Goal: Information Seeking & Learning: Learn about a topic

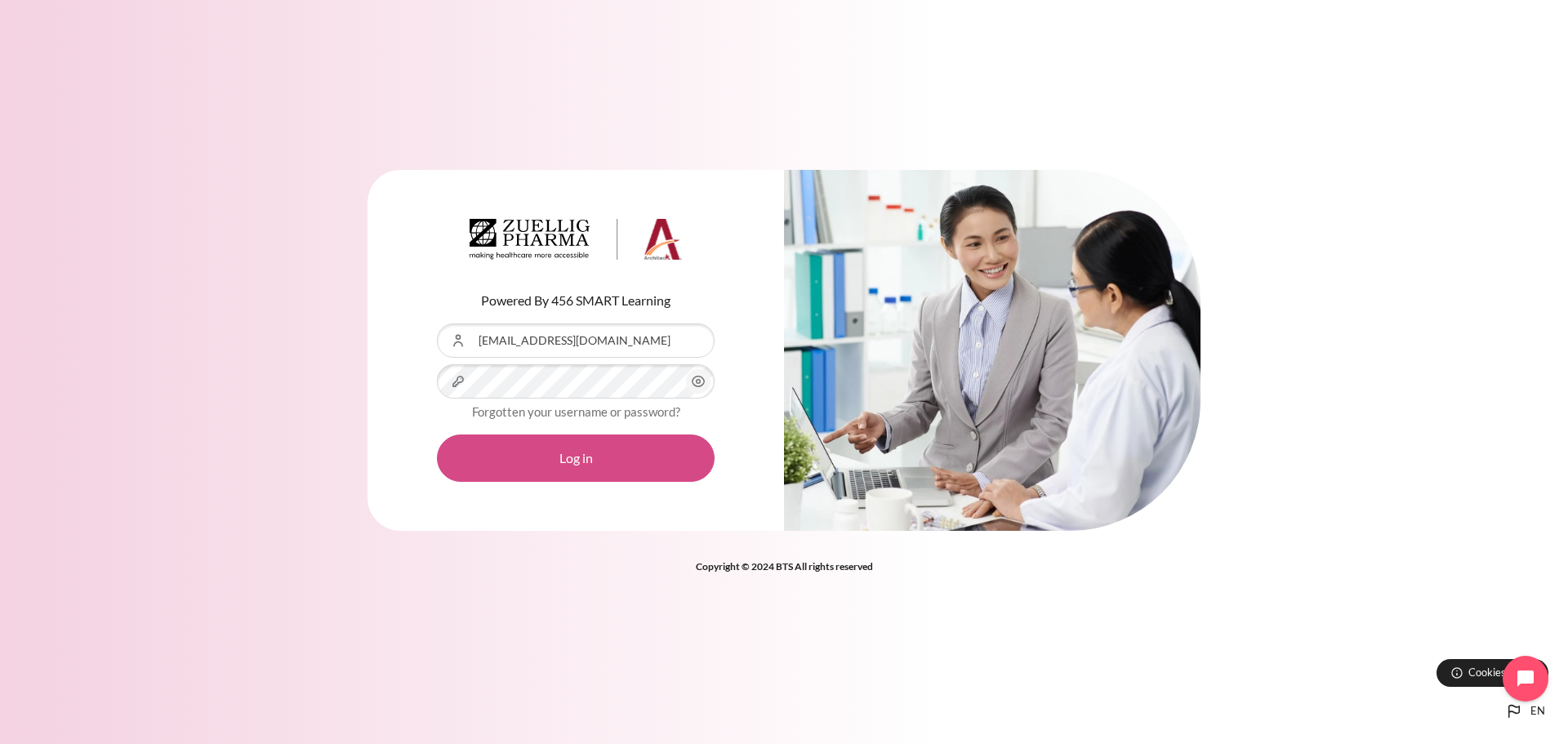
click at [575, 470] on button "Log in" at bounding box center [576, 459] width 278 height 48
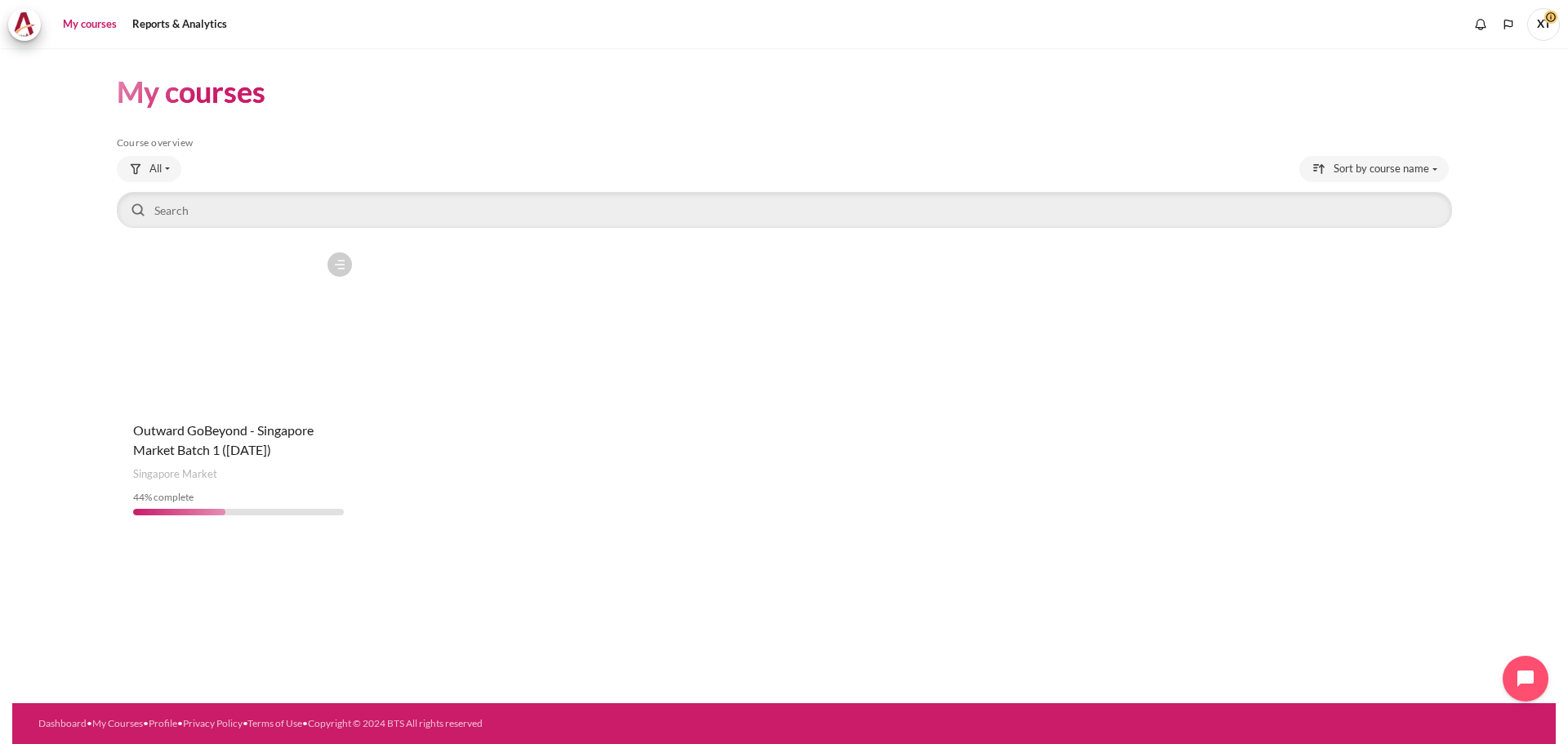
click at [185, 390] on figure "Content" at bounding box center [239, 326] width 244 height 164
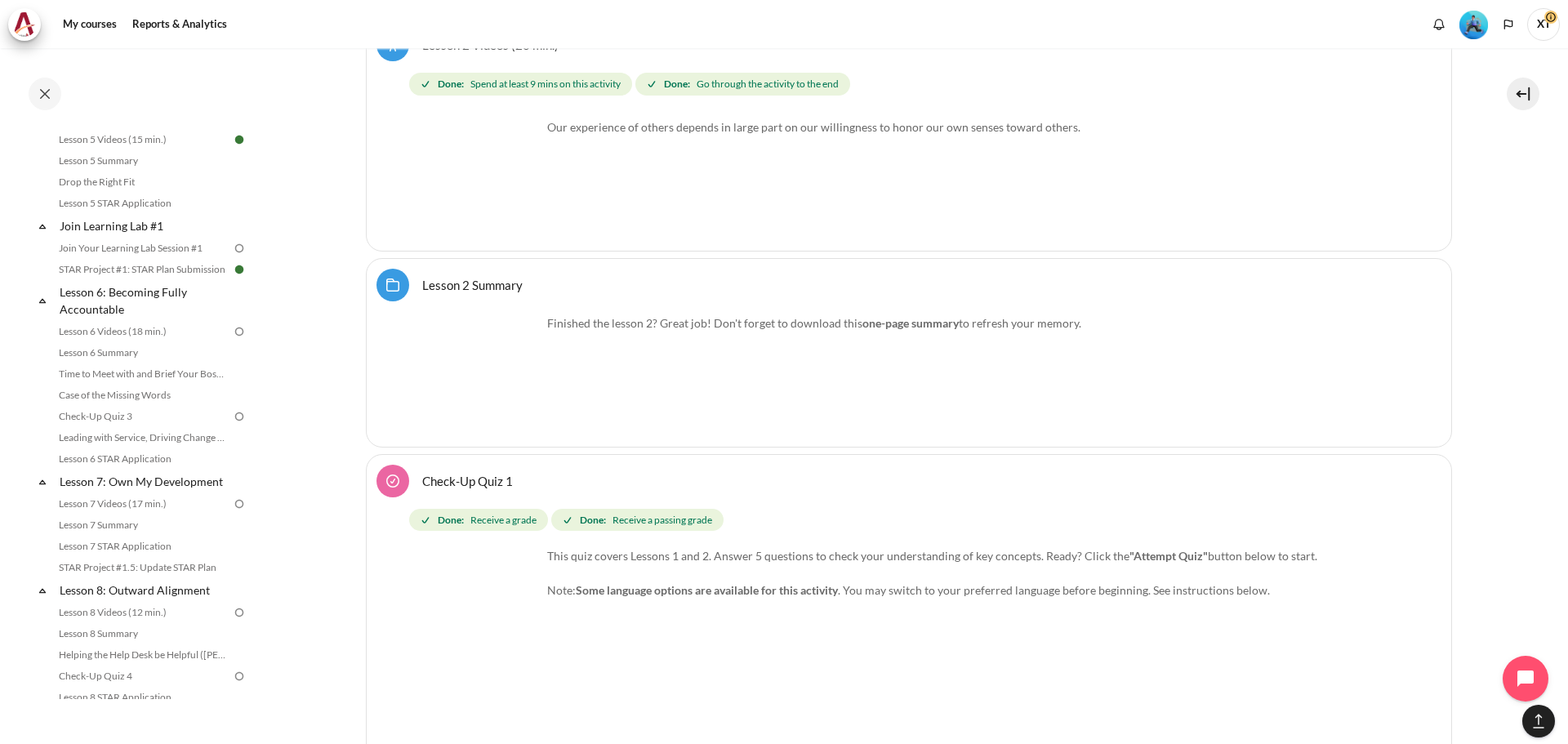
scroll to position [816, 0]
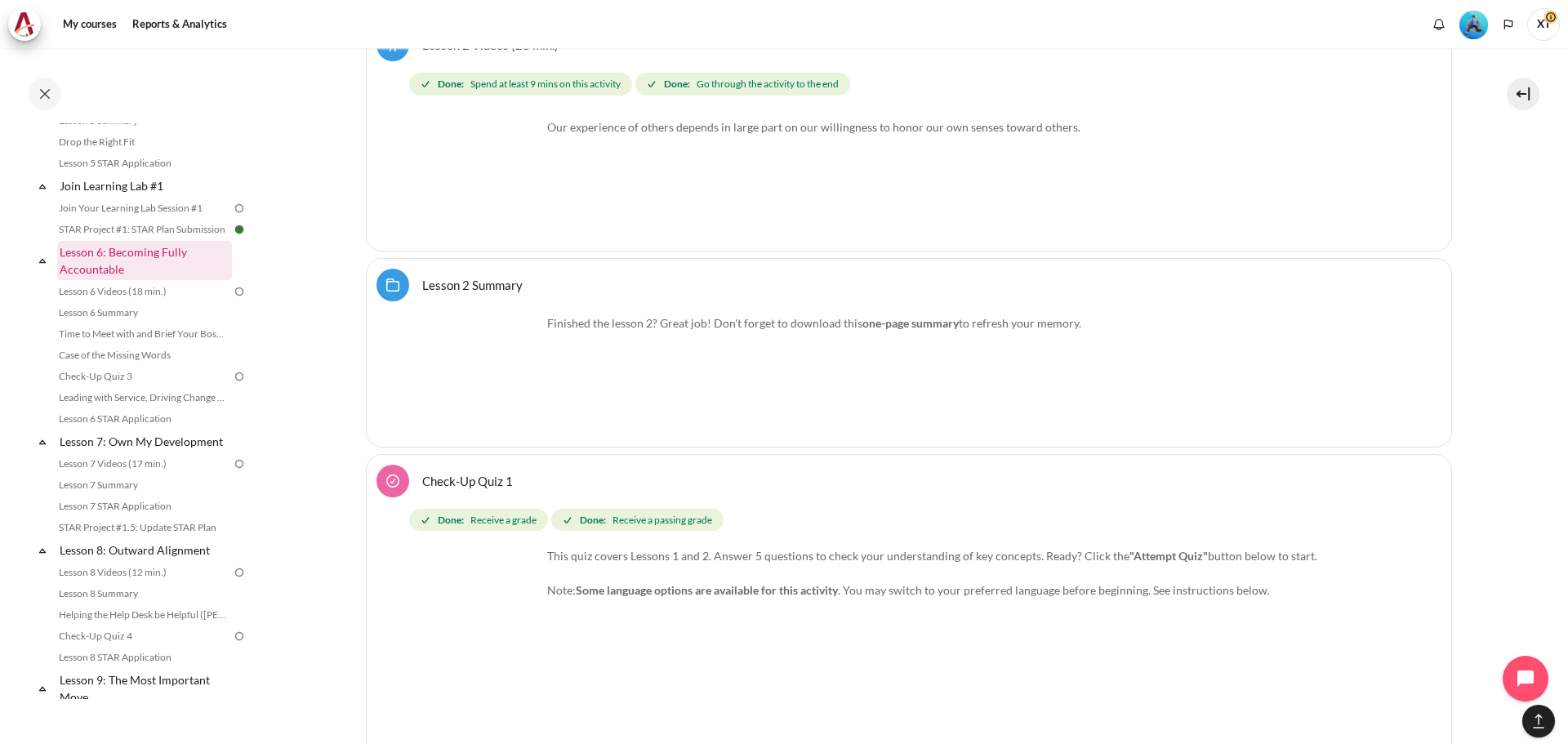
click at [151, 276] on link "Lesson 6: Becoming Fully Accountable" at bounding box center [144, 261] width 175 height 39
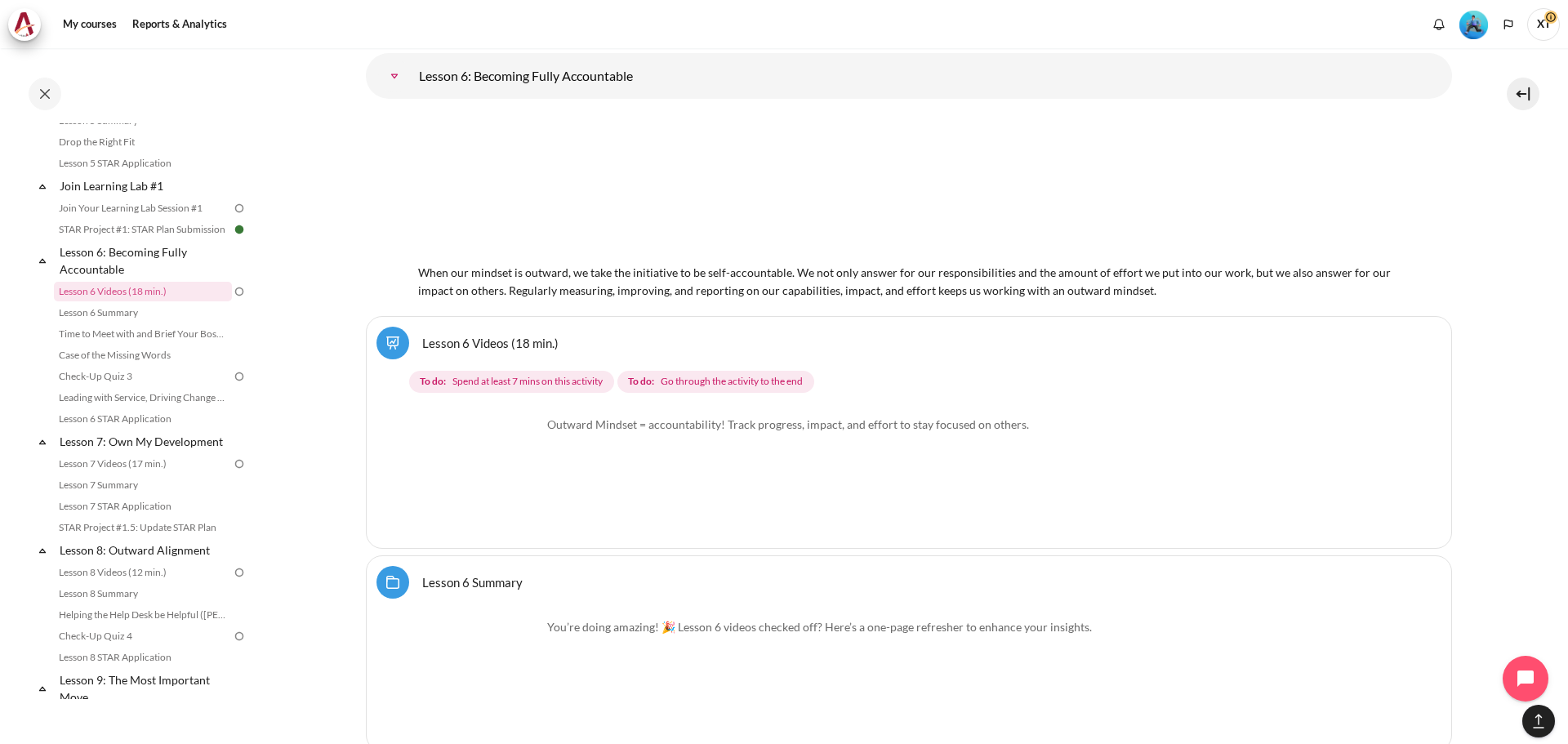
scroll to position [10801, 0]
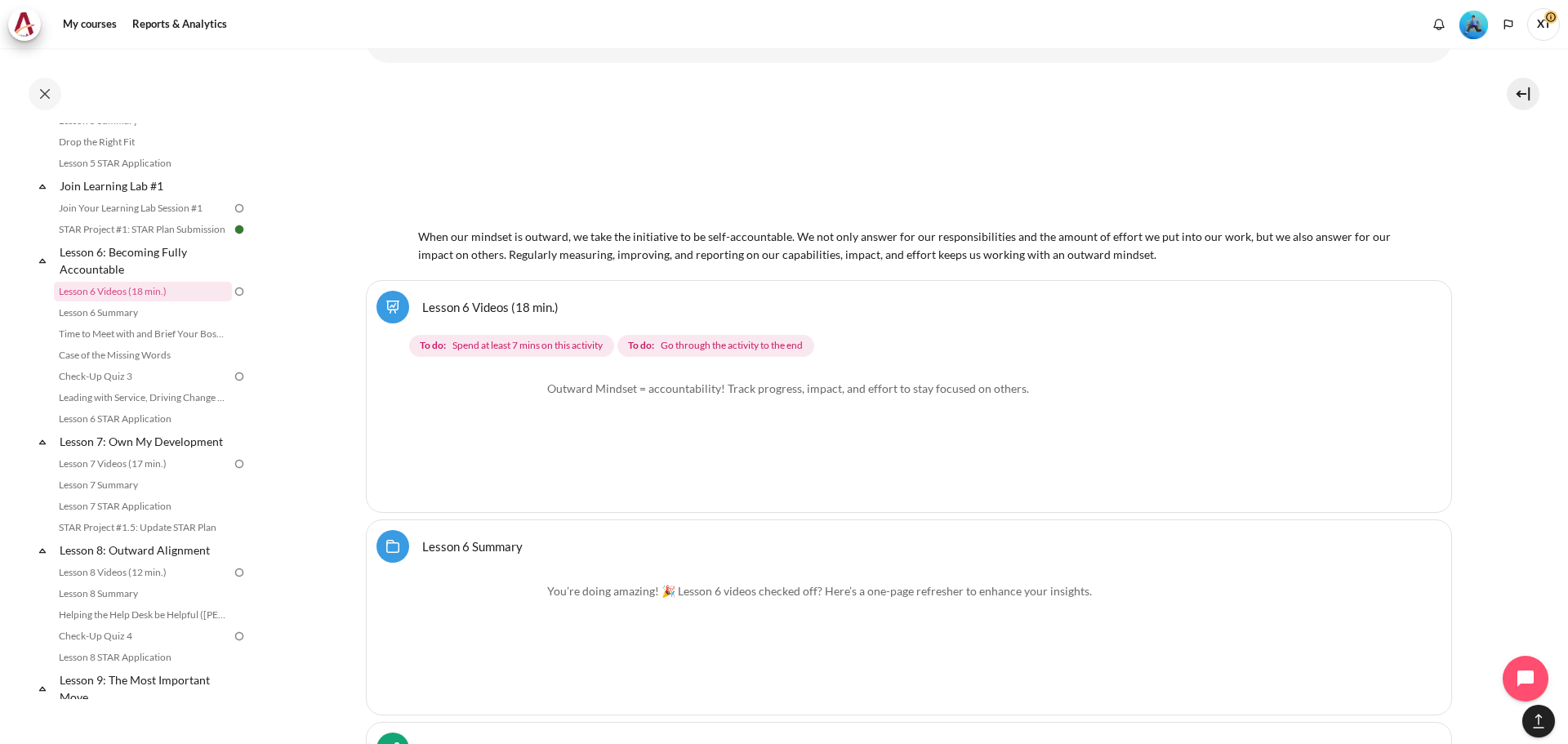
click at [475, 311] on link "Lesson 6 Videos (18 min.)" at bounding box center [490, 307] width 136 height 15
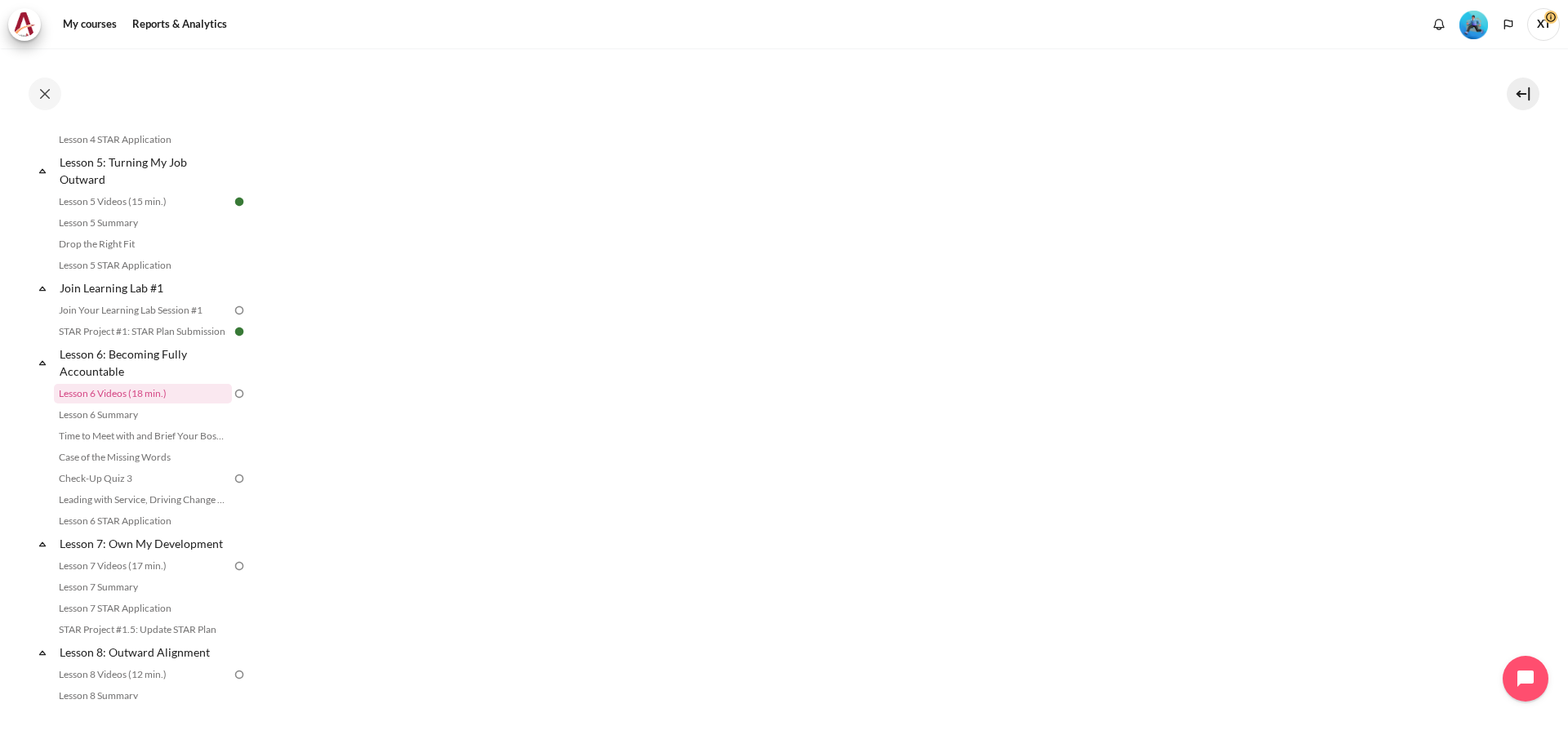
scroll to position [326, 0]
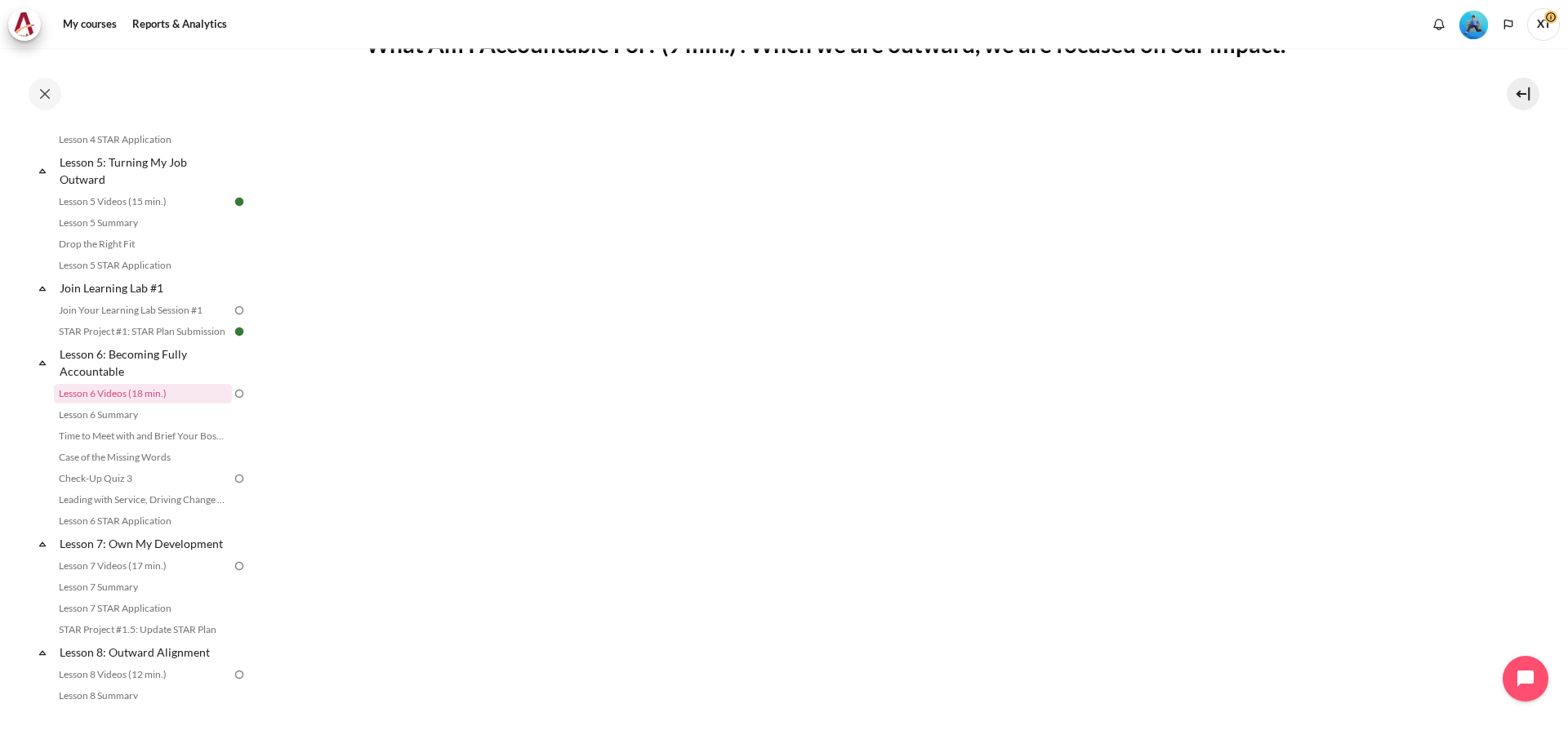
click at [1524, 198] on section "My courses SG B1 Lesson 6: Becoming Fully Accountable Lesson 6 Videos (18 min.)…" at bounding box center [908, 497] width 1294 height 1551
click at [1491, 546] on section "My courses SG B1 Lesson 6: Becoming Fully Accountable Lesson 6 Videos (18 min.)…" at bounding box center [908, 497] width 1294 height 1551
click at [1492, 201] on section "My courses SG B1 Lesson 6: Becoming Fully Accountable Lesson 6 Videos (18 min.)…" at bounding box center [908, 497] width 1294 height 1551
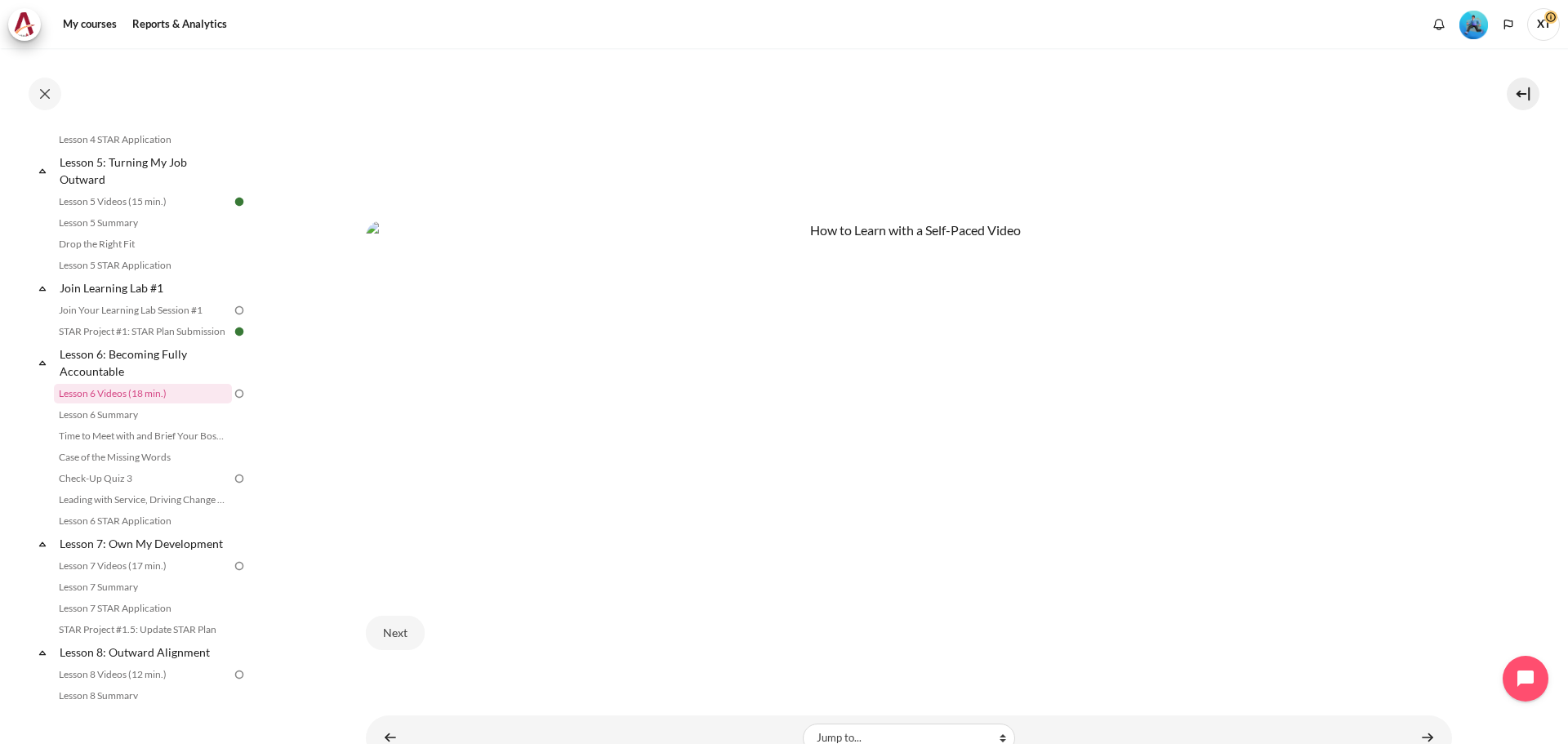
scroll to position [889, 0]
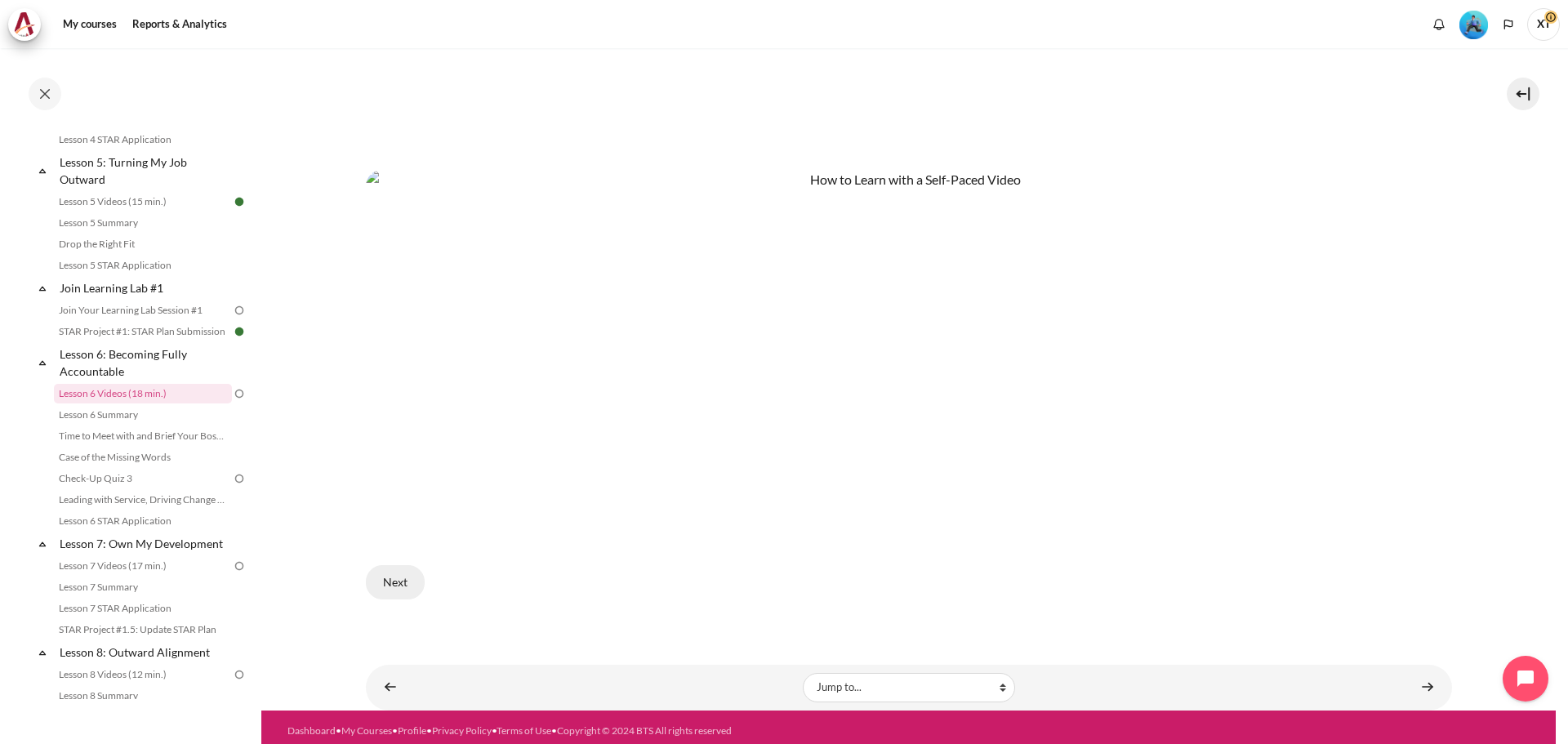
click at [389, 577] on button "Next" at bounding box center [395, 582] width 59 height 34
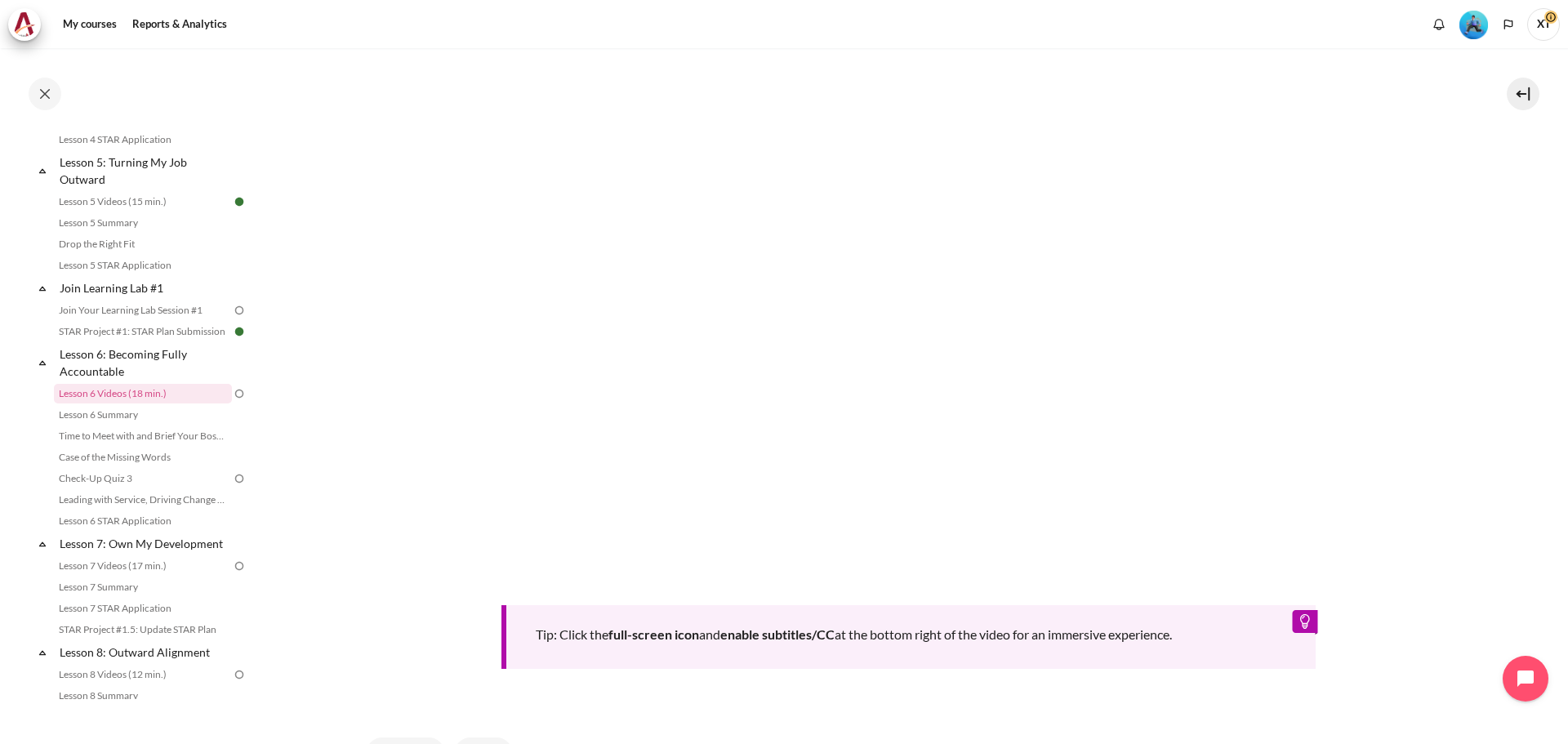
scroll to position [408, 0]
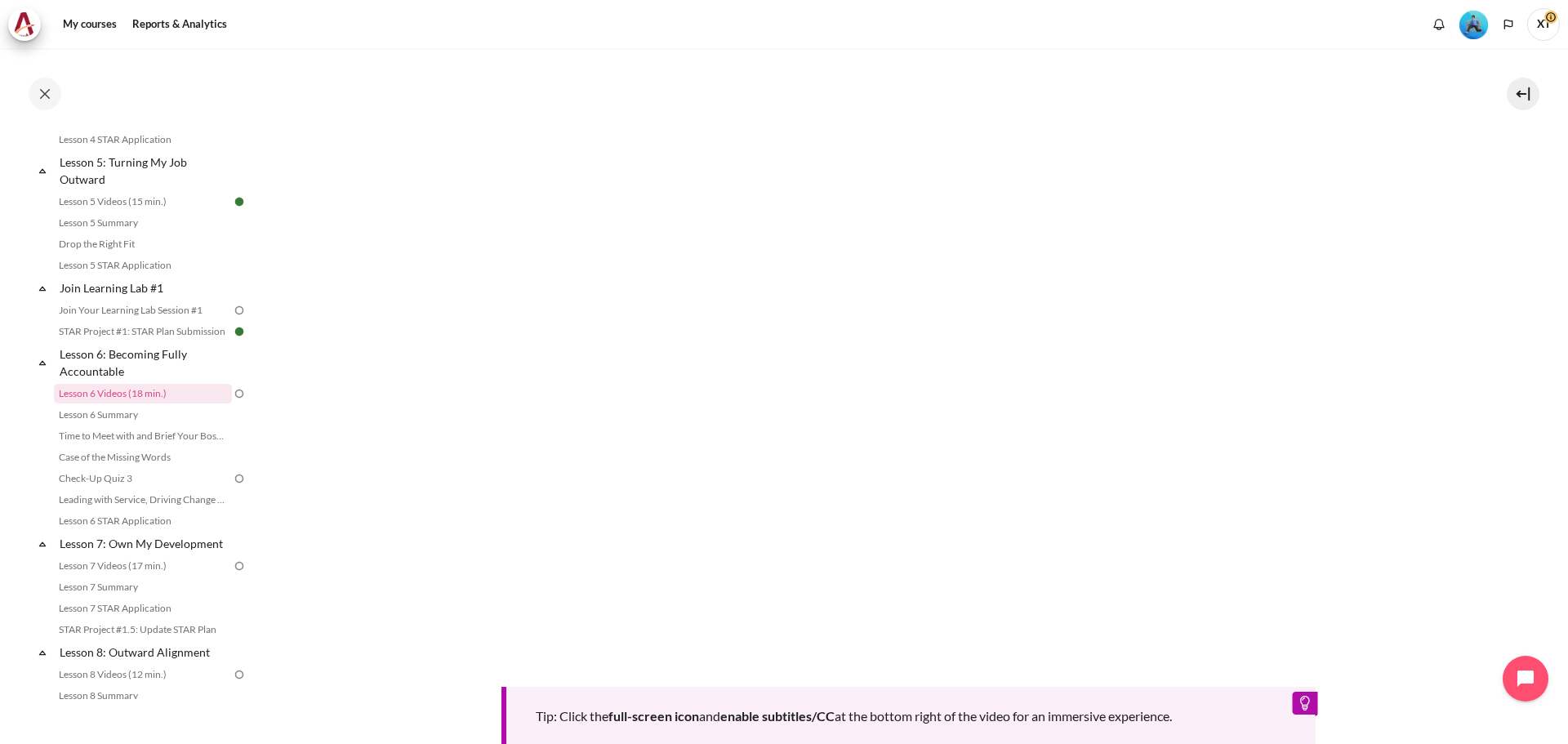
click at [330, 321] on section "My courses SG B1 Lesson 6: Becoming Fully Accountable Lesson 6 Videos (18 min.)…" at bounding box center [908, 302] width 1294 height 1324
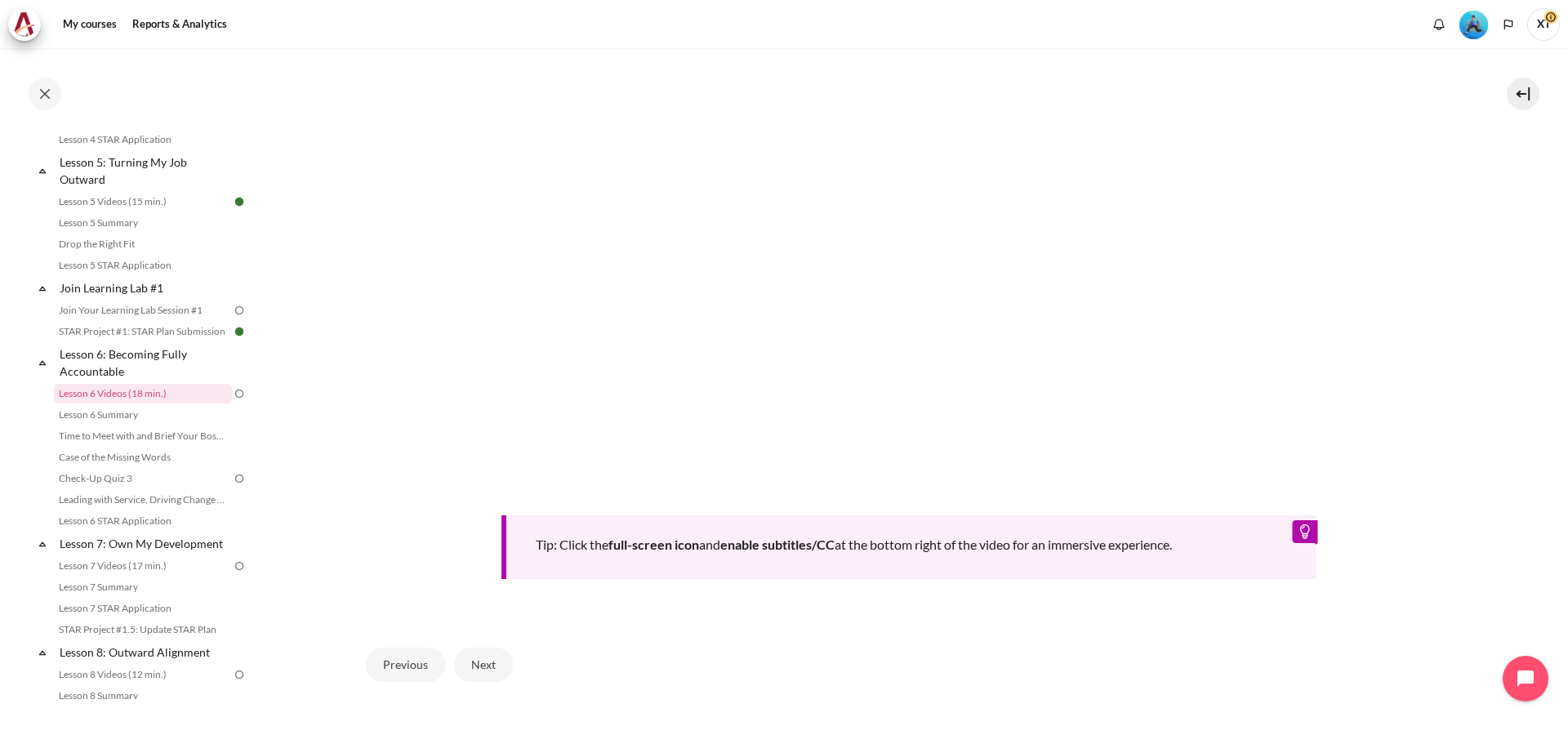
scroll to position [665, 0]
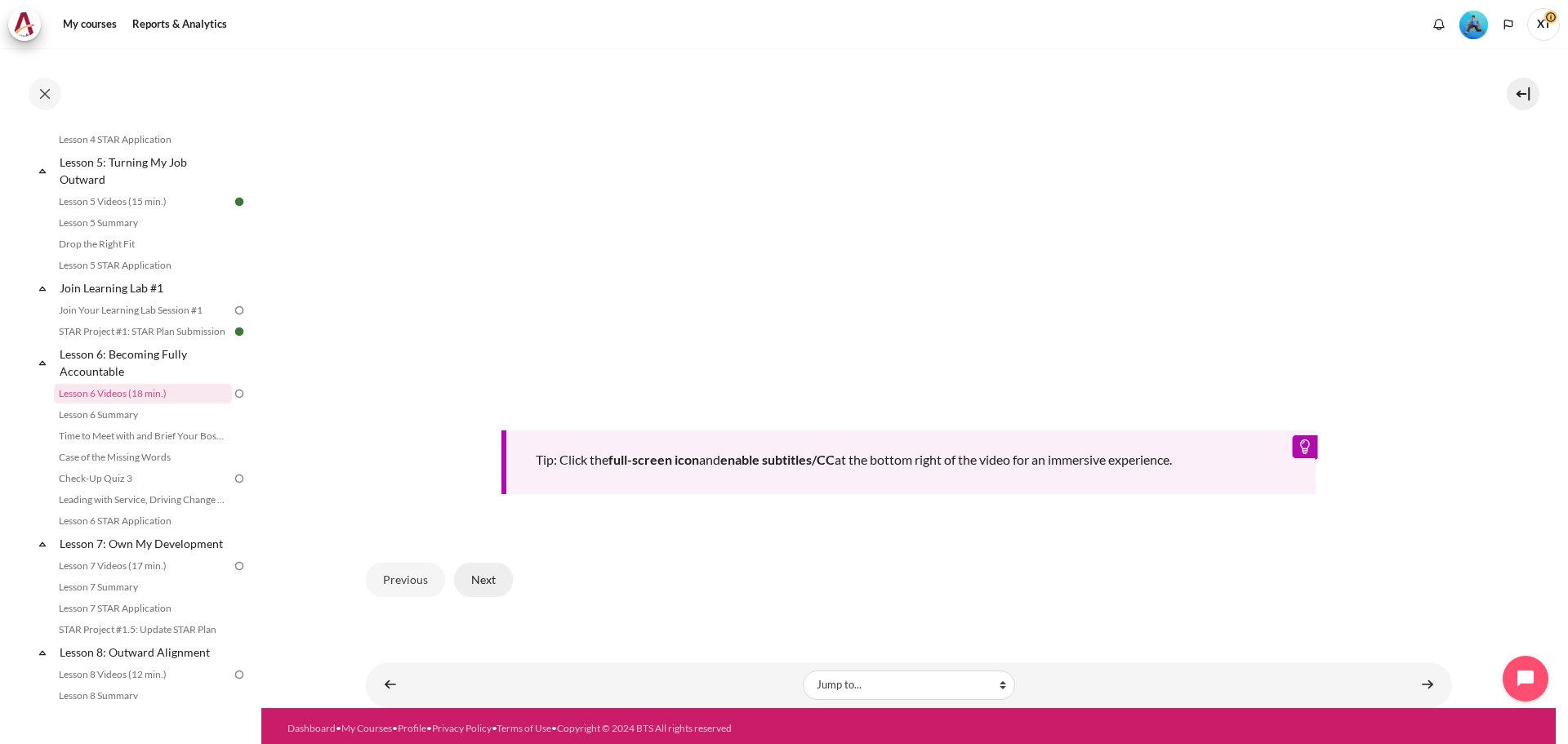
click at [491, 576] on button "Next" at bounding box center [483, 580] width 59 height 34
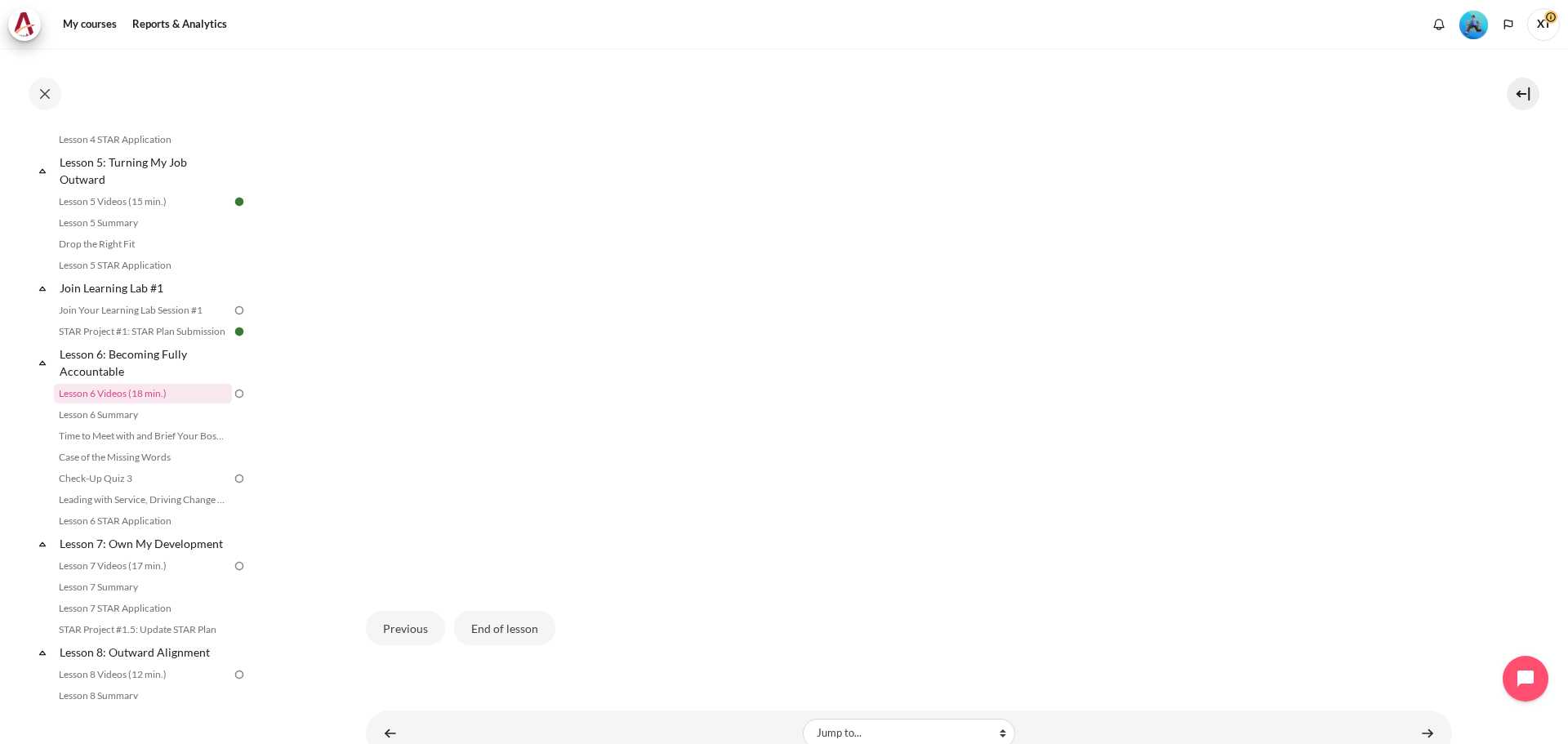
scroll to position [477, 0]
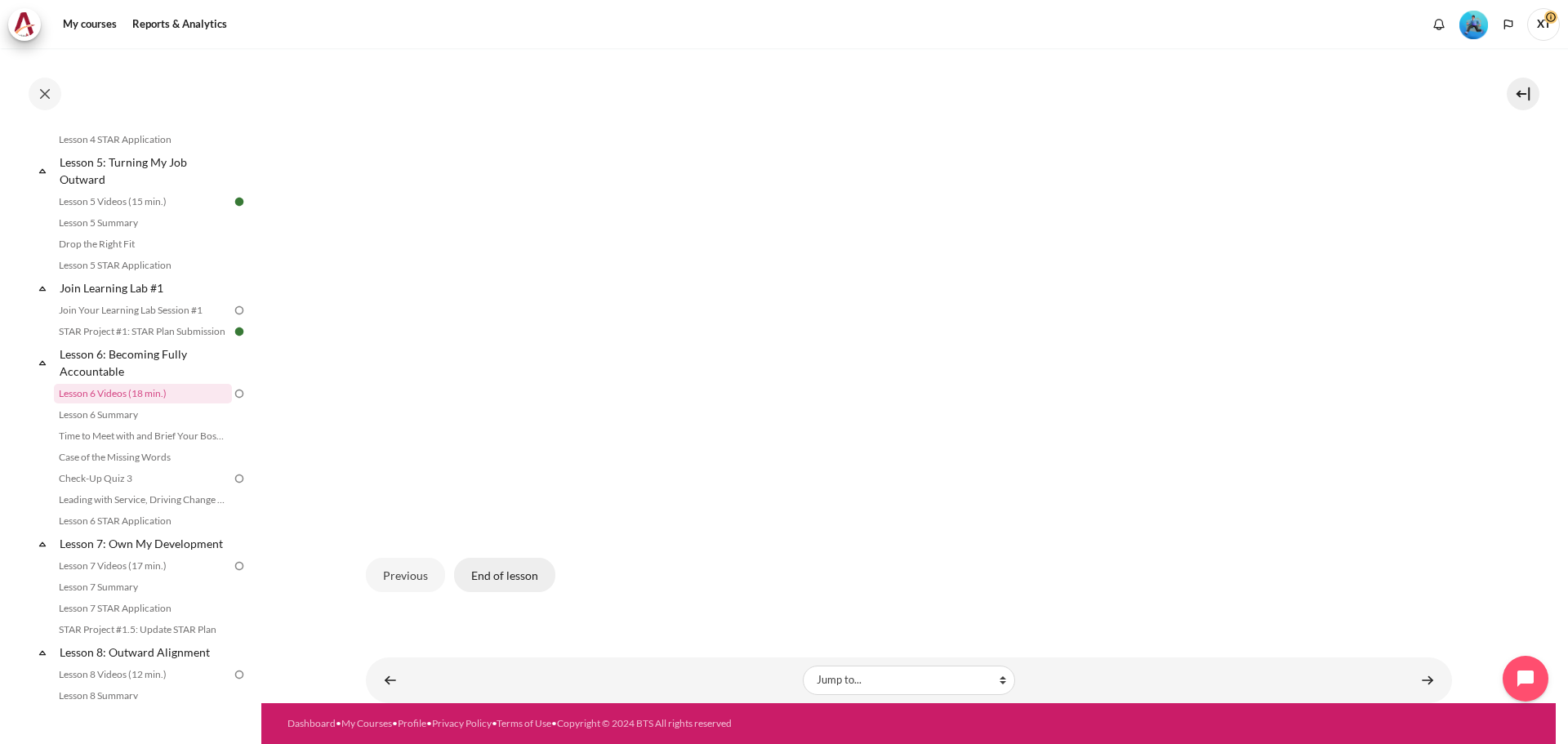
click at [512, 577] on button "End of lesson" at bounding box center [504, 575] width 101 height 34
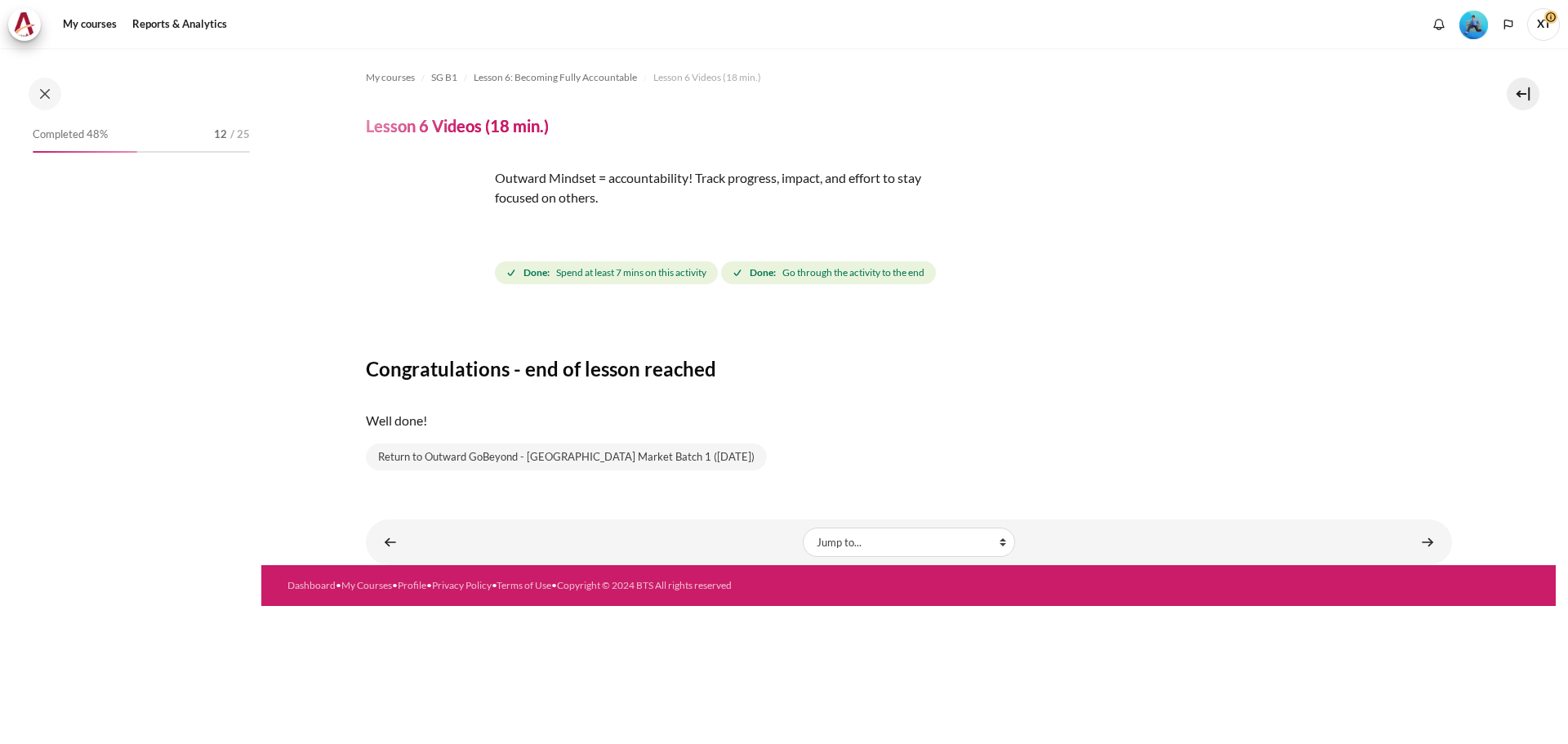
scroll to position [715, 0]
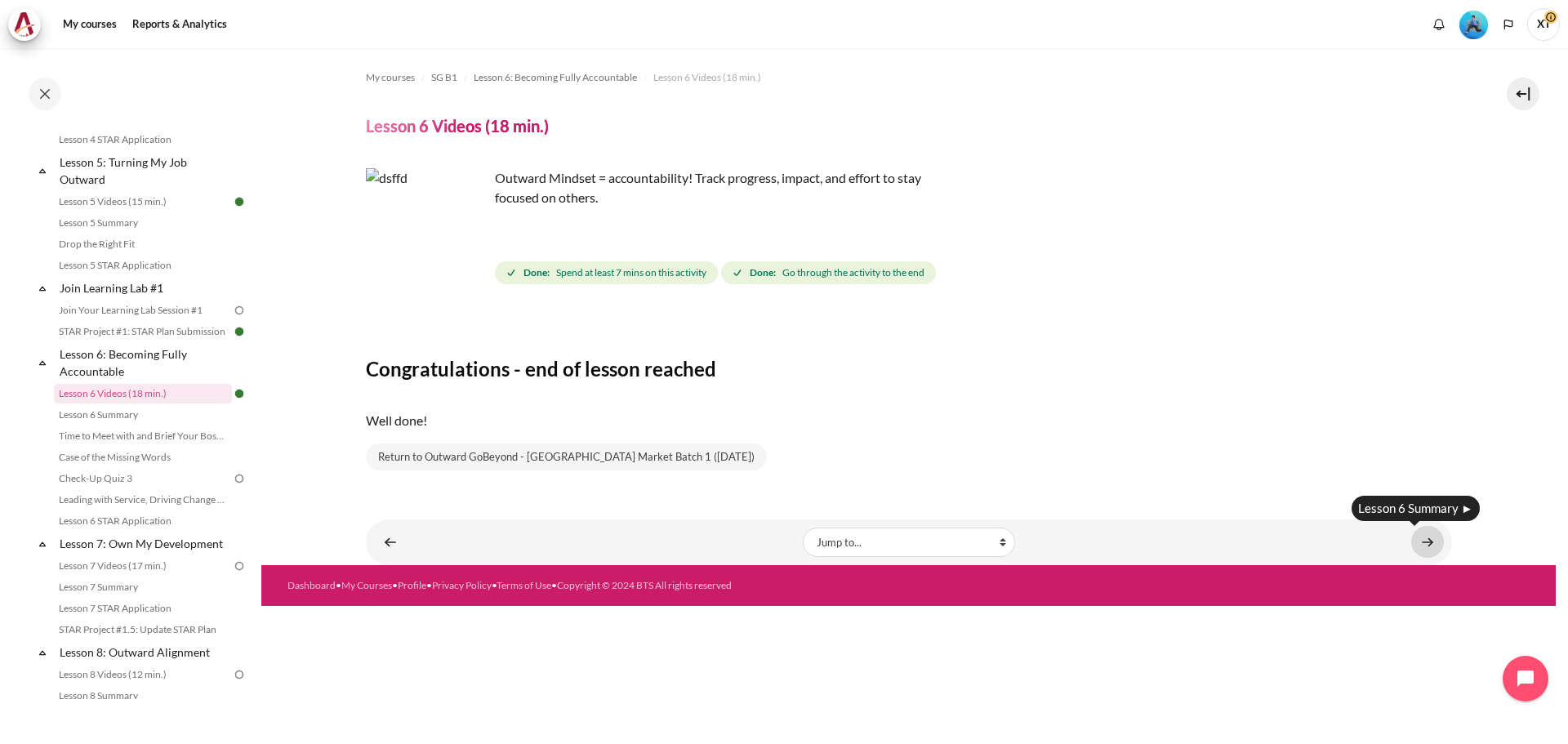
click at [1432, 540] on link "Content" at bounding box center [1427, 541] width 32 height 32
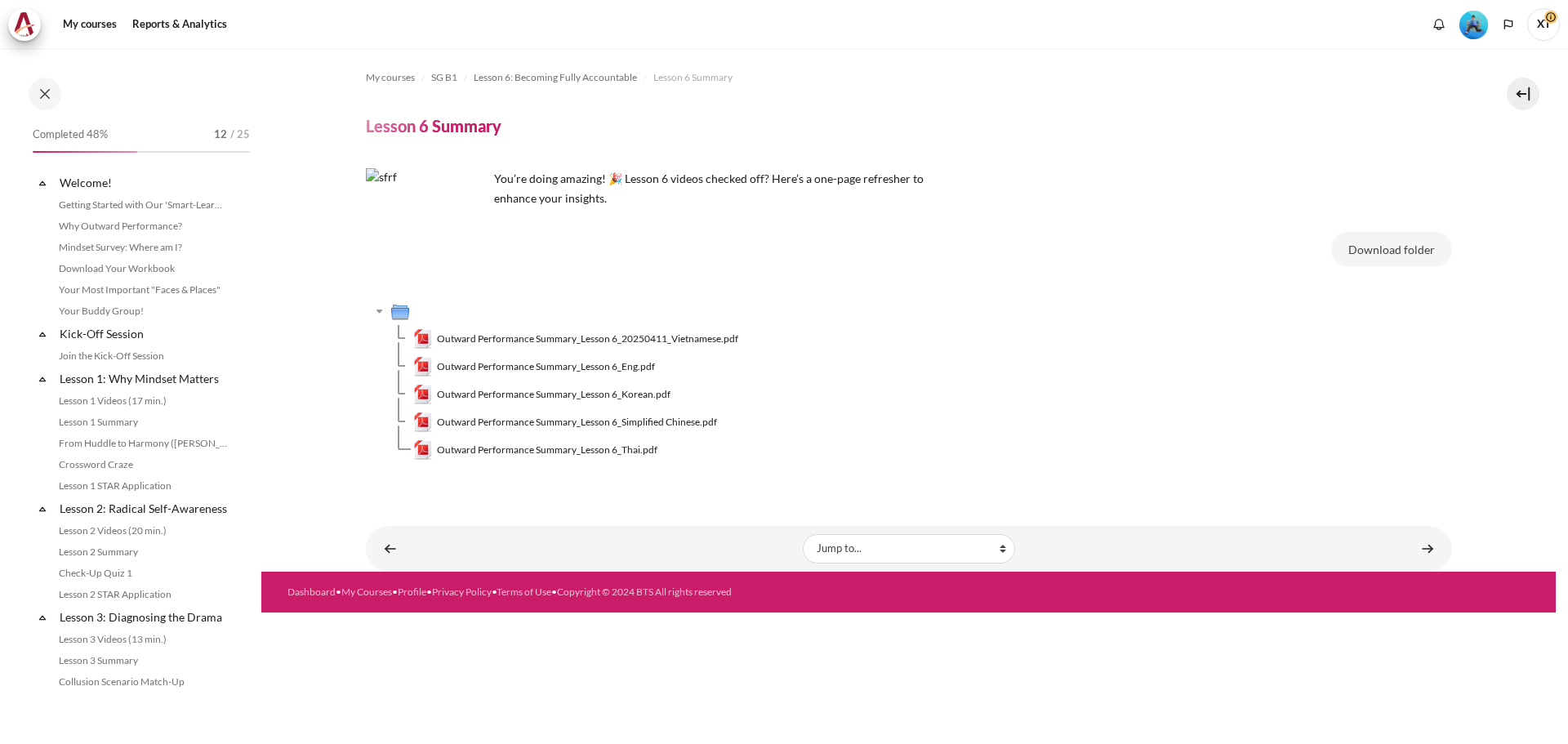
scroll to position [736, 0]
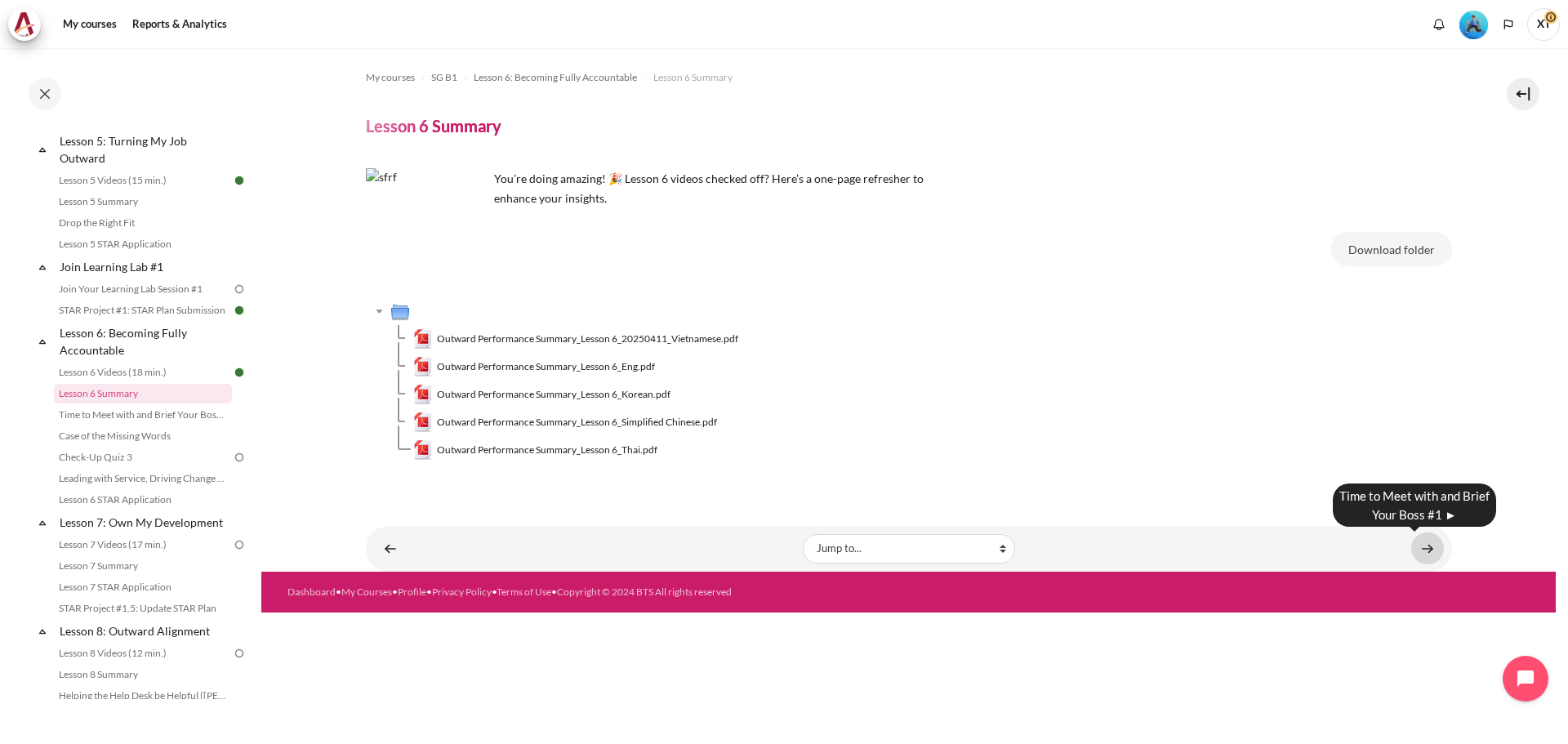
click at [1433, 546] on link "Content" at bounding box center [1427, 548] width 32 height 32
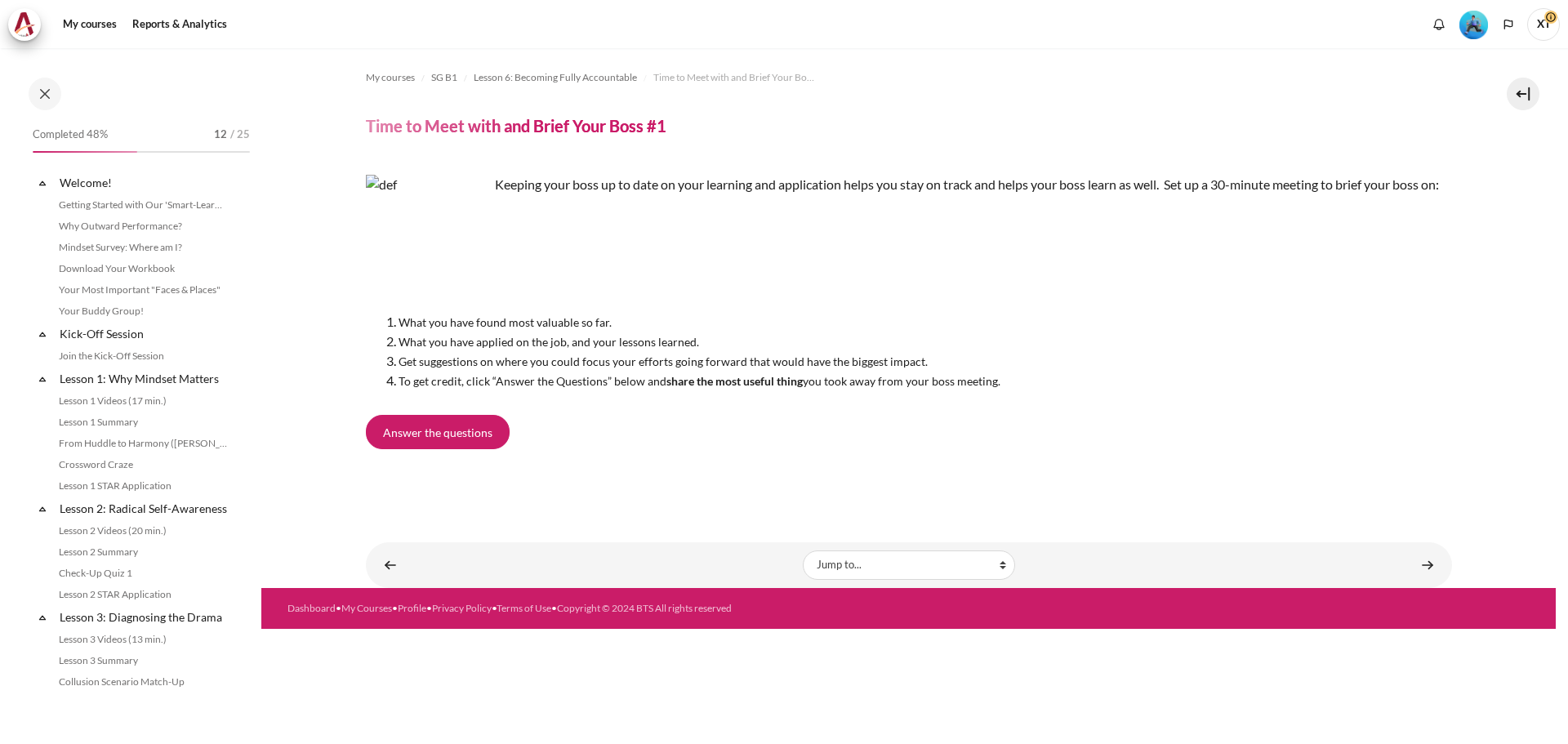
scroll to position [757, 0]
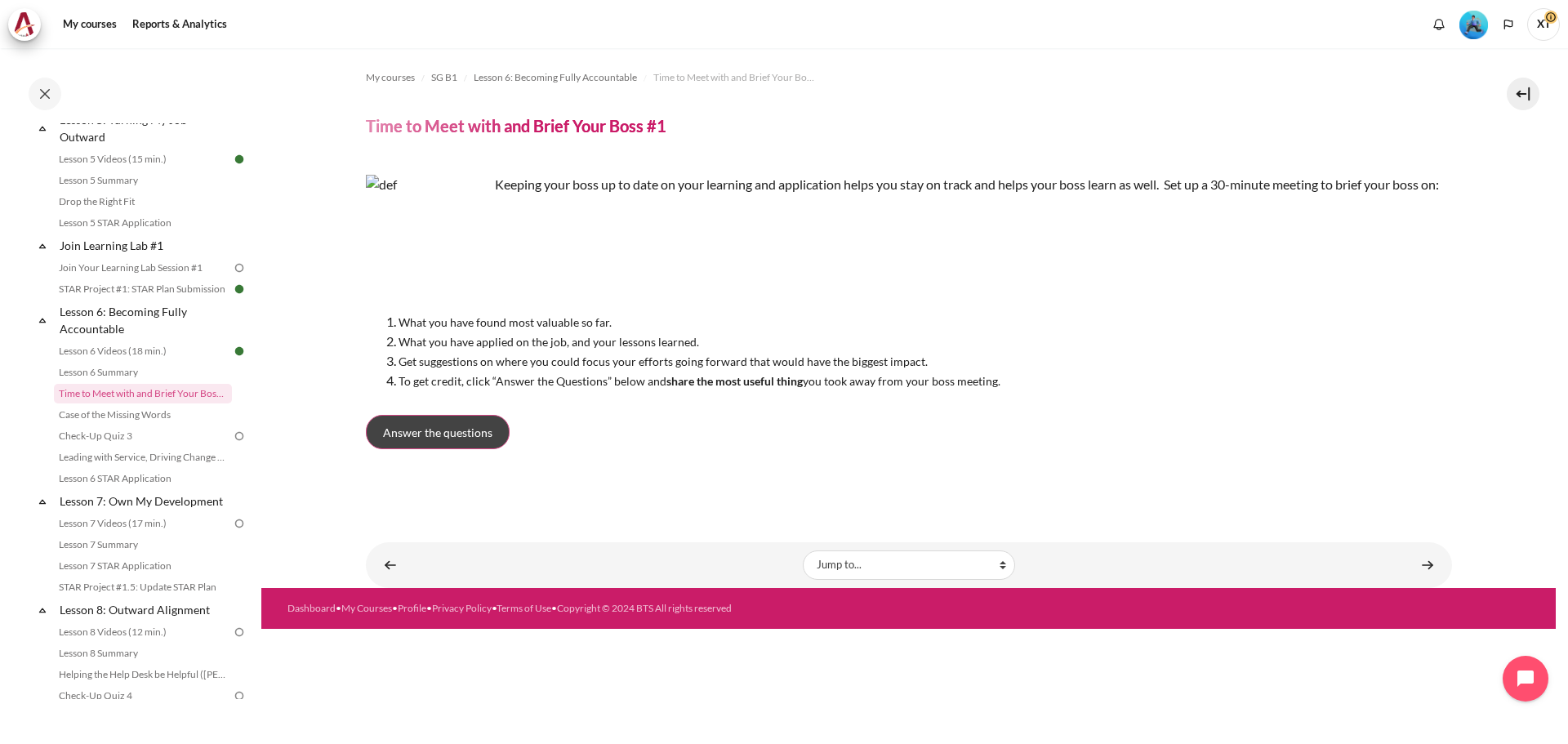
click at [438, 441] on span "Answer the questions" at bounding box center [437, 432] width 109 height 17
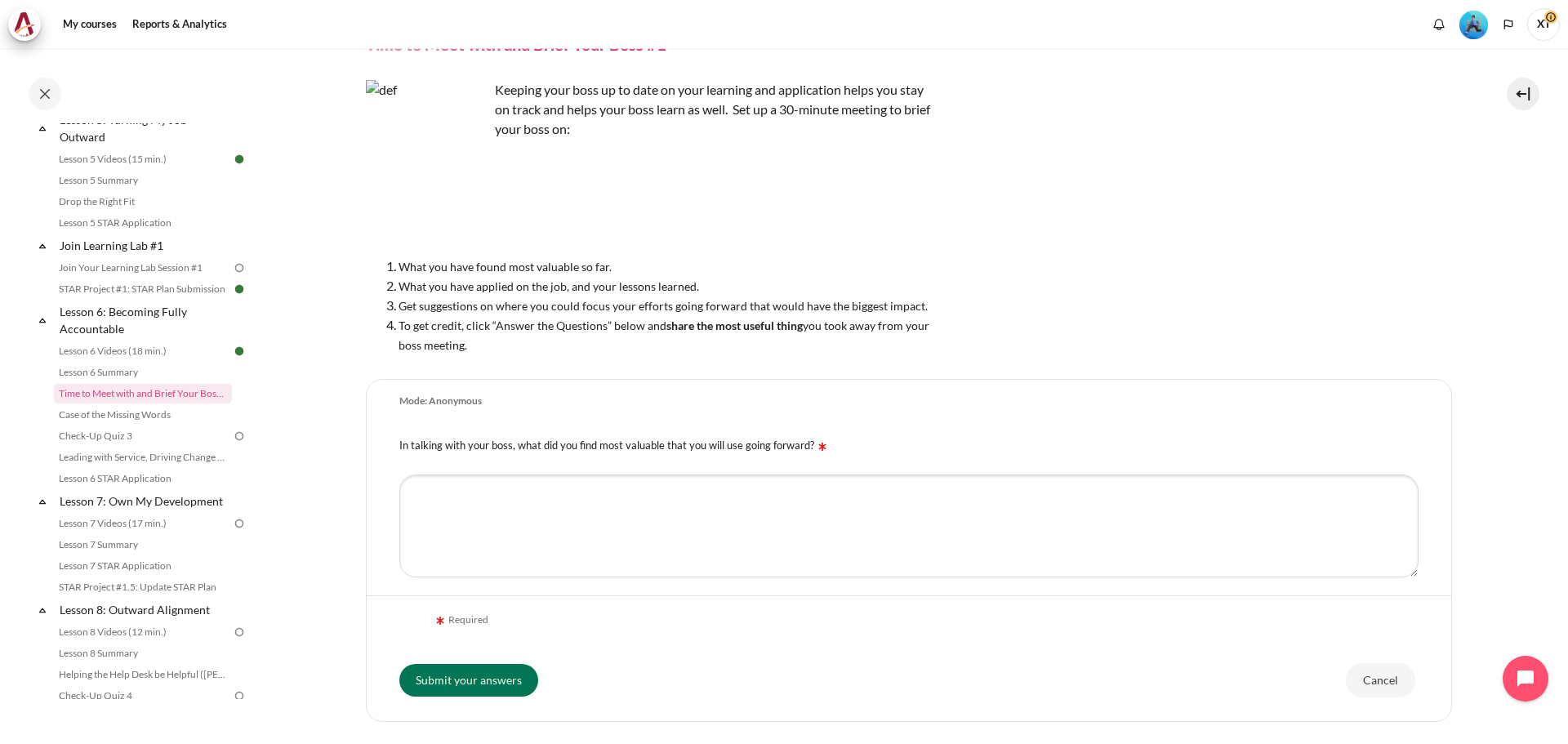
scroll to position [164, 0]
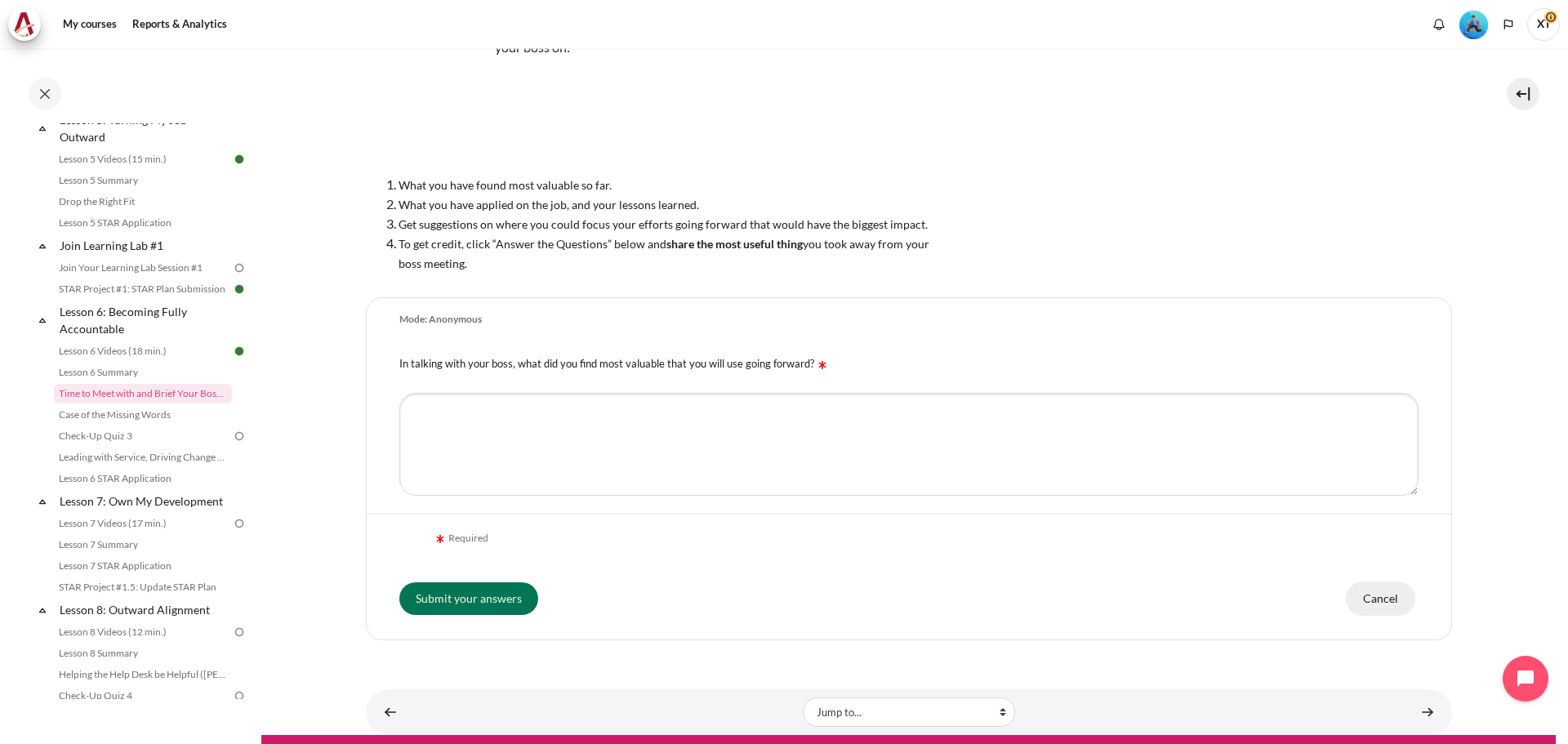
click at [1363, 598] on input "Cancel" at bounding box center [1380, 598] width 69 height 34
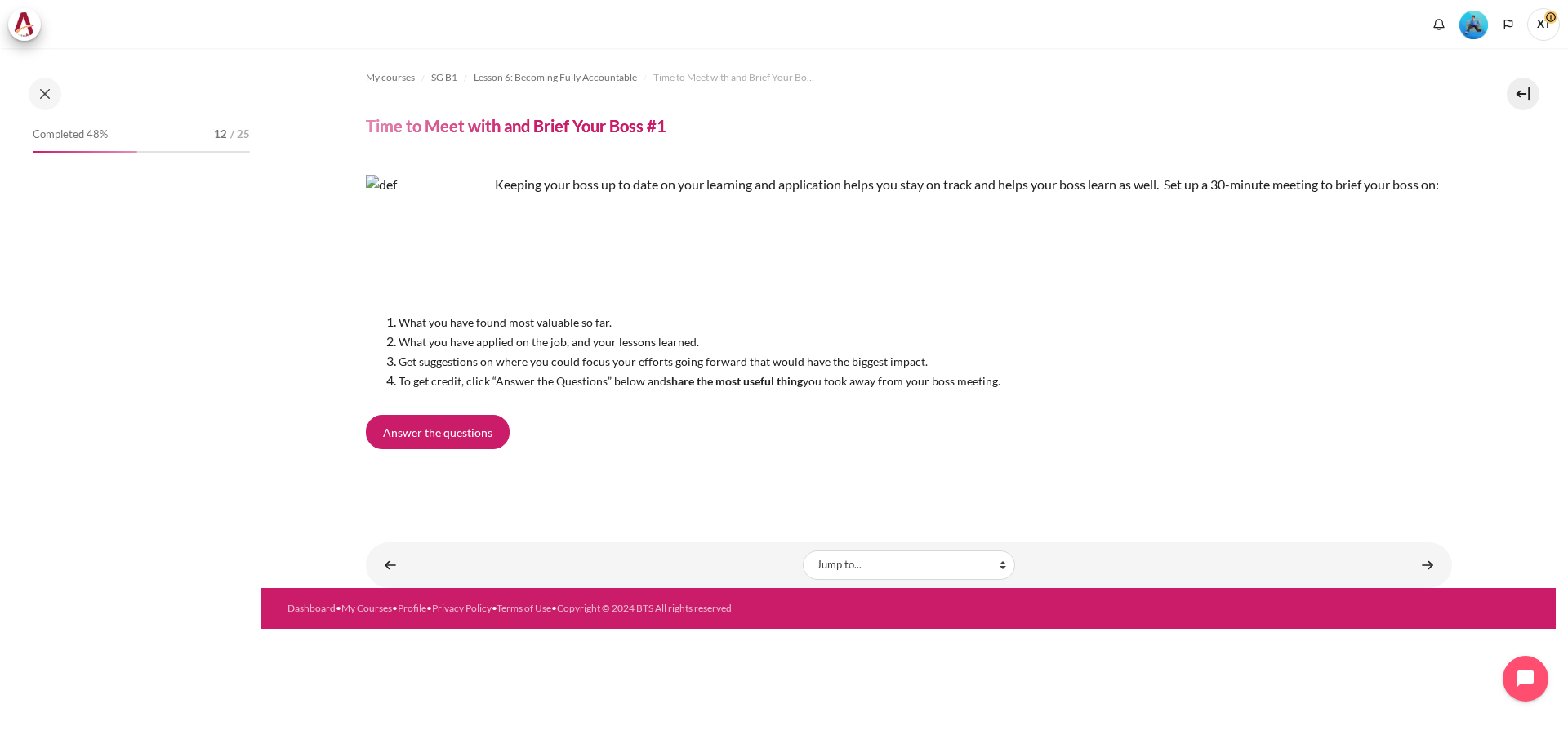
scroll to position [757, 0]
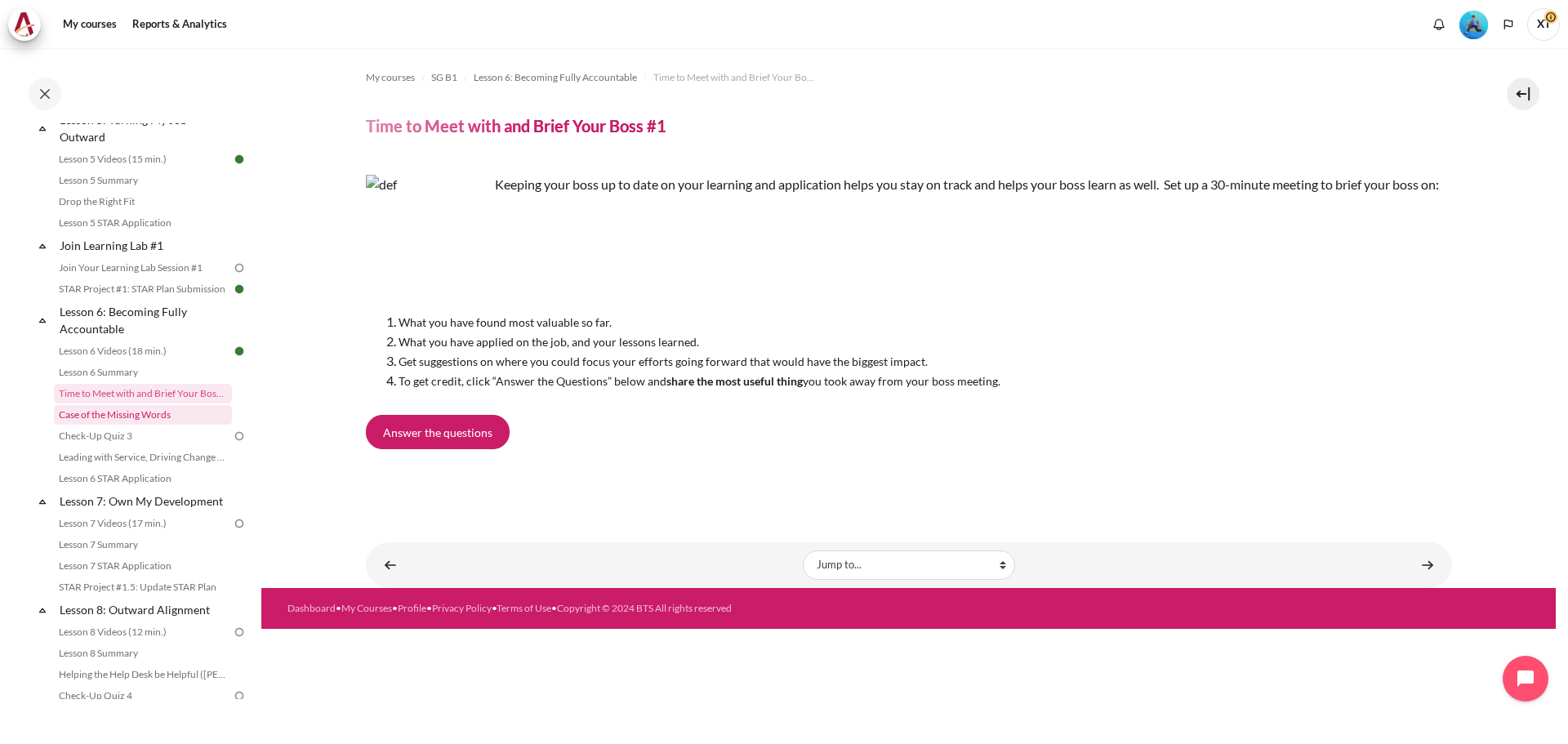
click at [85, 424] on link "Case of the Missing Words" at bounding box center [142, 414] width 178 height 20
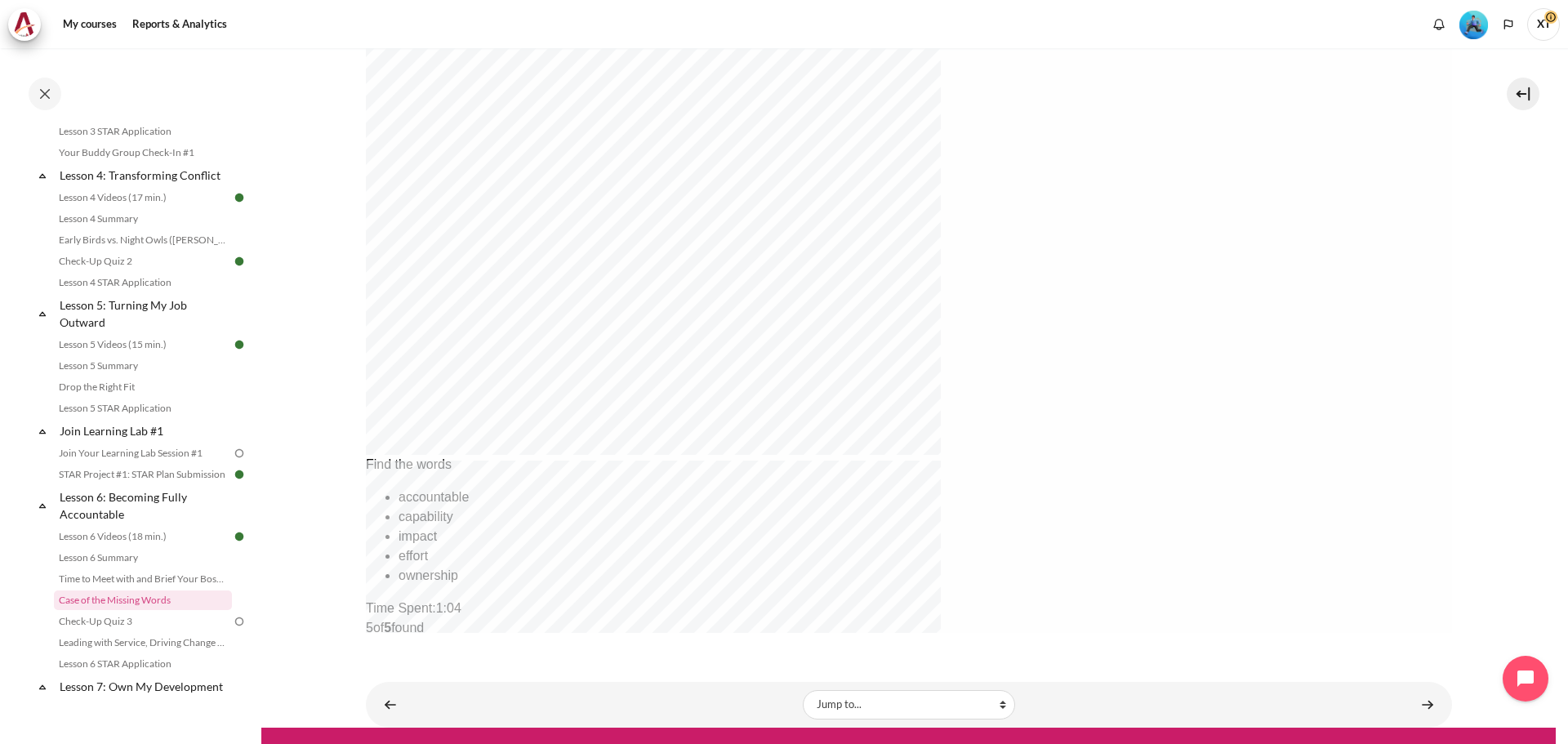
scroll to position [566, 0]
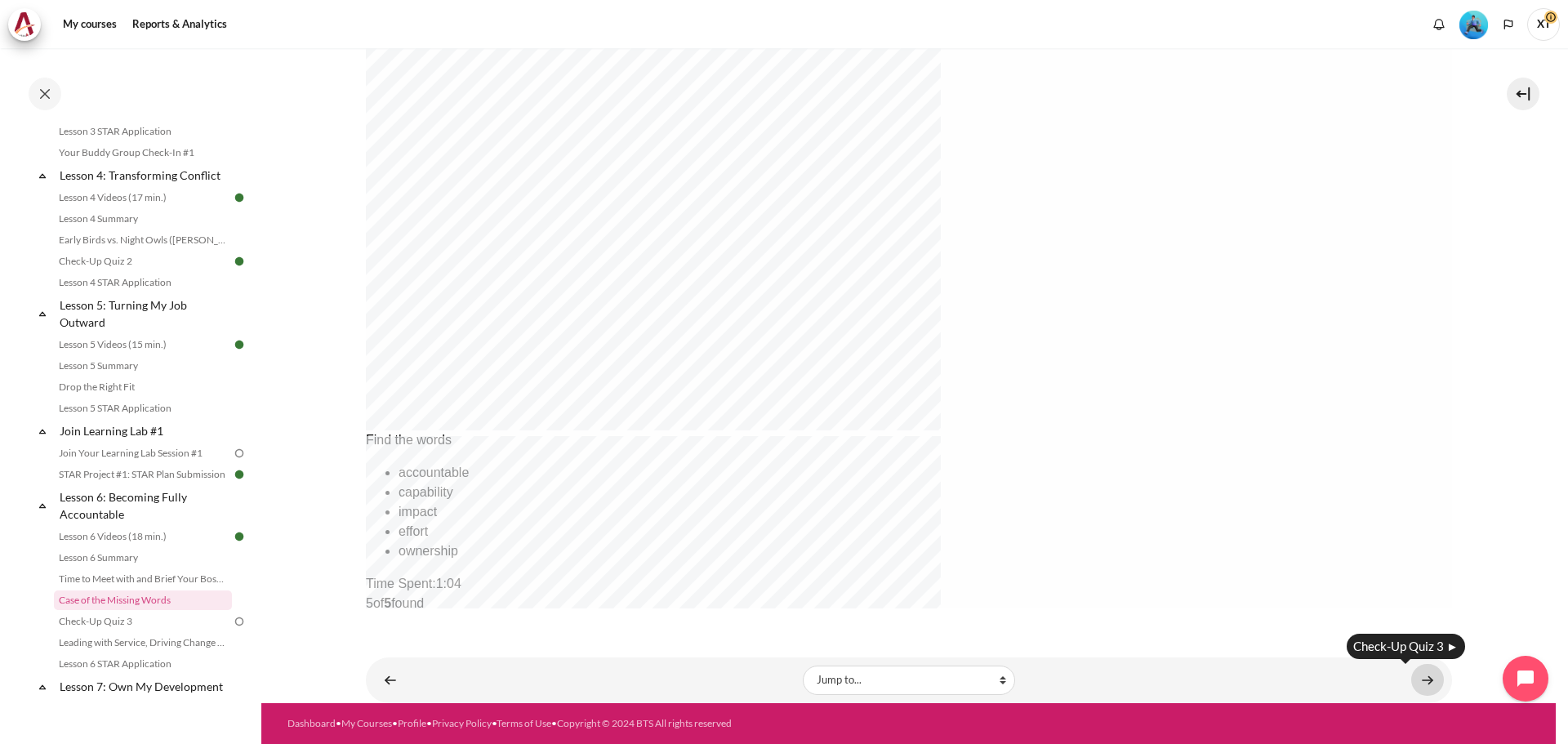
click at [1412, 677] on link "Content" at bounding box center [1427, 679] width 32 height 32
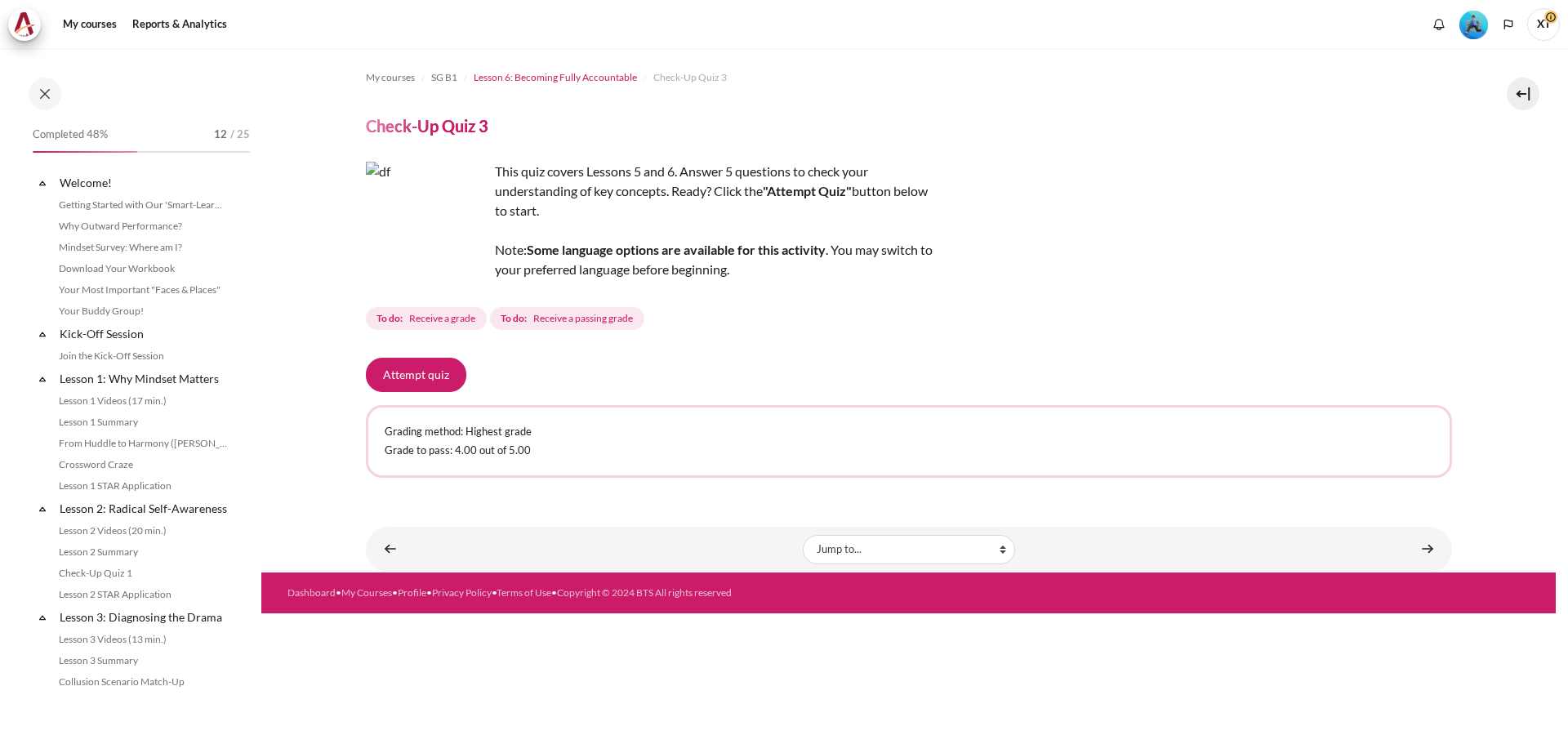
scroll to position [799, 0]
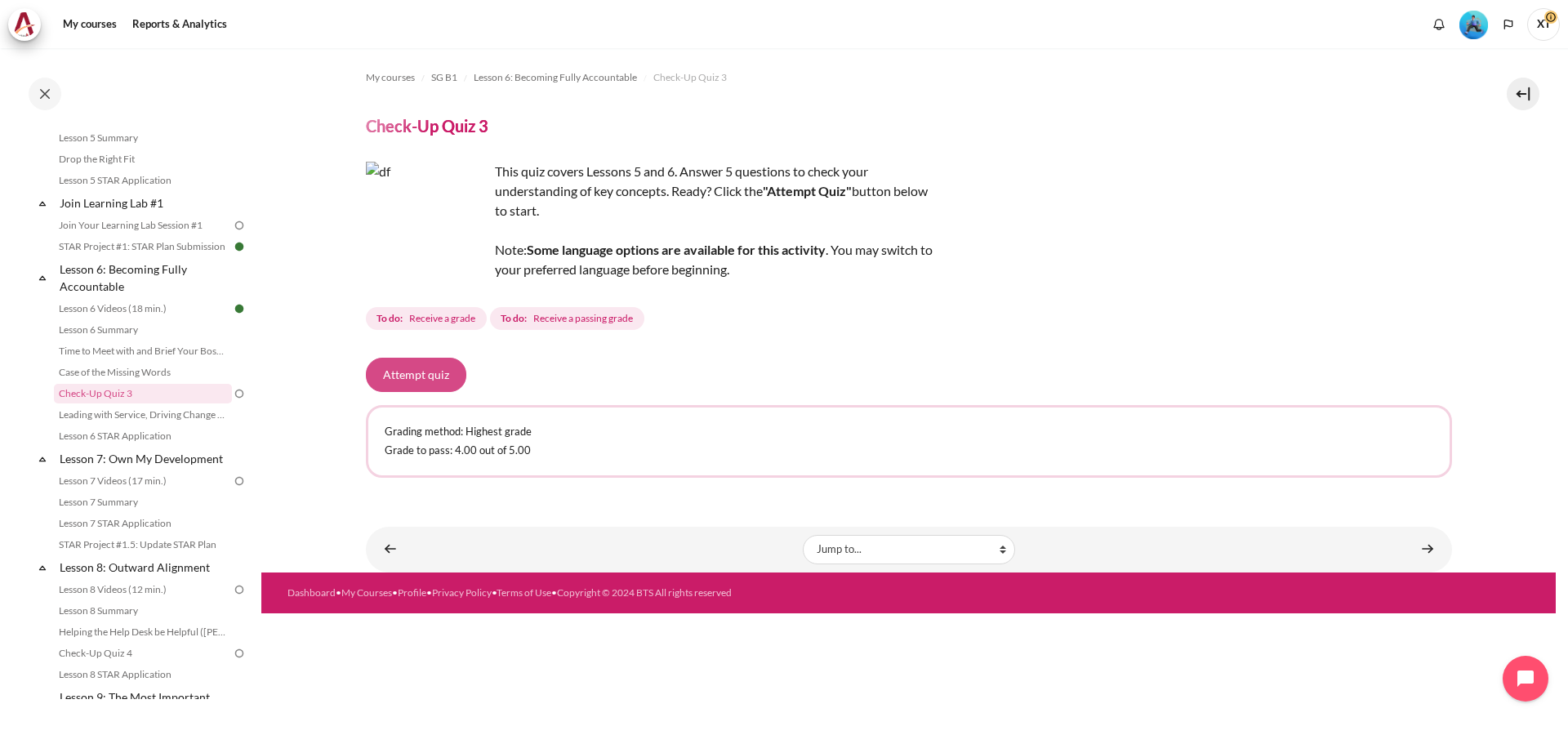
click at [407, 378] on button "Attempt quiz" at bounding box center [416, 375] width 101 height 34
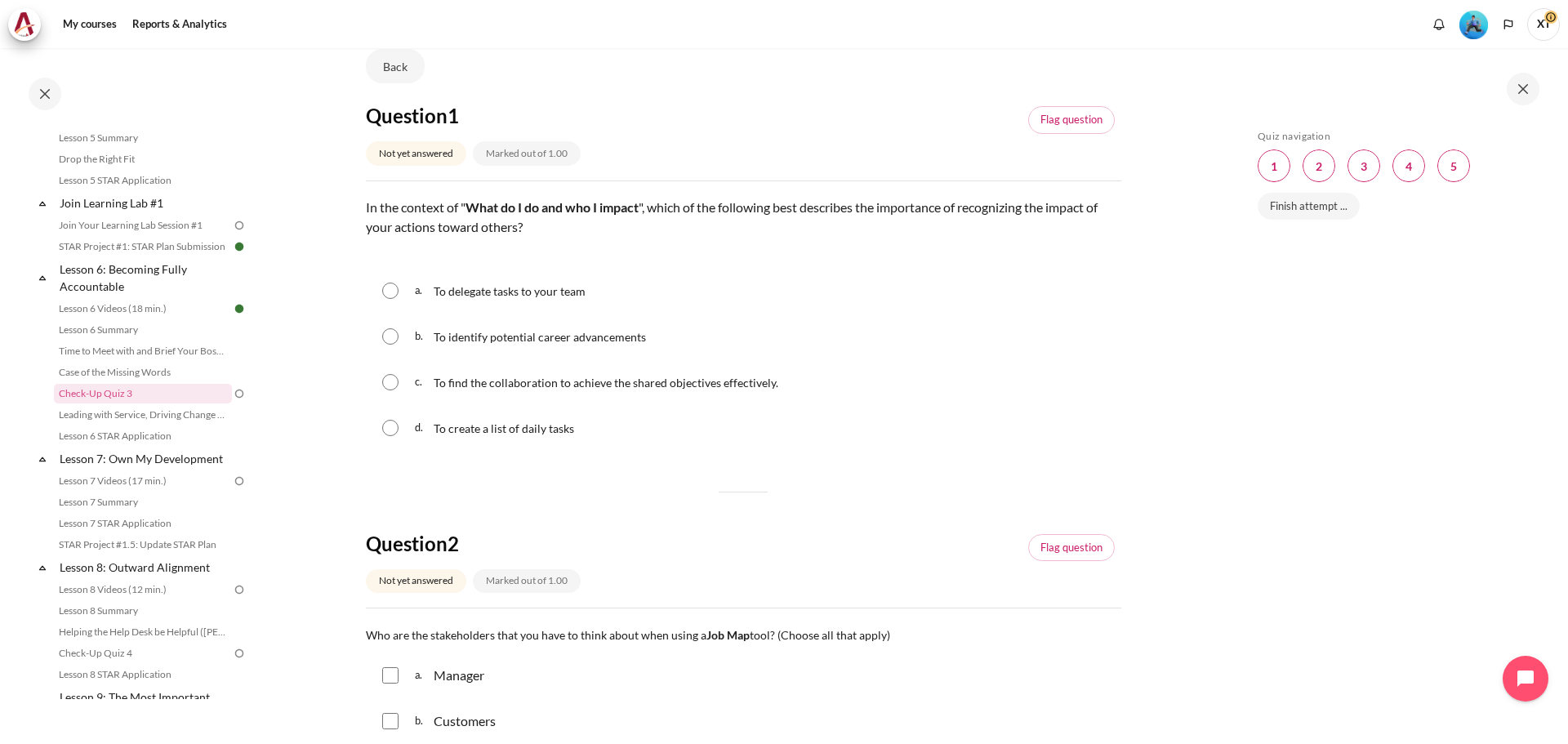
scroll to position [164, 0]
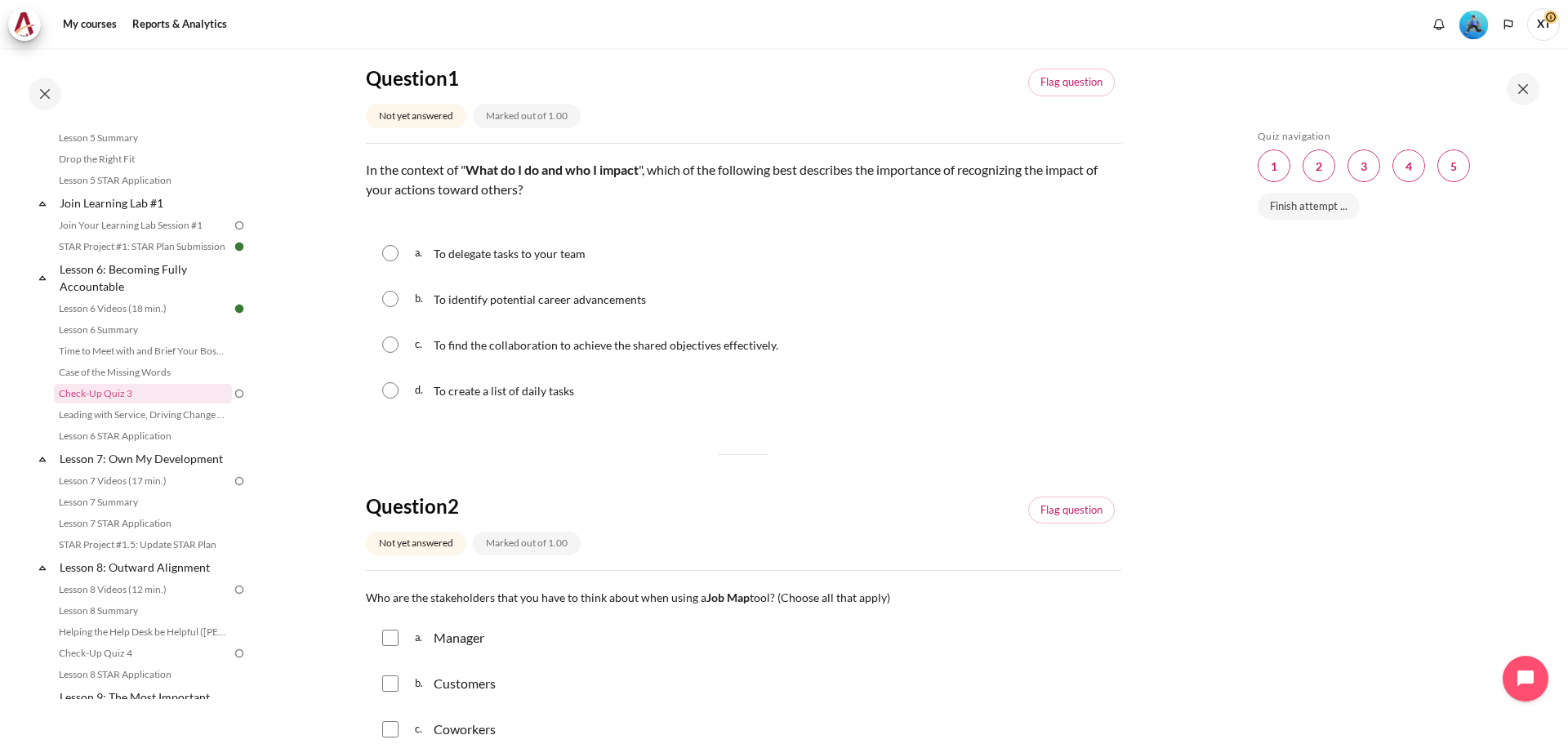
click at [391, 349] on input "Content" at bounding box center [390, 344] width 16 height 16
radio input "true"
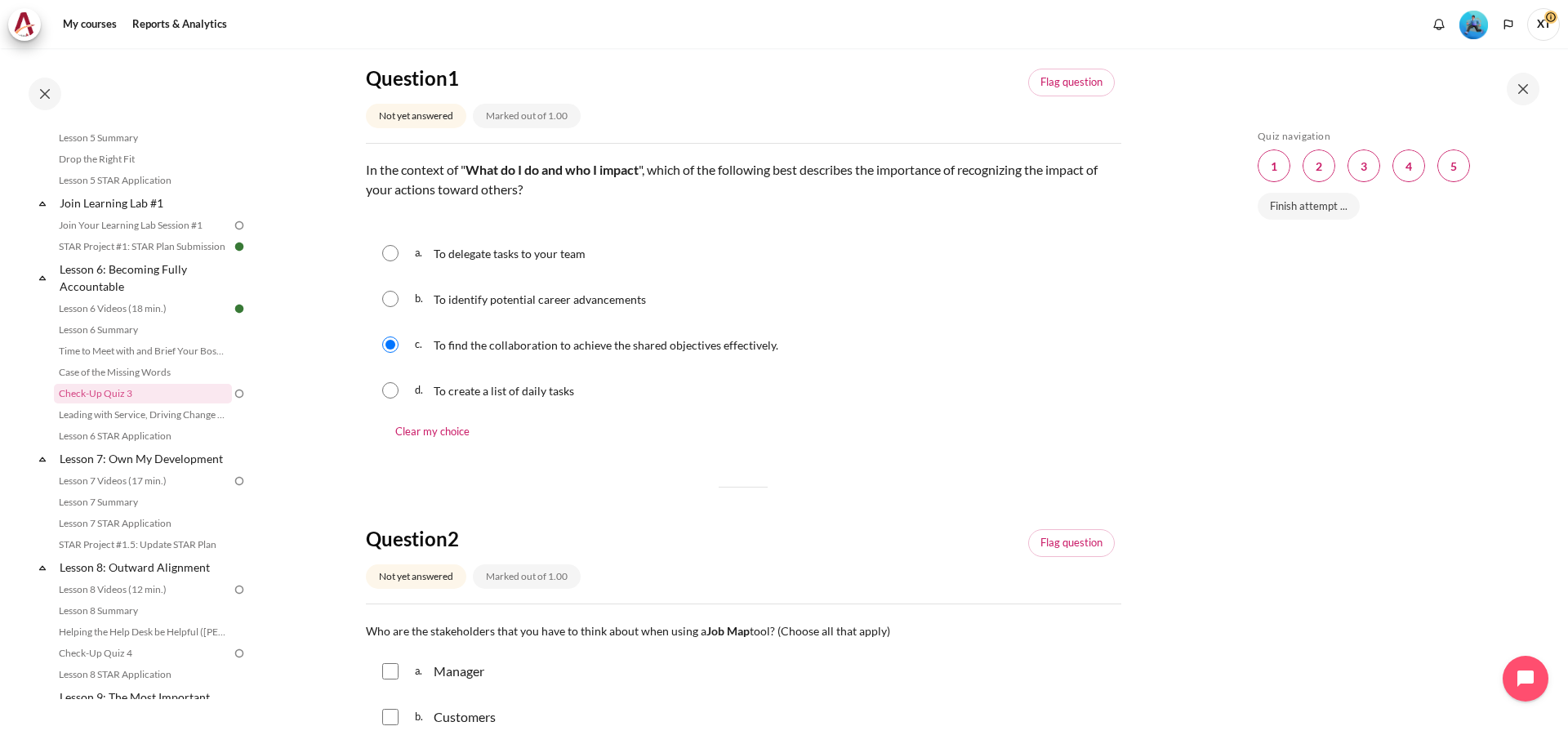
click at [389, 292] on input "Content" at bounding box center [390, 298] width 16 height 16
radio input "true"
click at [392, 345] on input "Content" at bounding box center [390, 344] width 16 height 16
radio input "true"
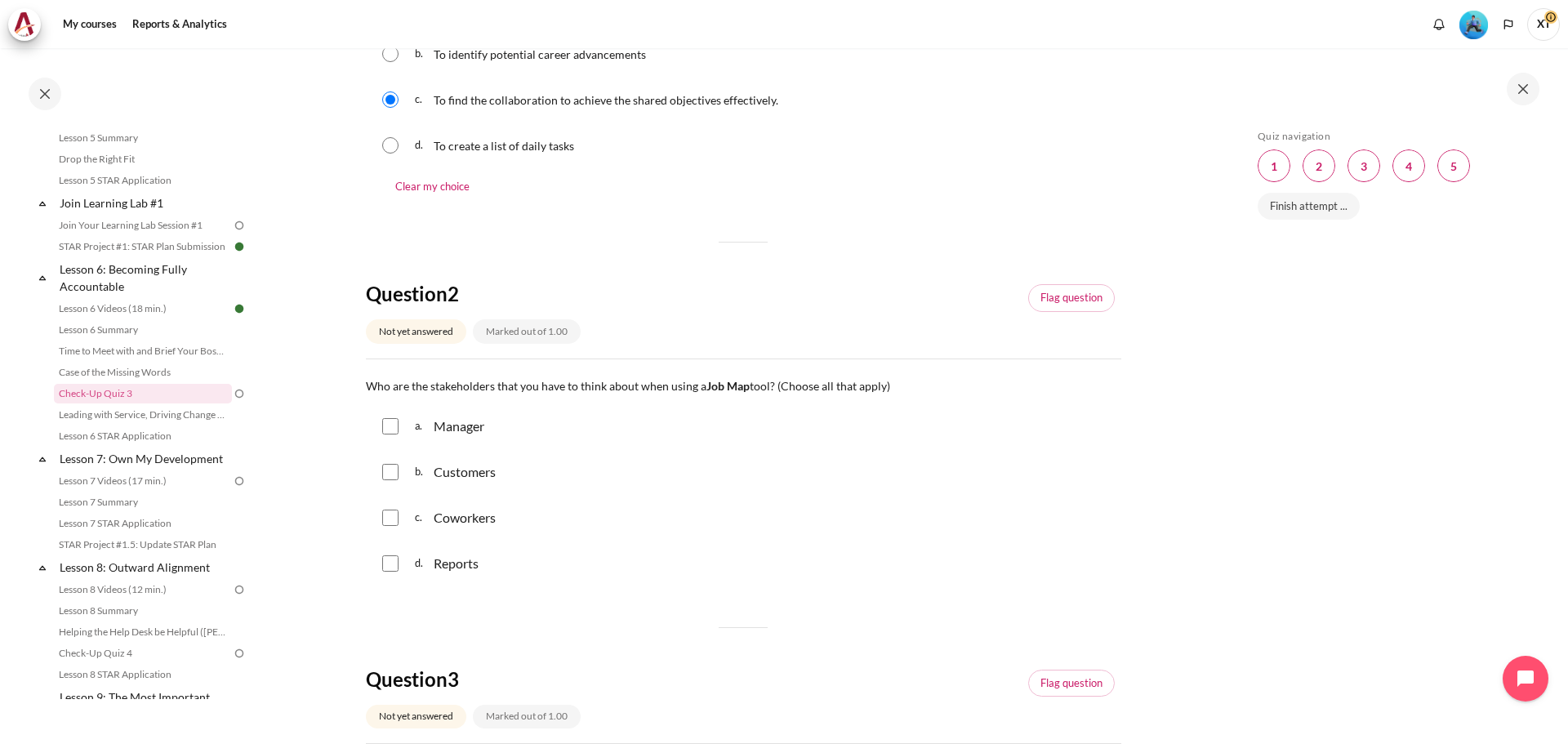
scroll to position [490, 0]
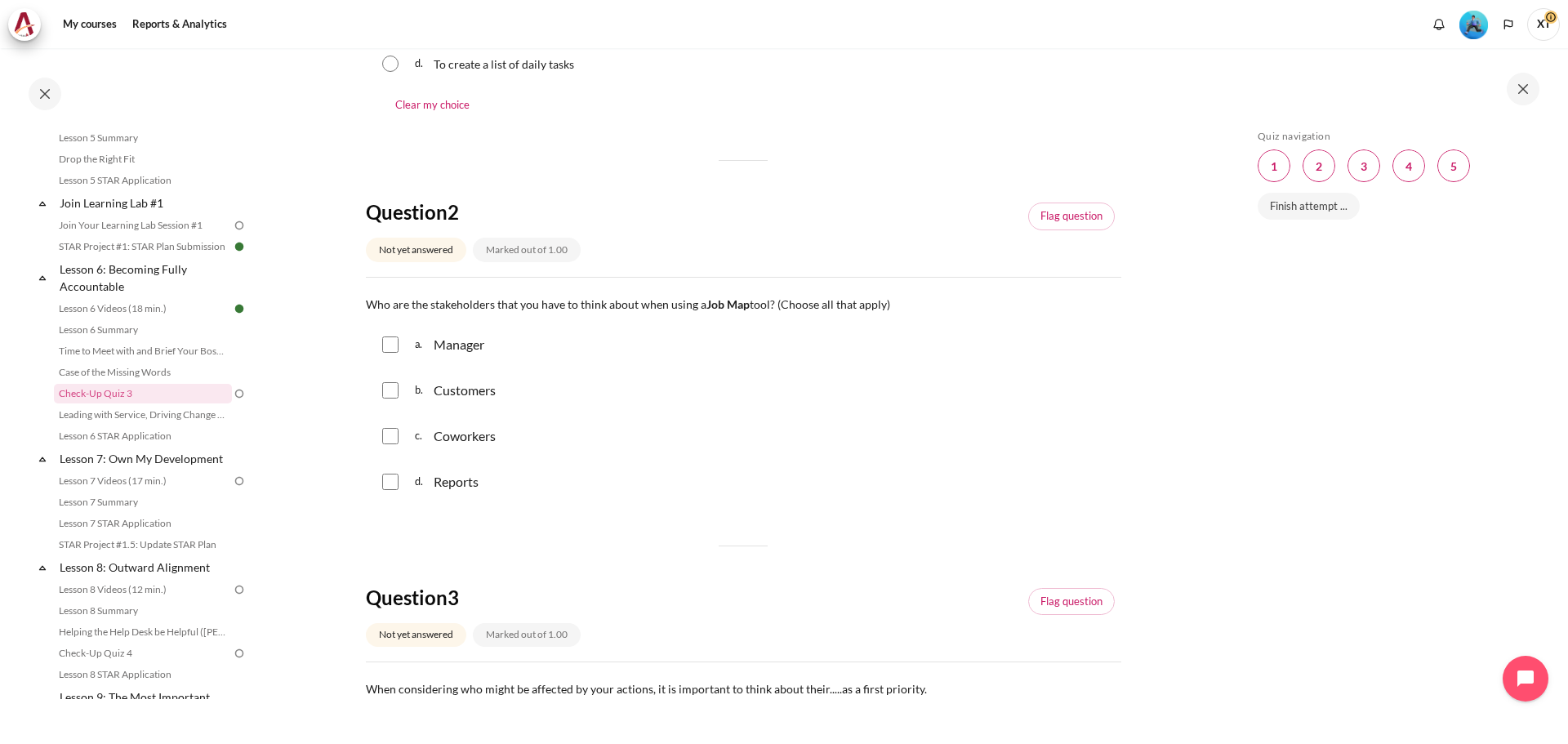
click at [383, 348] on input "Content" at bounding box center [390, 344] width 16 height 16
checkbox input "true"
click at [397, 391] on input "Content" at bounding box center [390, 390] width 16 height 16
checkbox input "true"
click at [394, 435] on input "Content" at bounding box center [390, 435] width 16 height 16
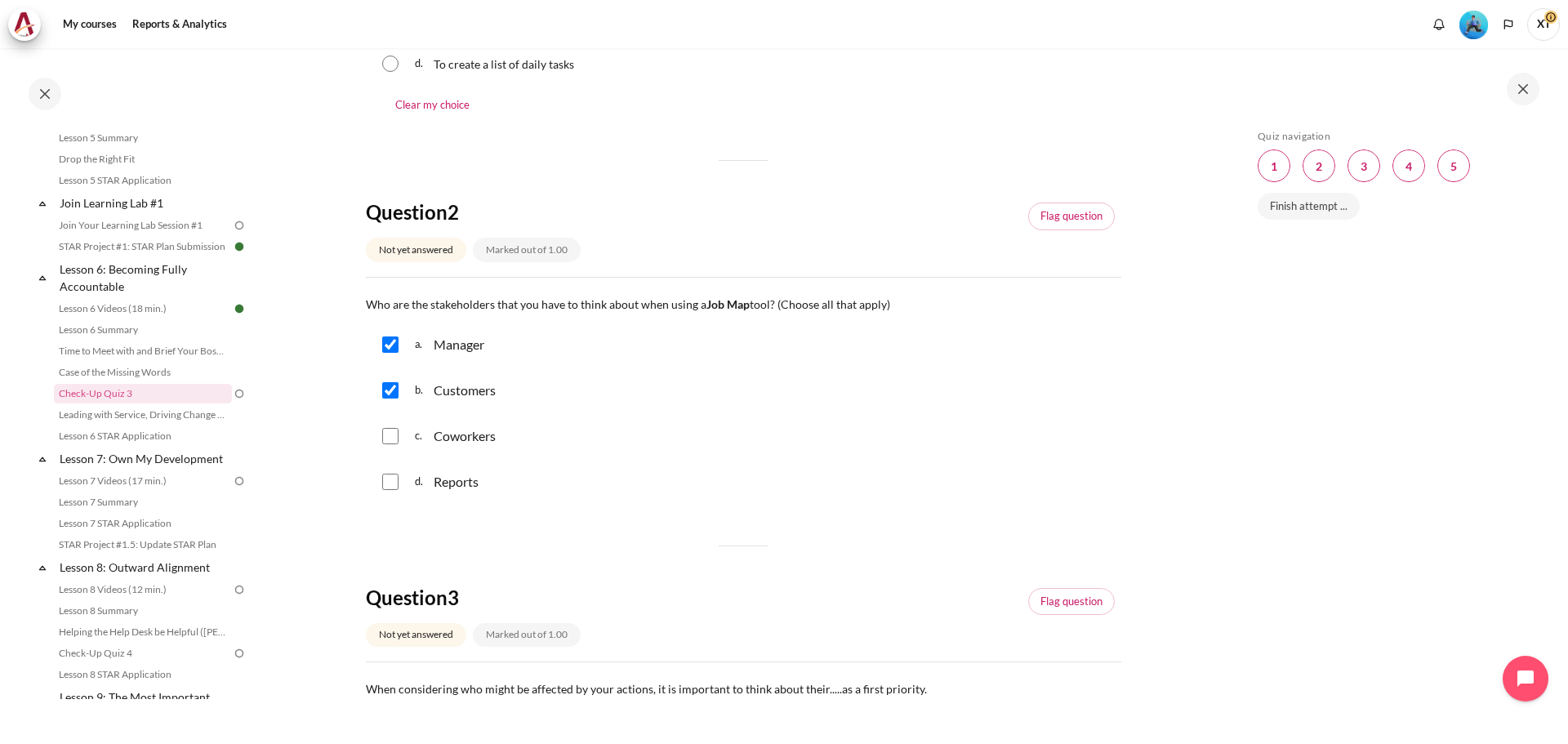
checkbox input "true"
click at [392, 482] on input "Content" at bounding box center [390, 482] width 16 height 16
checkbox input "true"
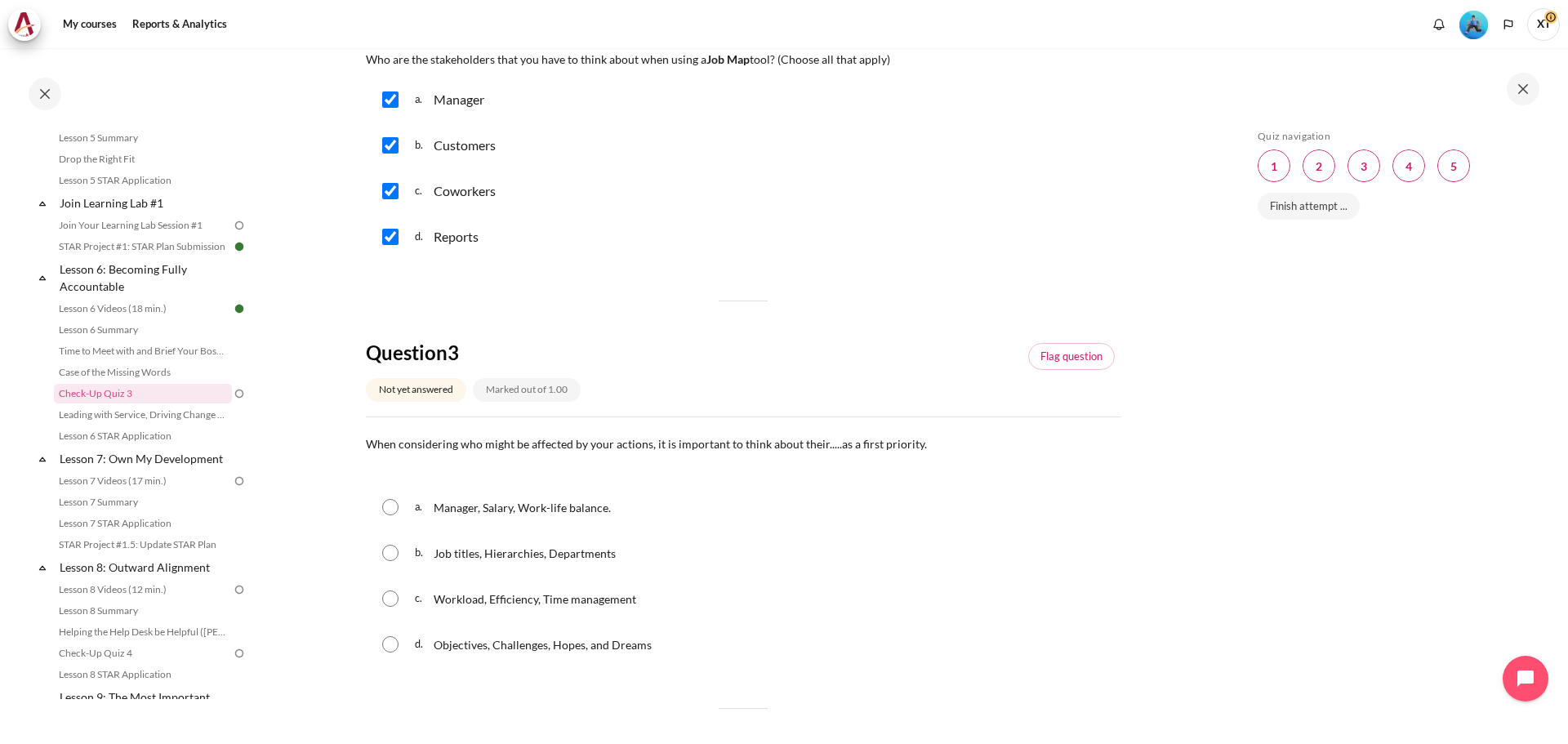
scroll to position [898, 0]
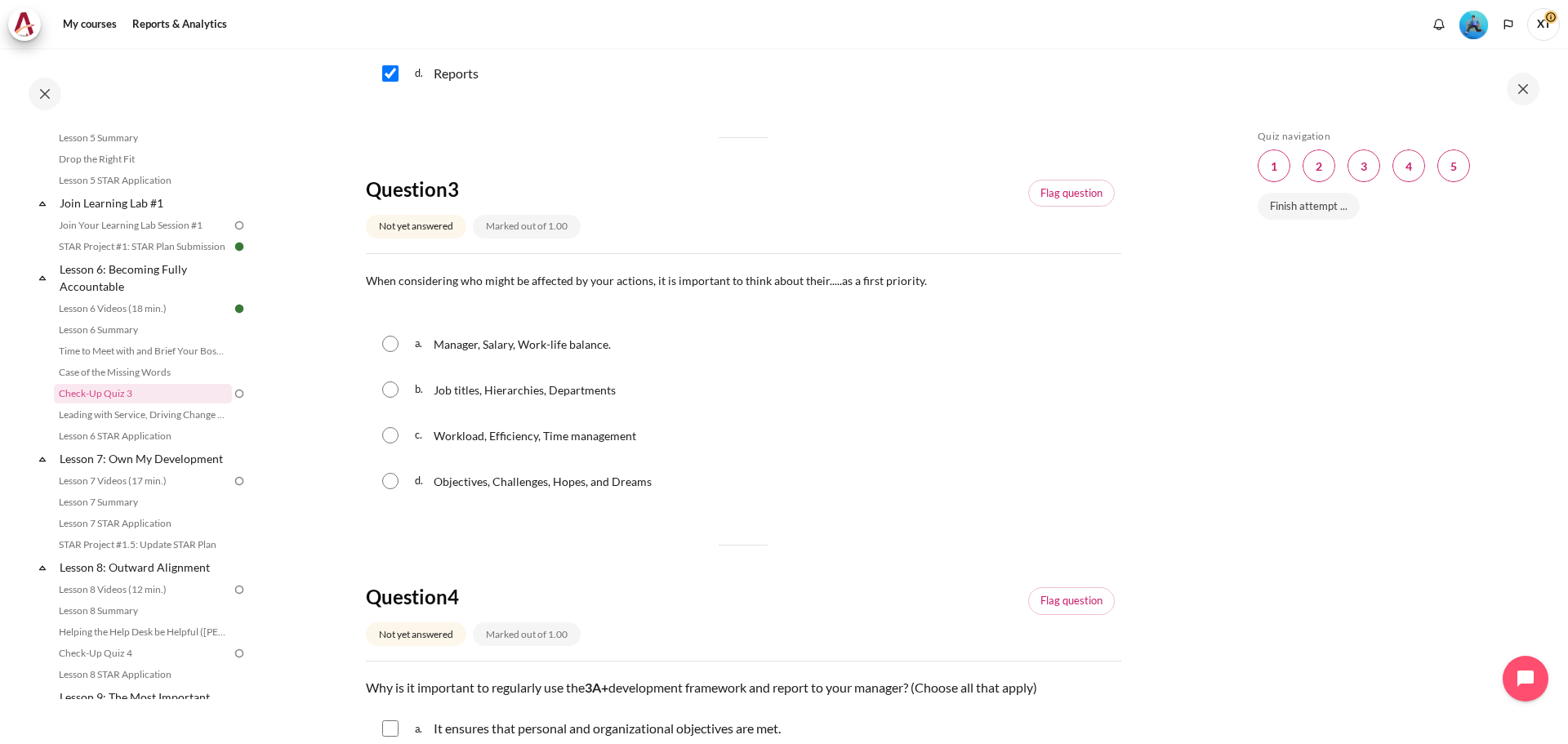
click at [396, 435] on input "Content" at bounding box center [390, 435] width 16 height 16
radio input "true"
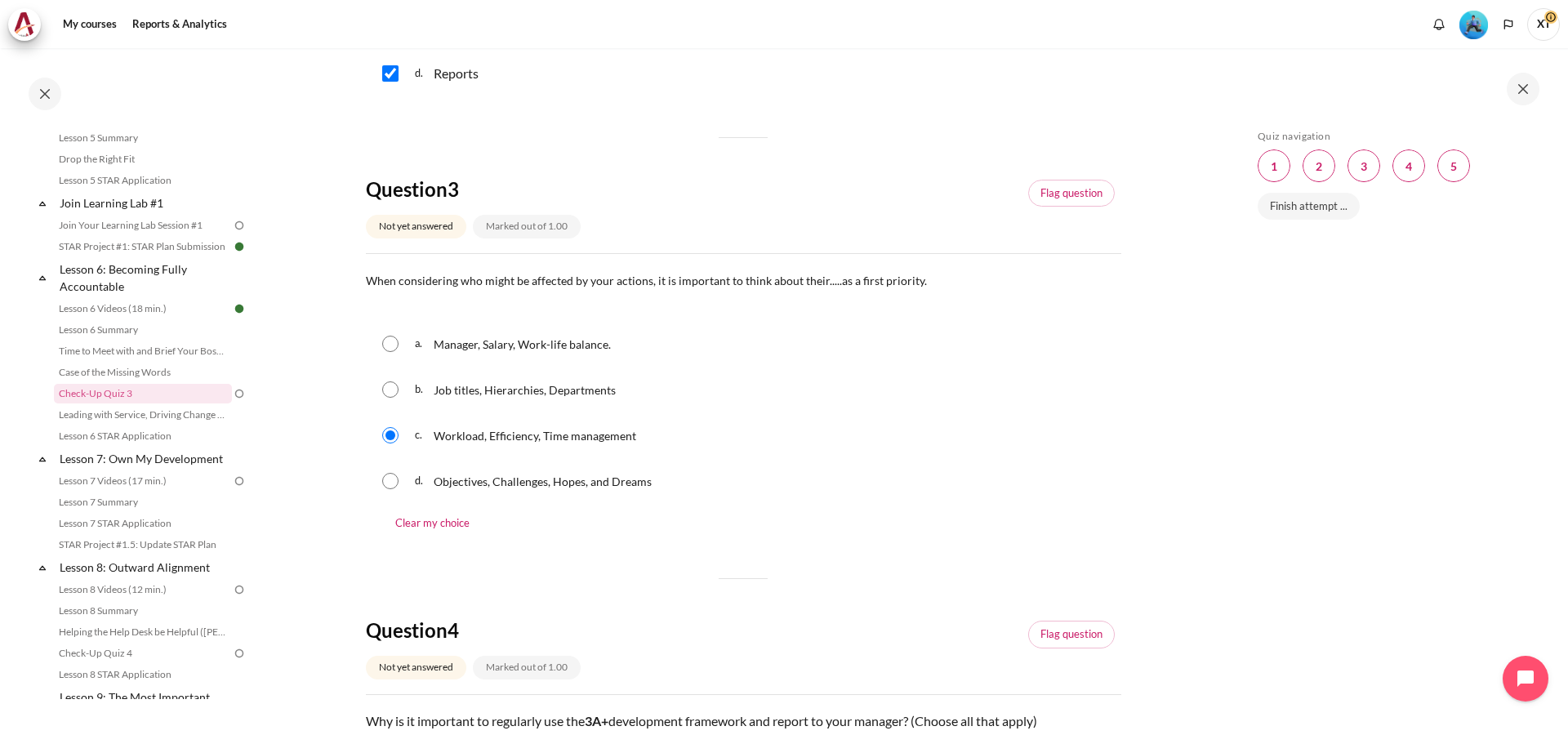
click at [384, 471] on div "d. Objectives, Challenges, Hopes, and Dreams" at bounding box center [743, 482] width 756 height 43
click at [387, 483] on input "Content" at bounding box center [390, 481] width 16 height 16
radio input "true"
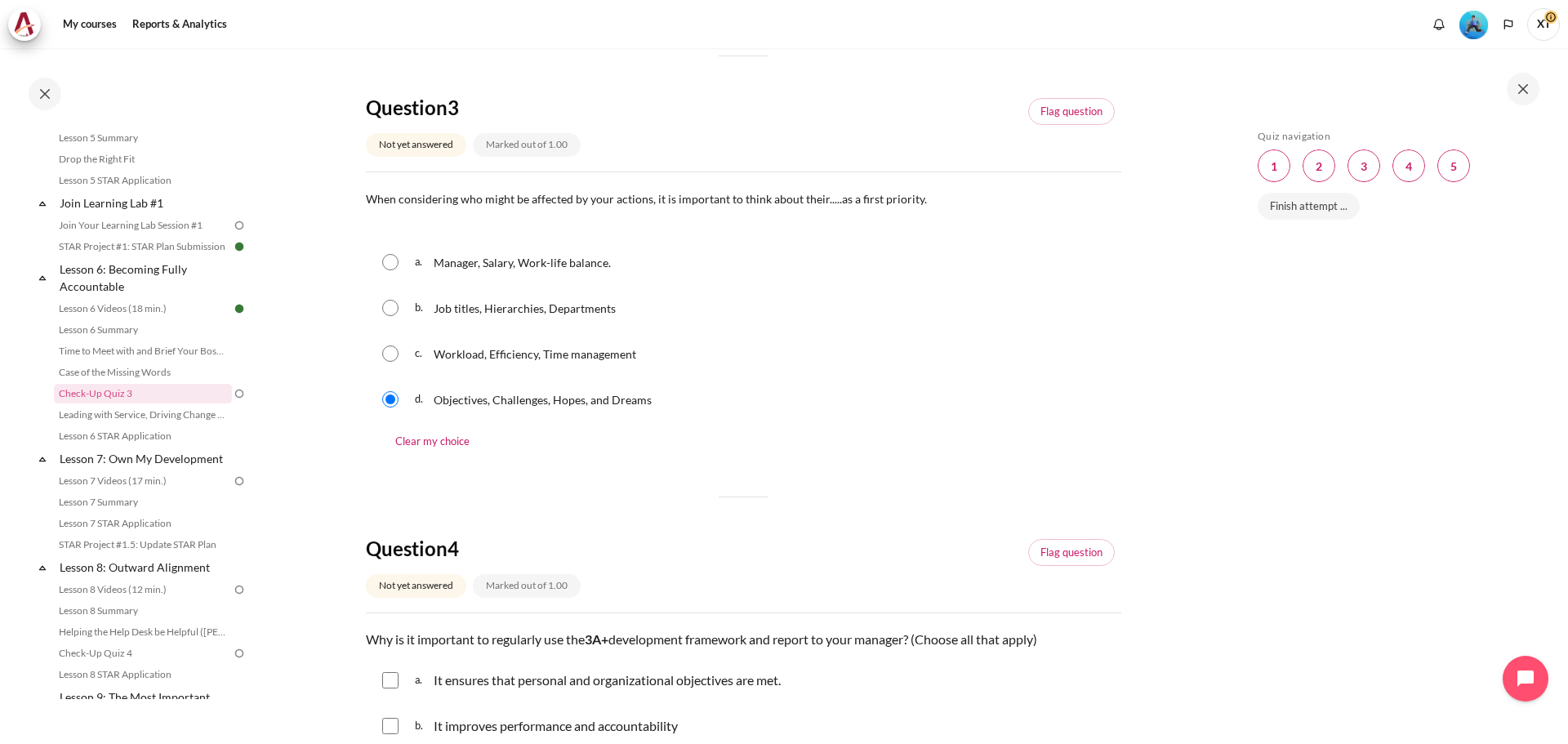
click at [389, 352] on input "Content" at bounding box center [390, 353] width 16 height 16
radio input "true"
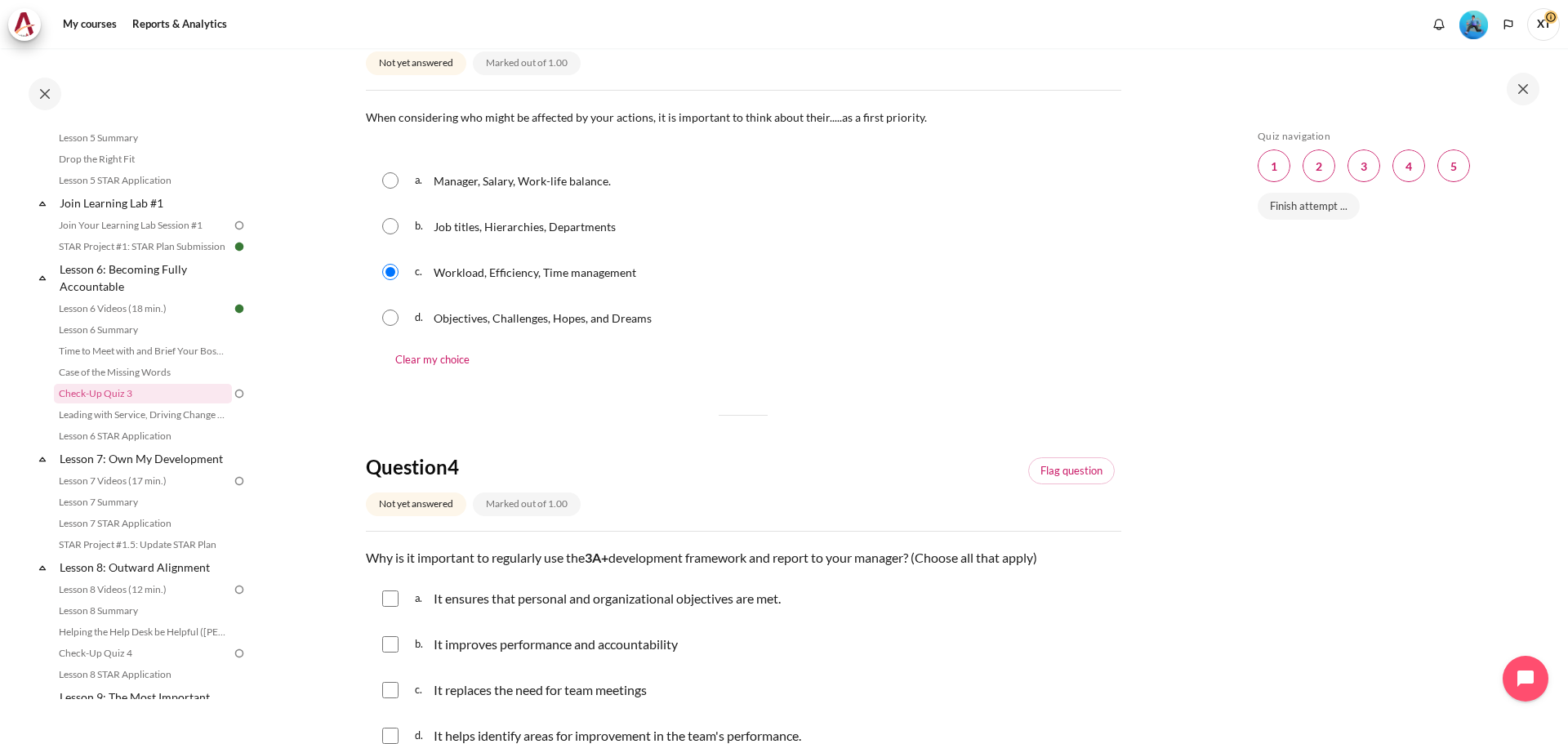
scroll to position [1144, 0]
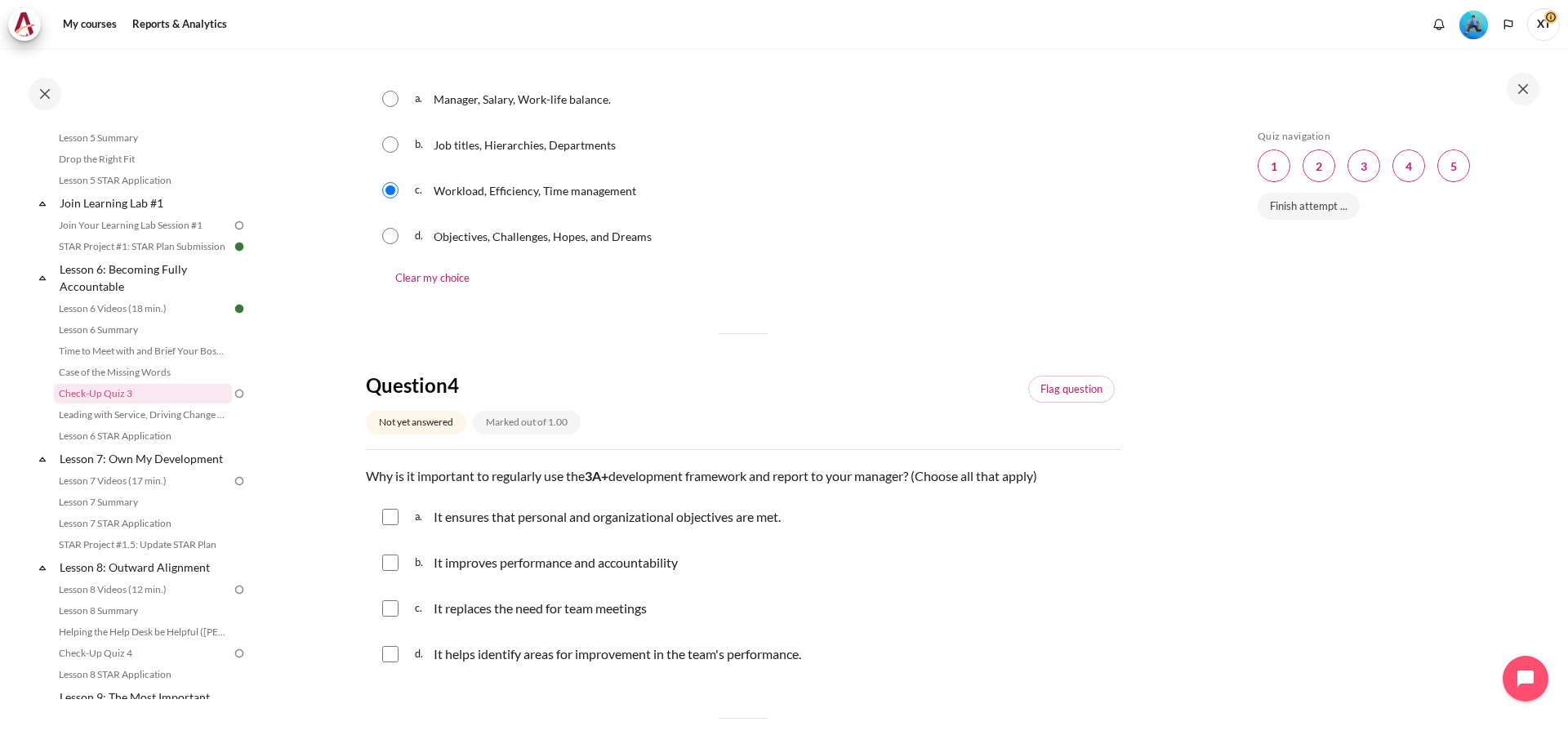
click at [389, 238] on input "Content" at bounding box center [390, 235] width 16 height 16
radio input "true"
click at [397, 188] on input "Content" at bounding box center [390, 190] width 16 height 16
radio input "true"
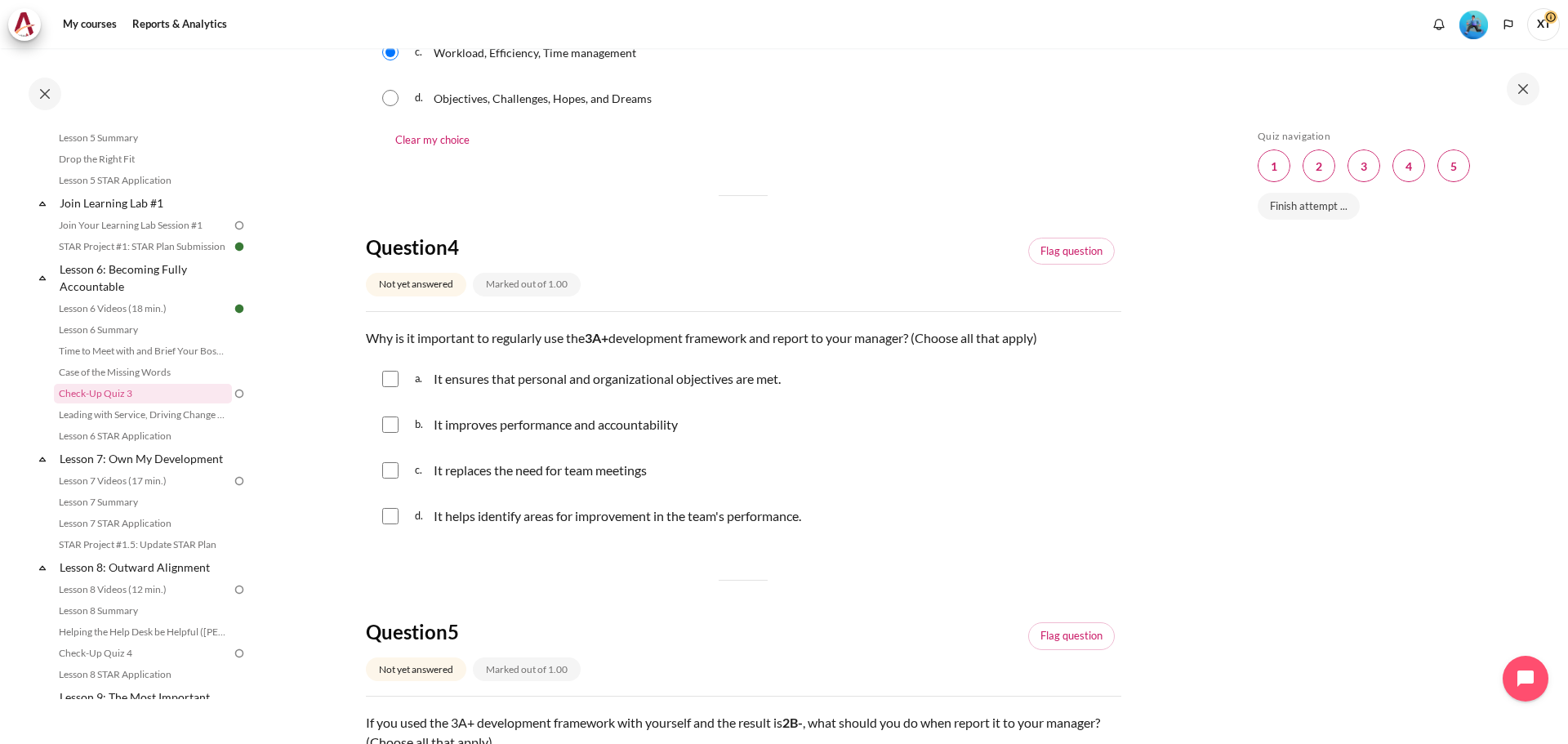
scroll to position [1306, 0]
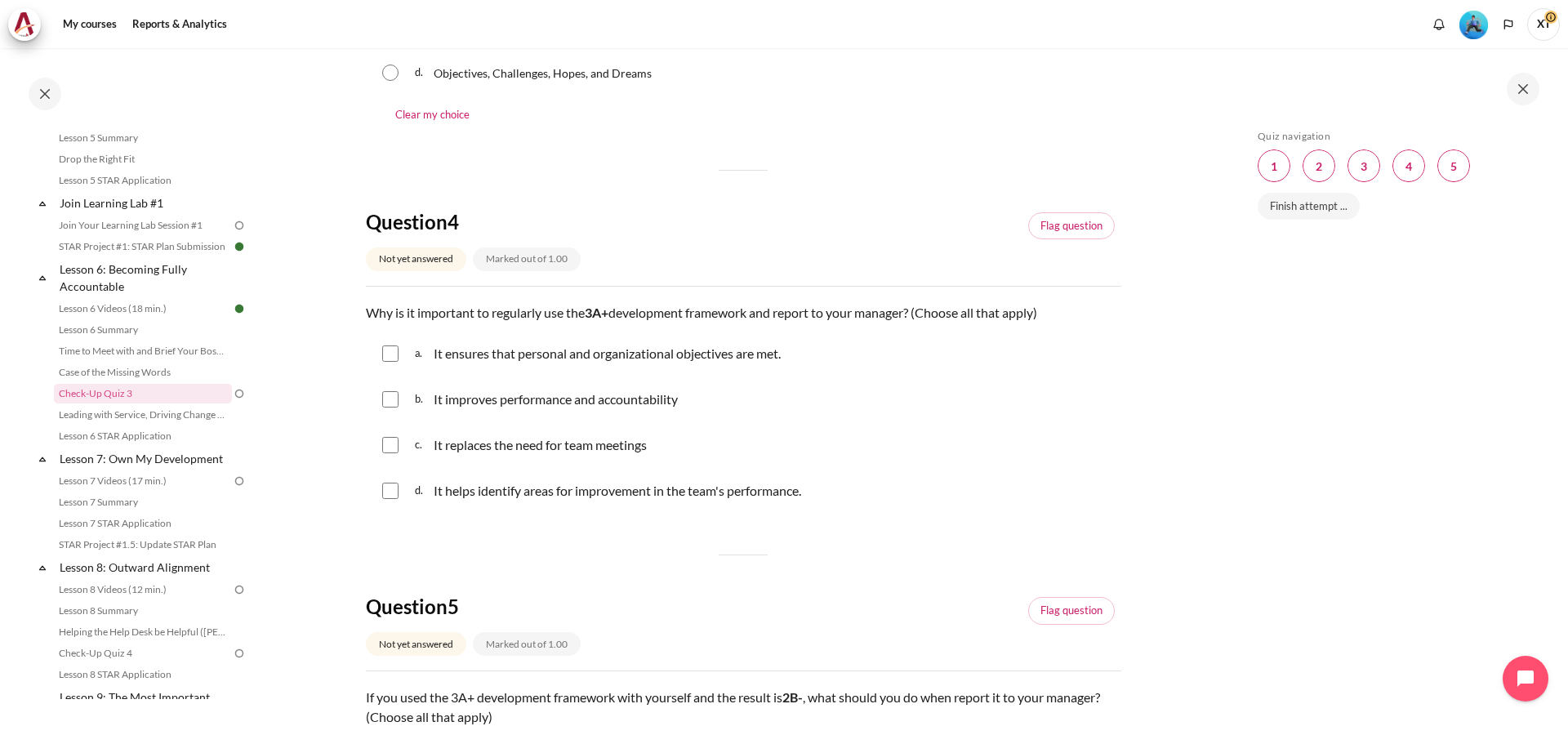
click at [392, 349] on input "Content" at bounding box center [390, 353] width 16 height 16
checkbox input "true"
click at [390, 396] on input "Content" at bounding box center [390, 399] width 16 height 16
checkbox input "true"
click at [394, 446] on input "Content" at bounding box center [390, 445] width 16 height 16
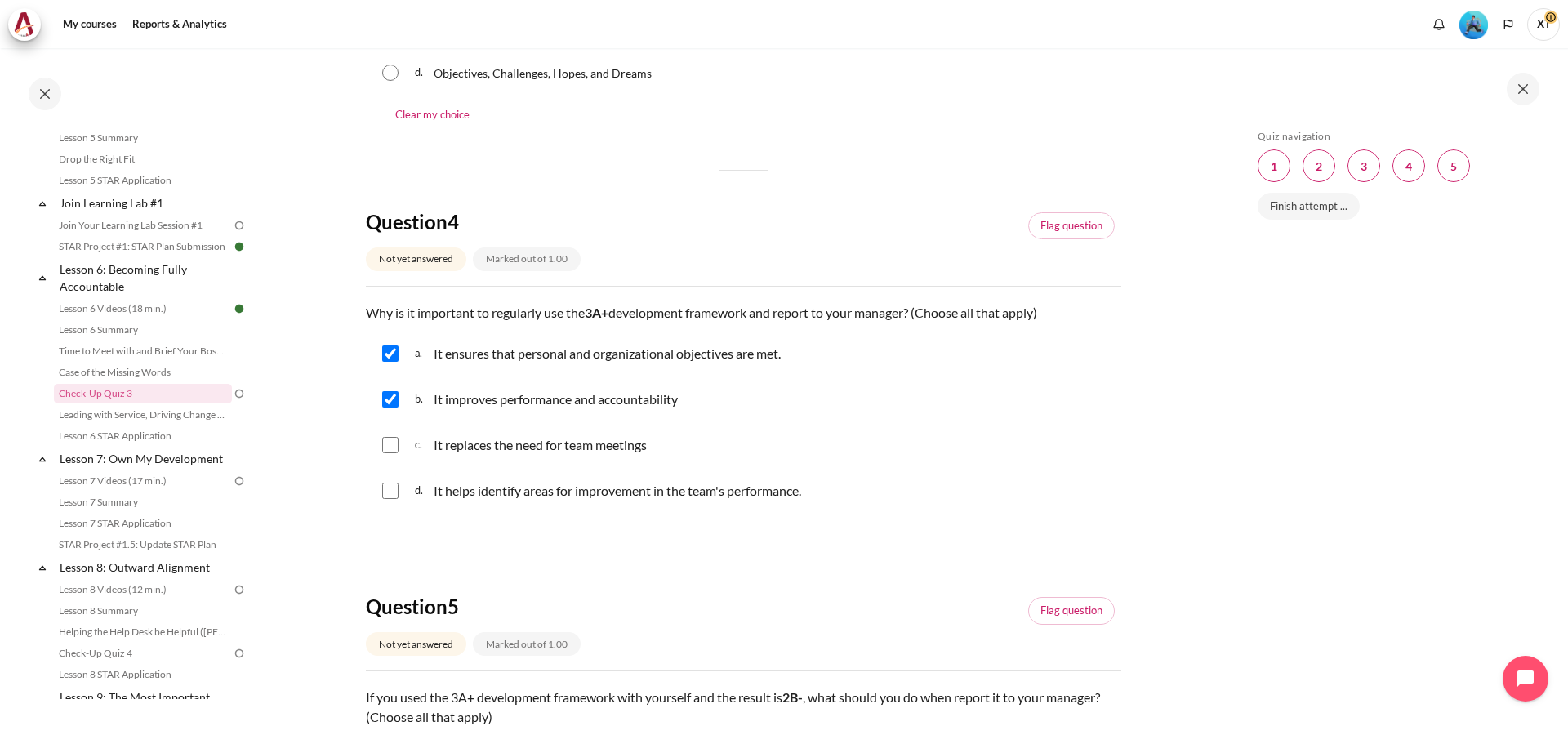
checkbox input "true"
click at [392, 499] on input "Content" at bounding box center [390, 490] width 16 height 16
checkbox input "true"
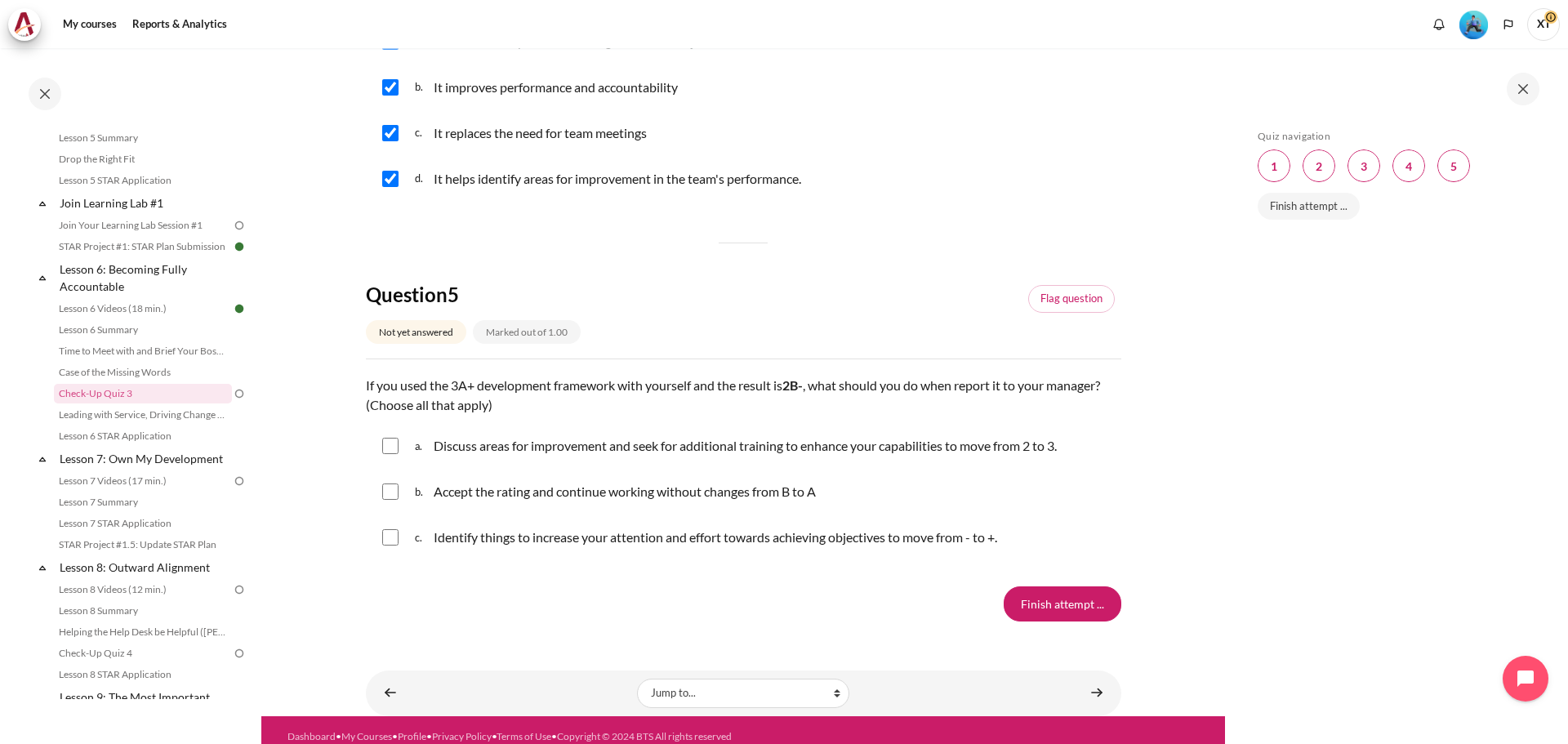
scroll to position [1632, 0]
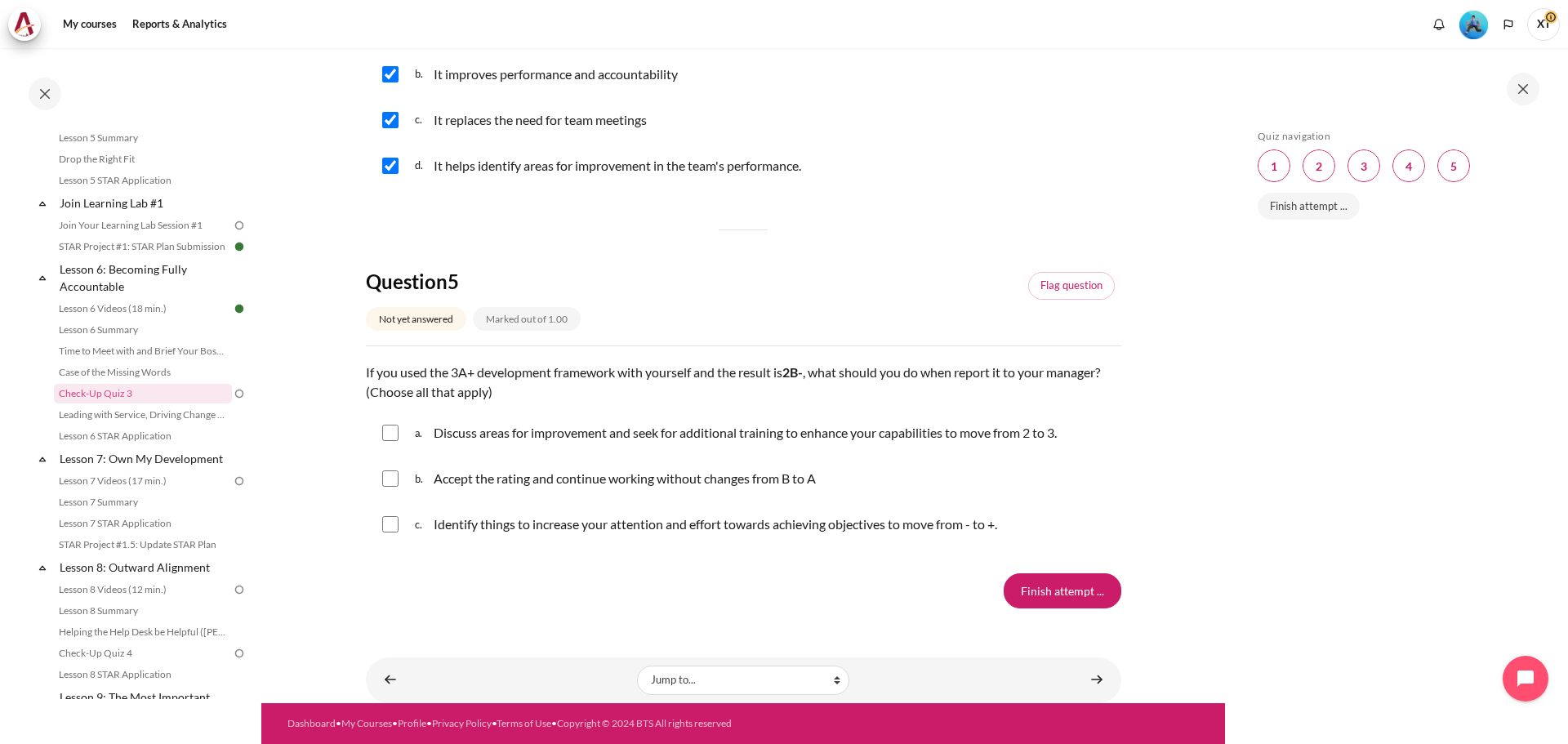
click at [394, 429] on input "Content" at bounding box center [390, 432] width 16 height 16
checkbox input "true"
click at [388, 477] on input "Content" at bounding box center [390, 478] width 16 height 16
checkbox input "true"
click at [394, 521] on input "Content" at bounding box center [390, 524] width 16 height 16
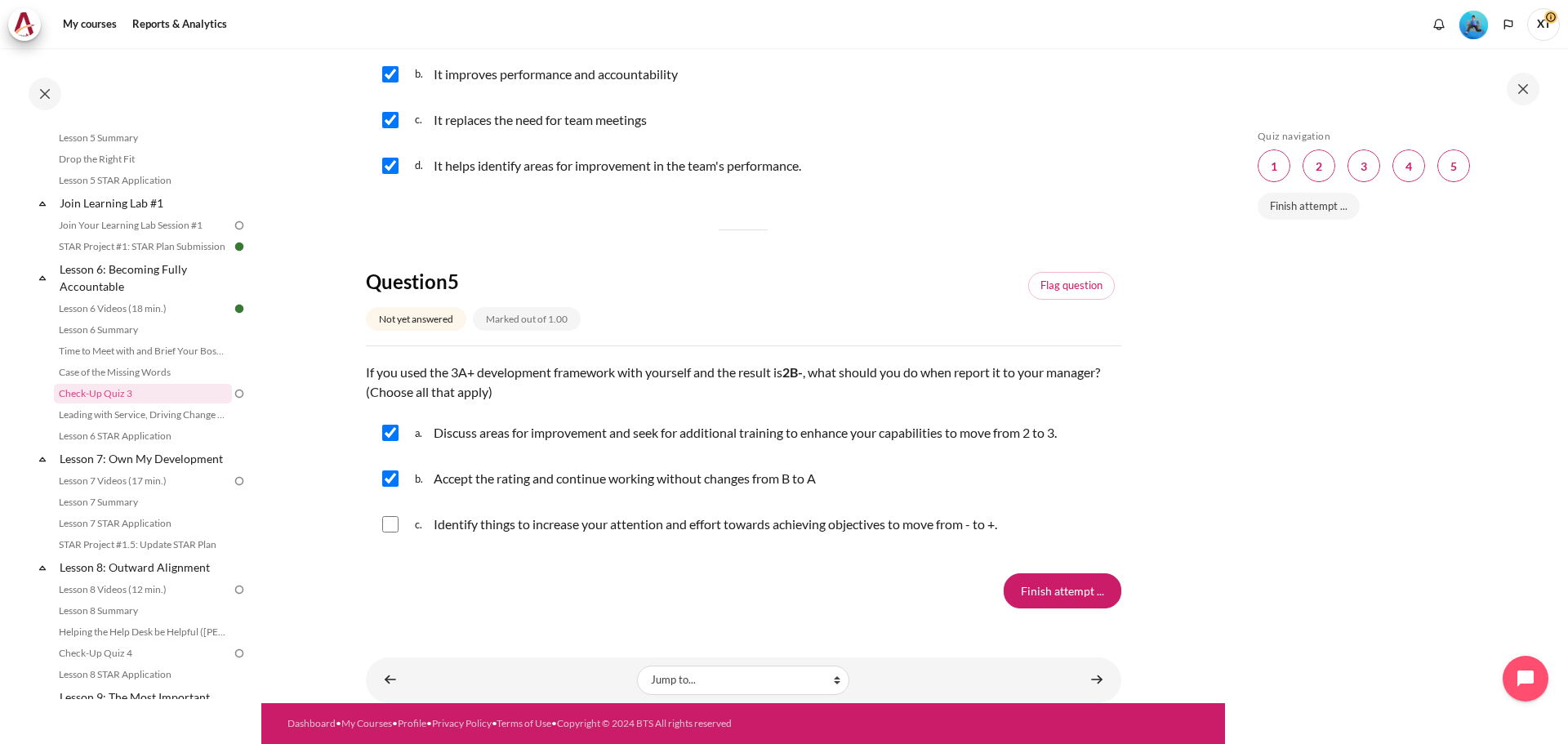
checkbox input "true"
click at [1034, 584] on input "Finish attempt ..." at bounding box center [1063, 591] width 118 height 34
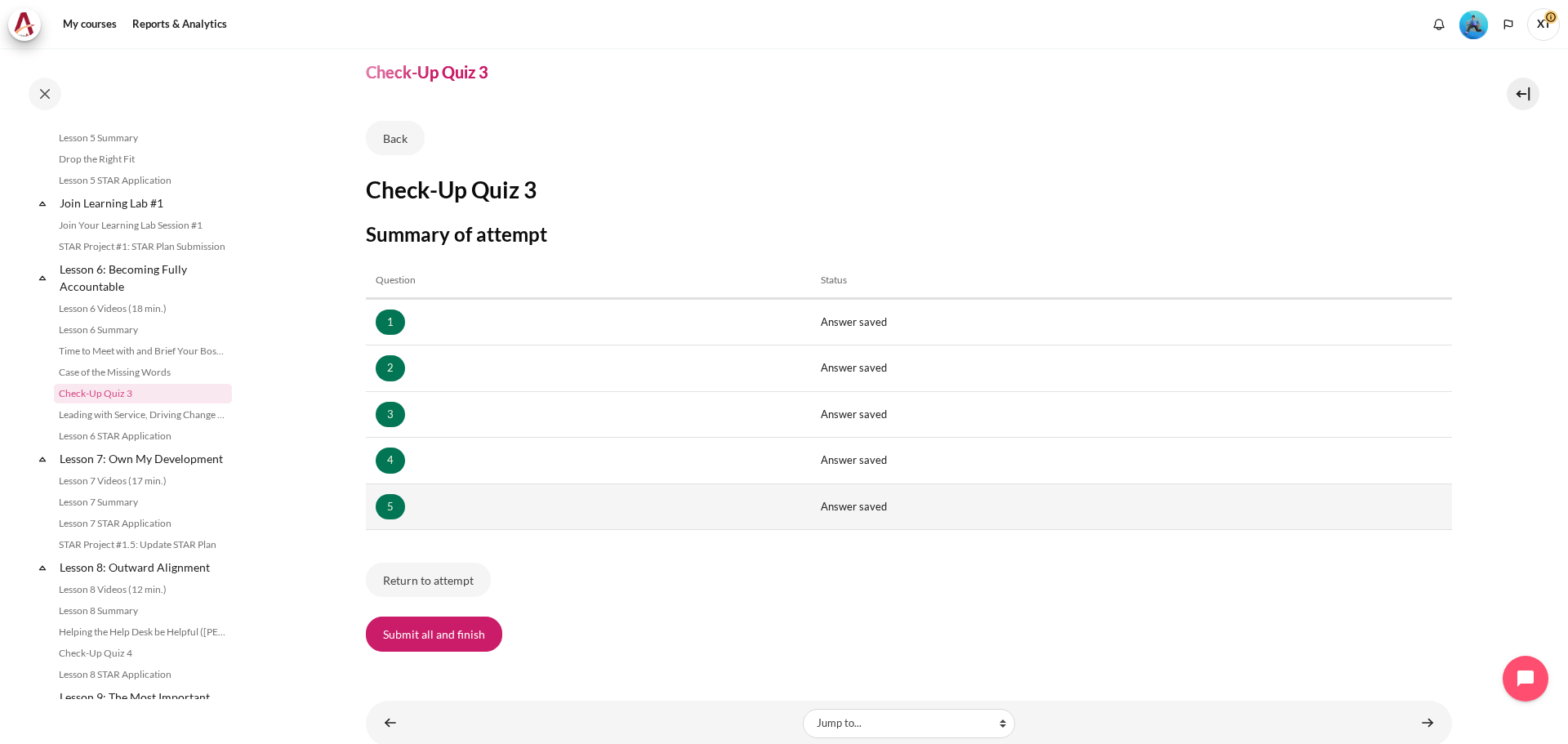
scroll to position [82, 0]
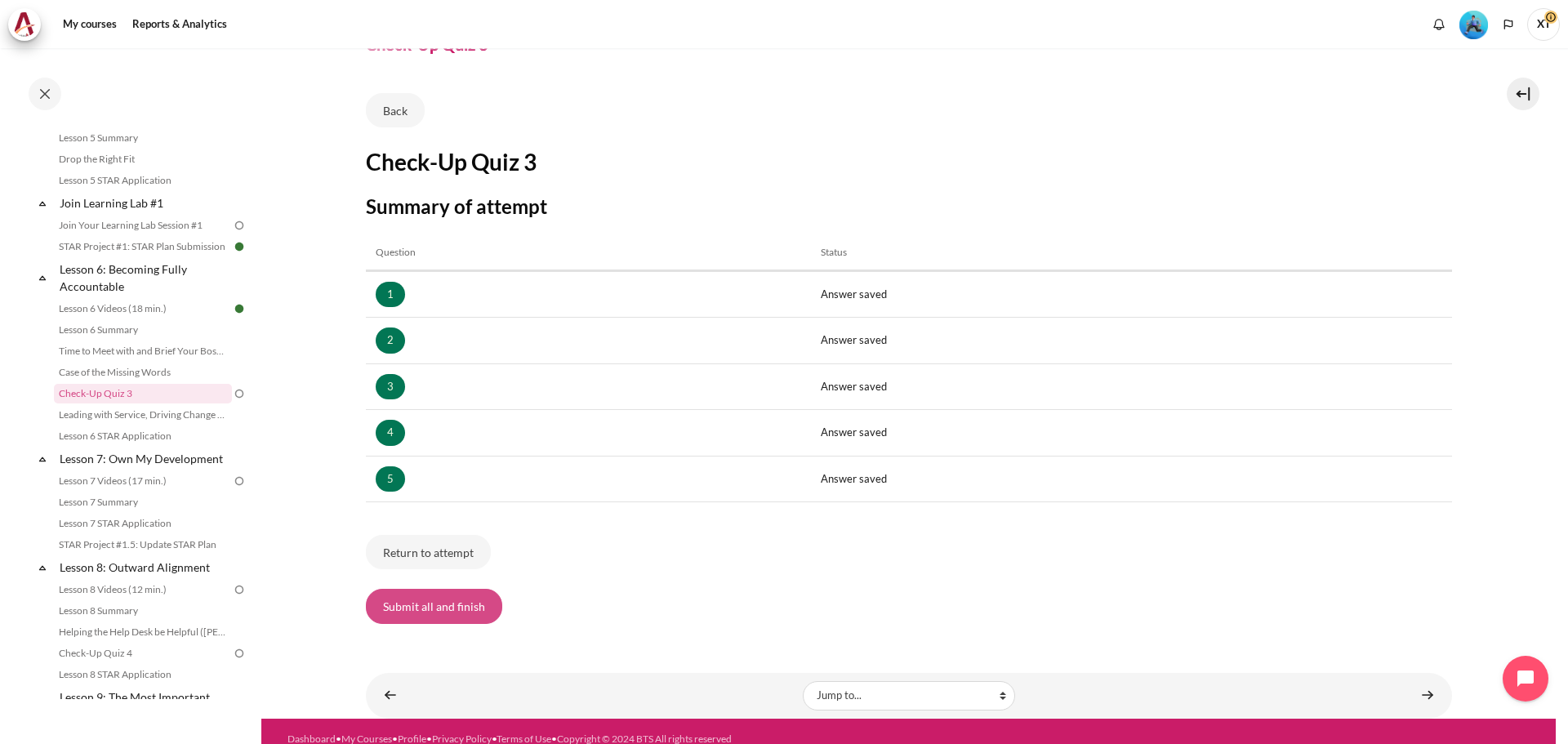
click at [410, 610] on button "Submit all and finish" at bounding box center [434, 606] width 136 height 34
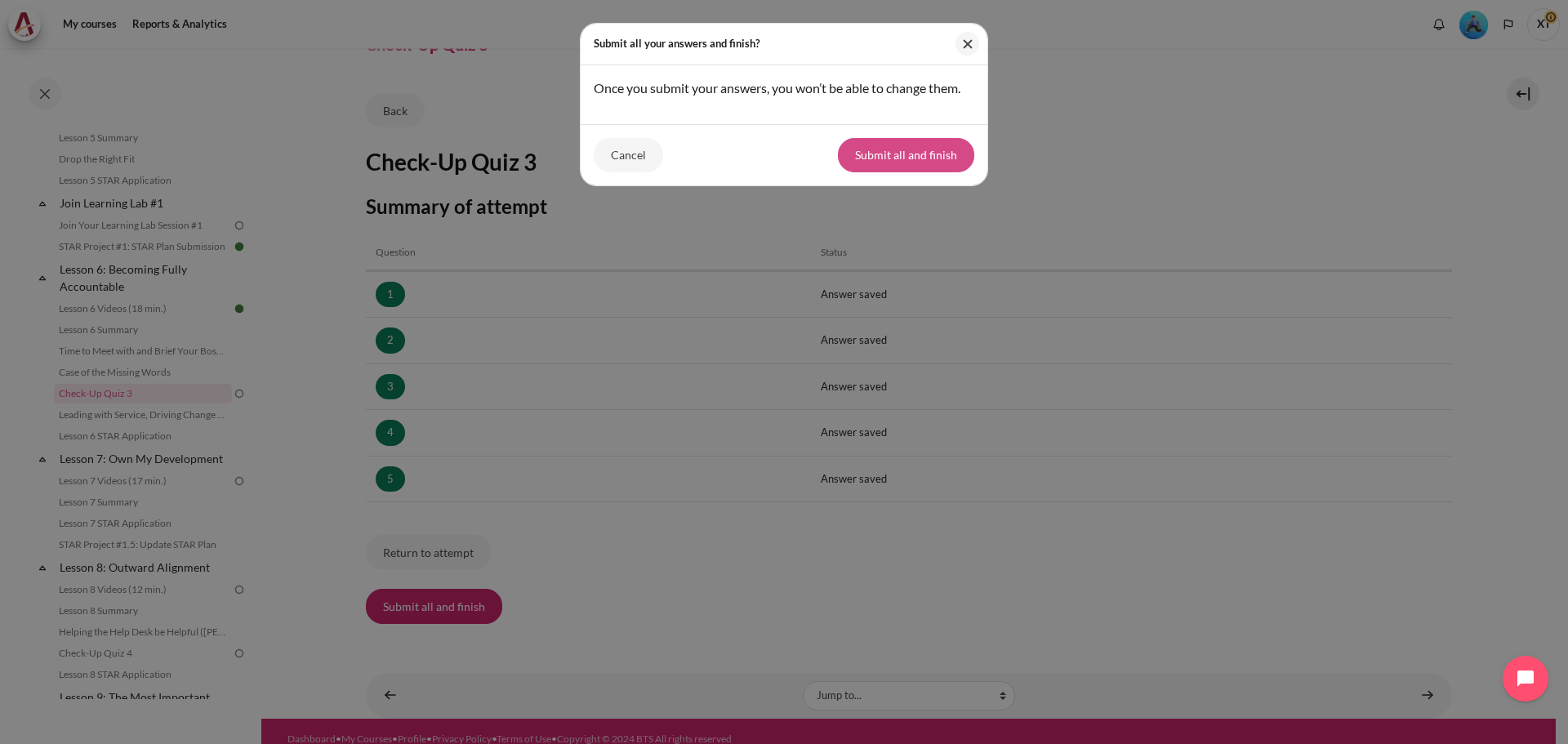
click at [867, 141] on button "Submit all and finish" at bounding box center [906, 155] width 136 height 34
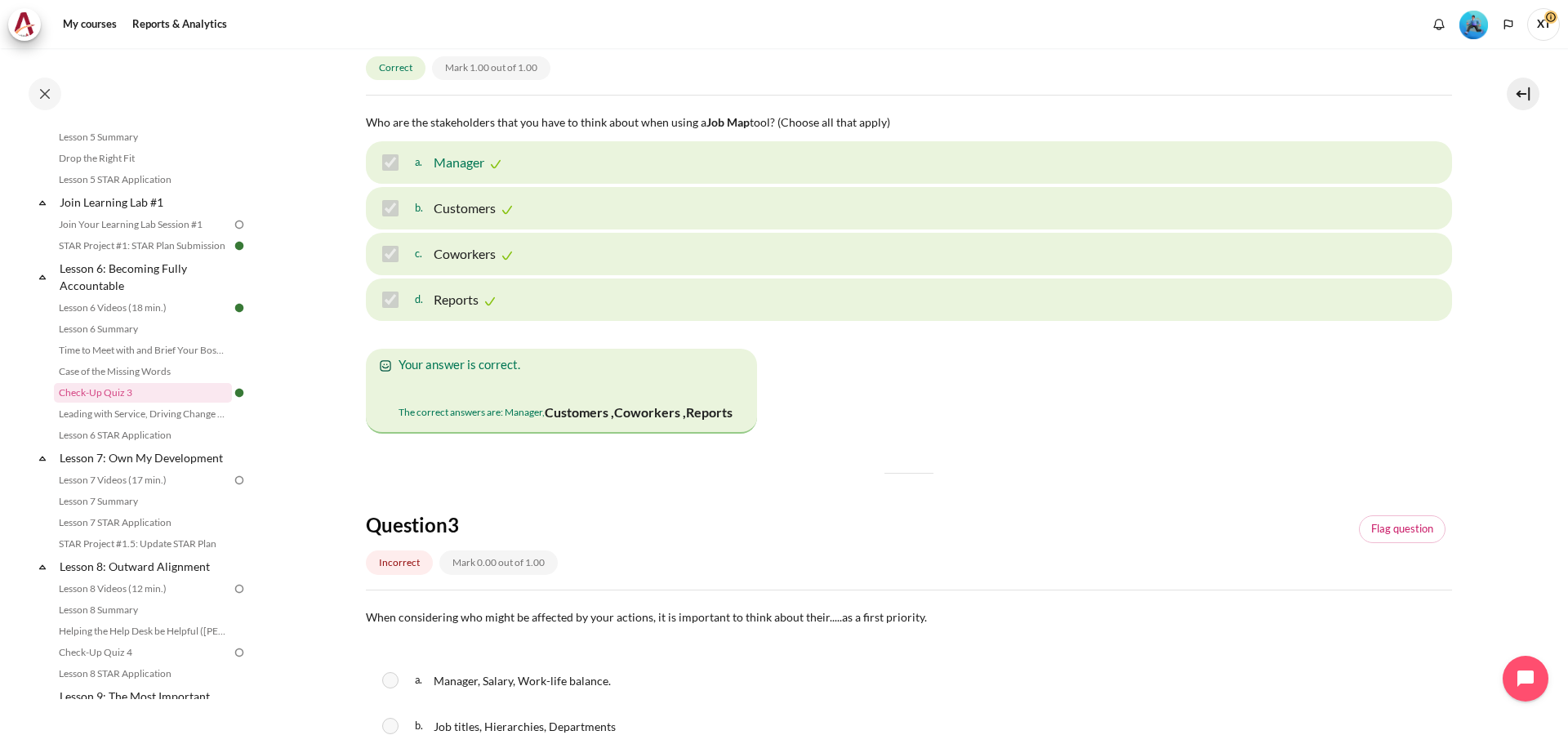
scroll to position [751, 0]
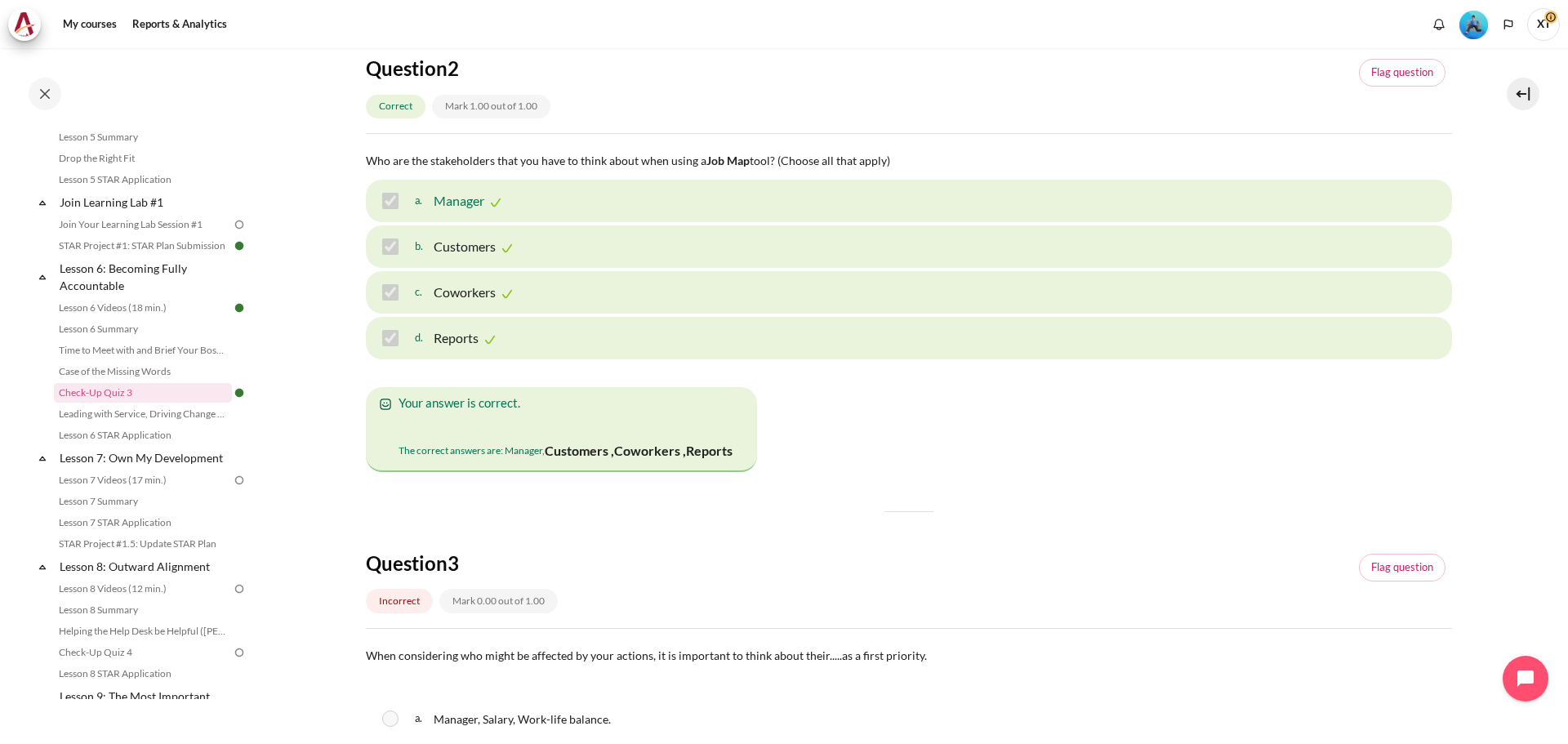
click at [1190, 84] on div "Question 2 Correct Mark 1.00 out of 1.00 Flag question" at bounding box center [908, 94] width 1087 height 78
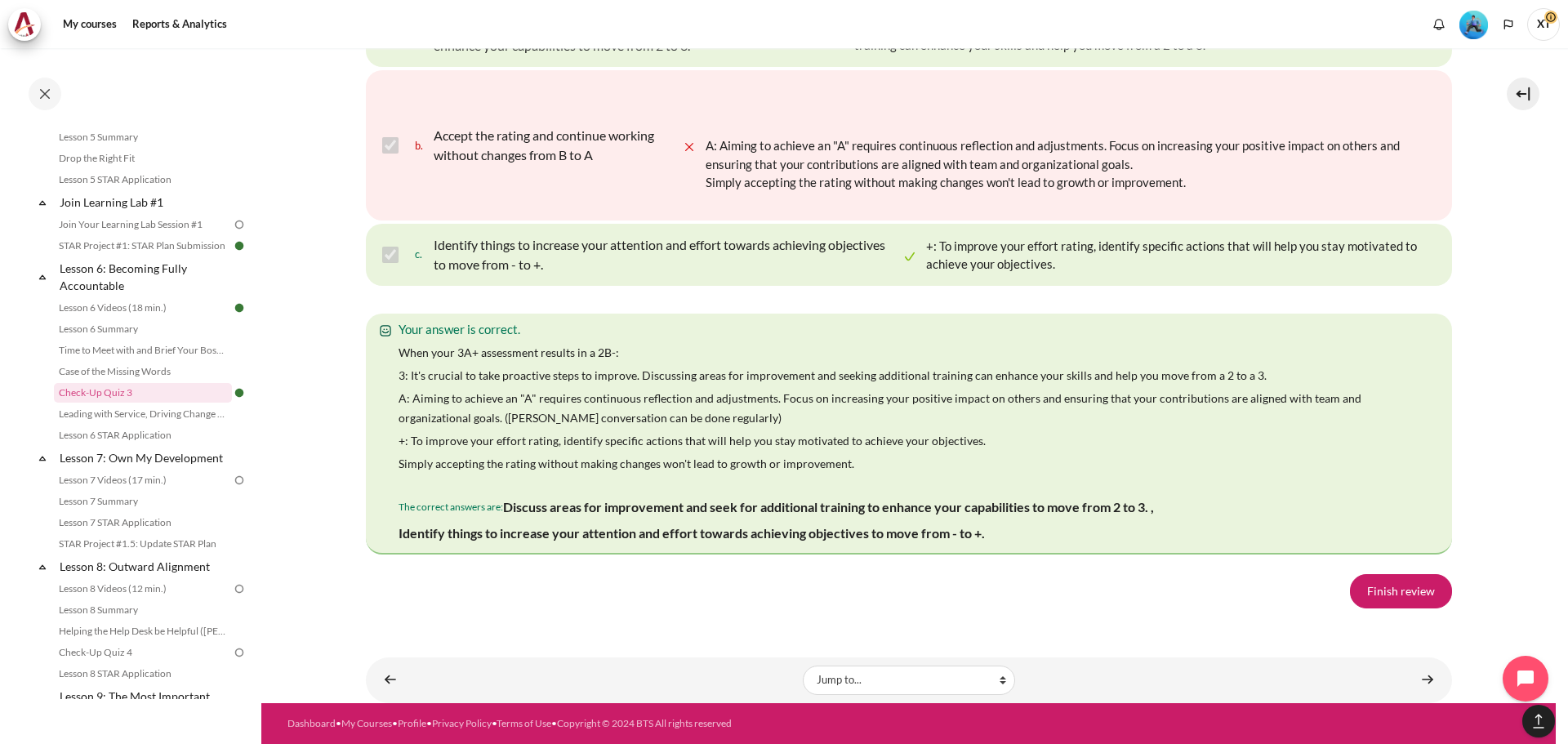
scroll to position [0, 0]
click at [1393, 597] on link "Finish review" at bounding box center [1401, 591] width 102 height 34
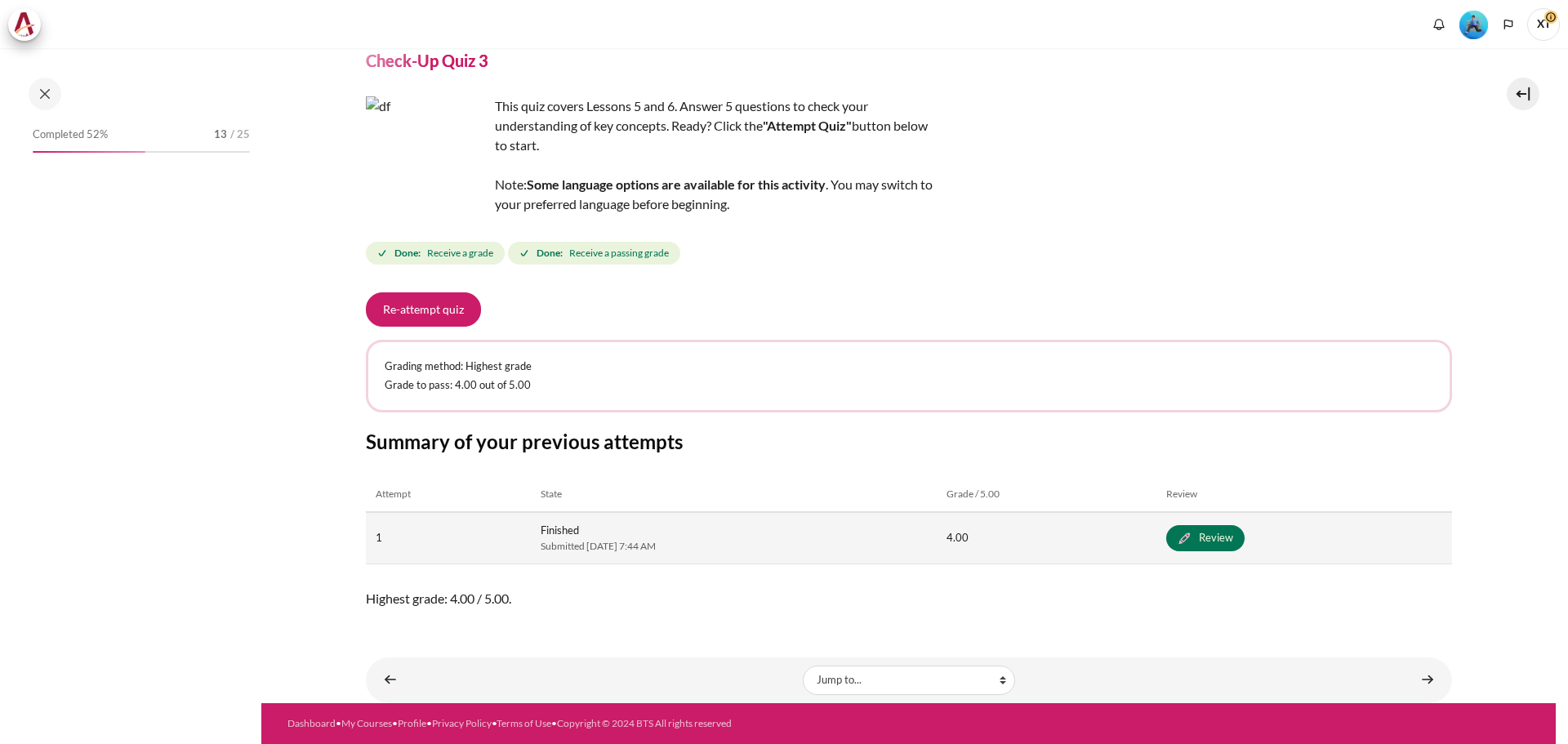
scroll to position [799, 0]
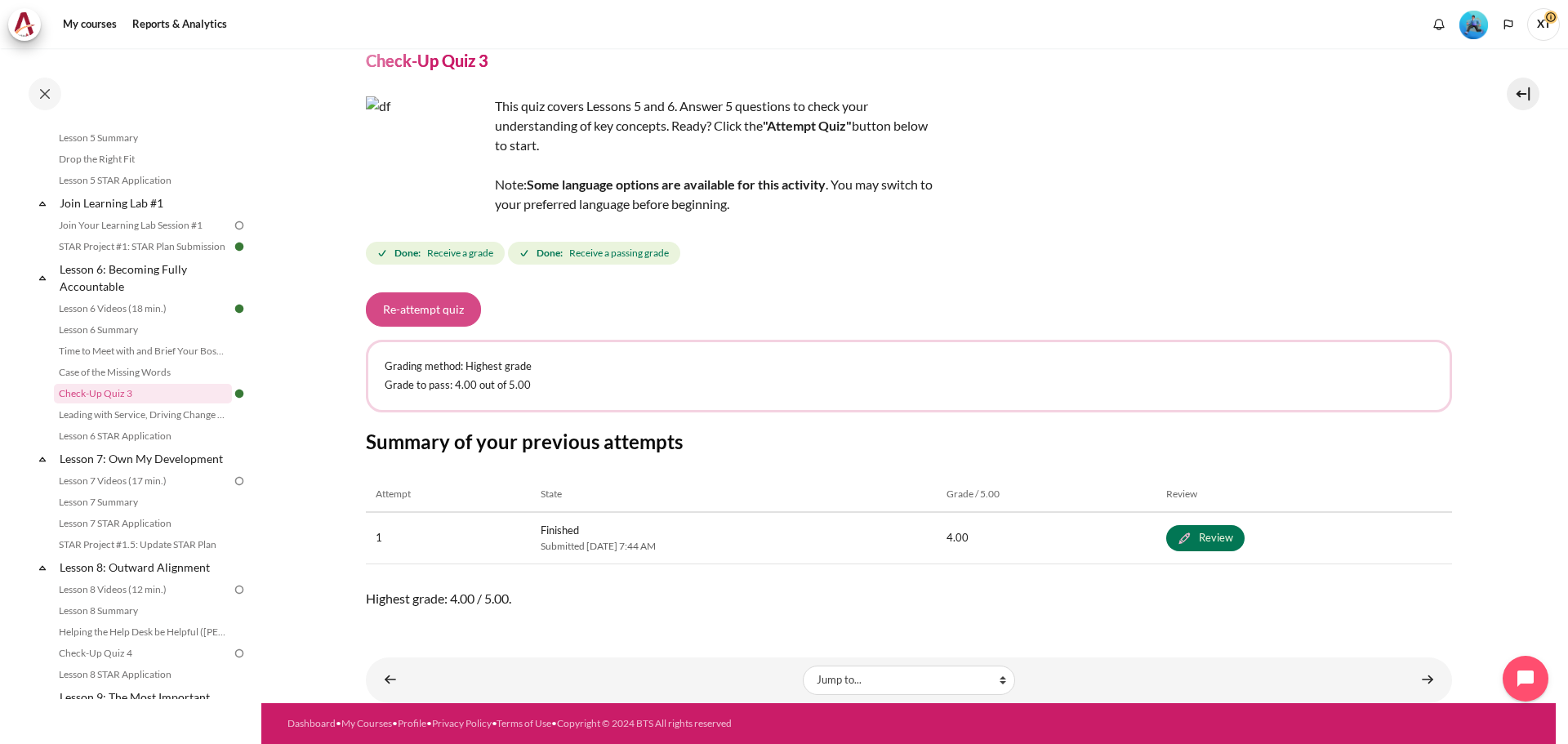
click at [407, 302] on button "Re-attempt quiz" at bounding box center [423, 309] width 115 height 34
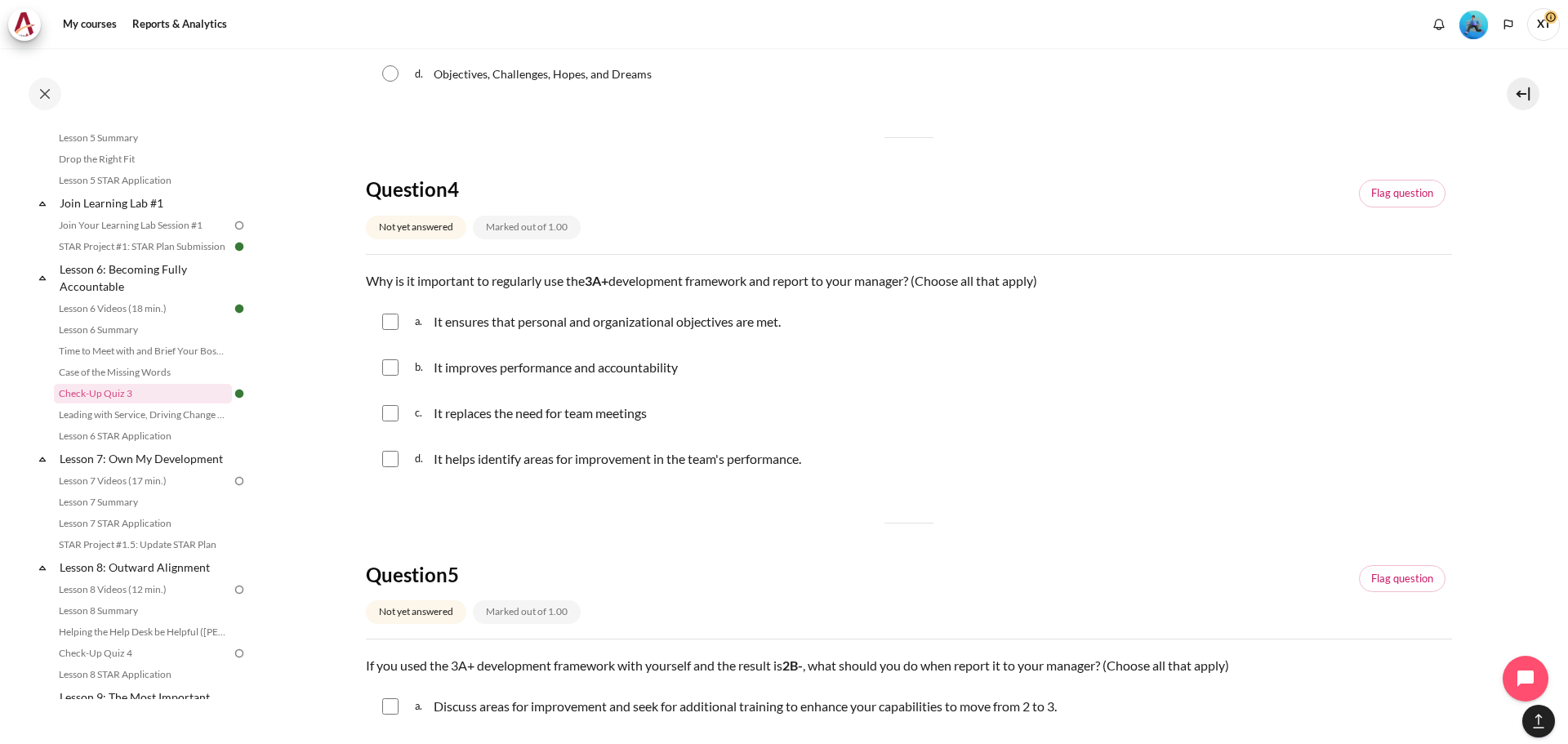
scroll to position [1525, 0]
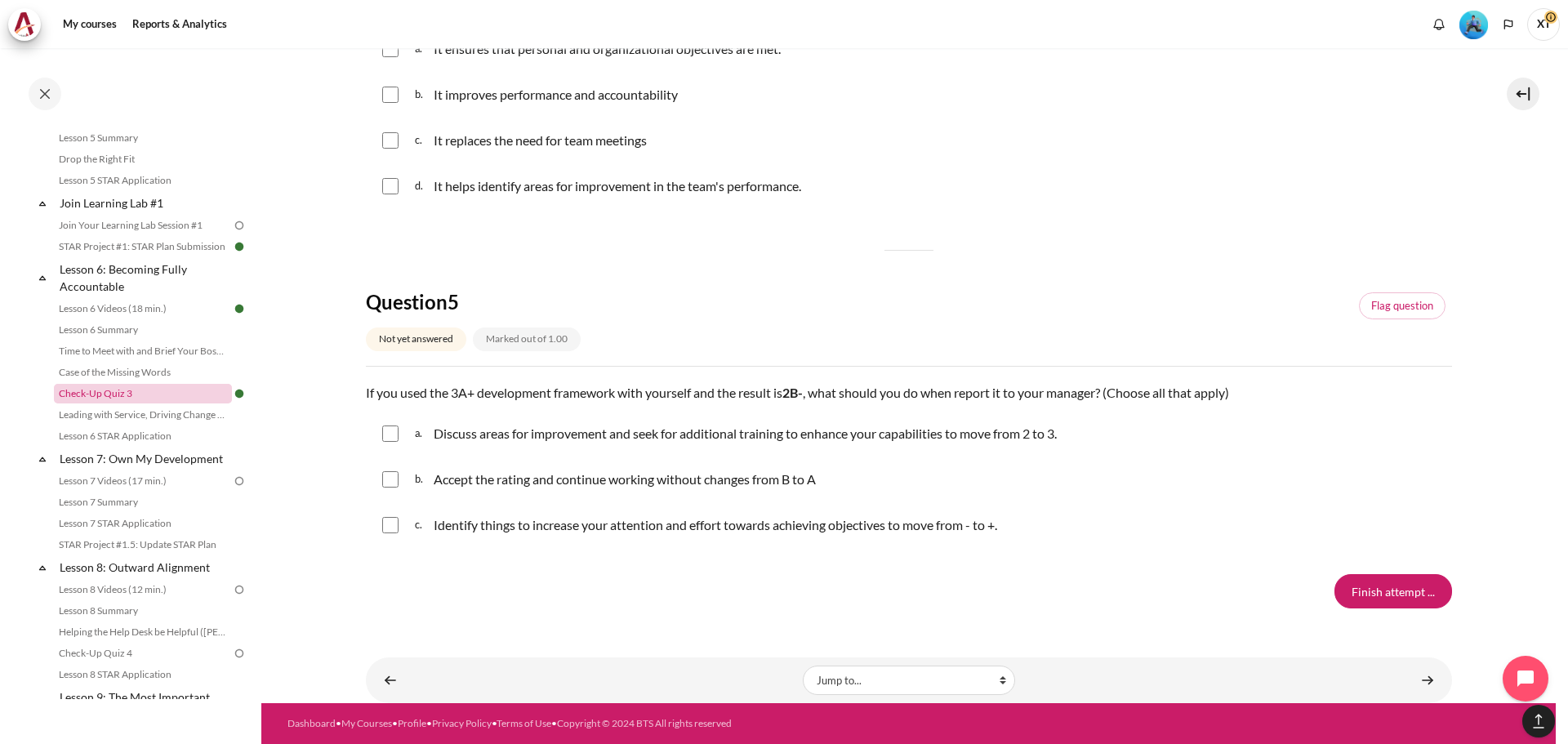
click at [111, 403] on link "Check-Up Quiz 3" at bounding box center [142, 393] width 178 height 20
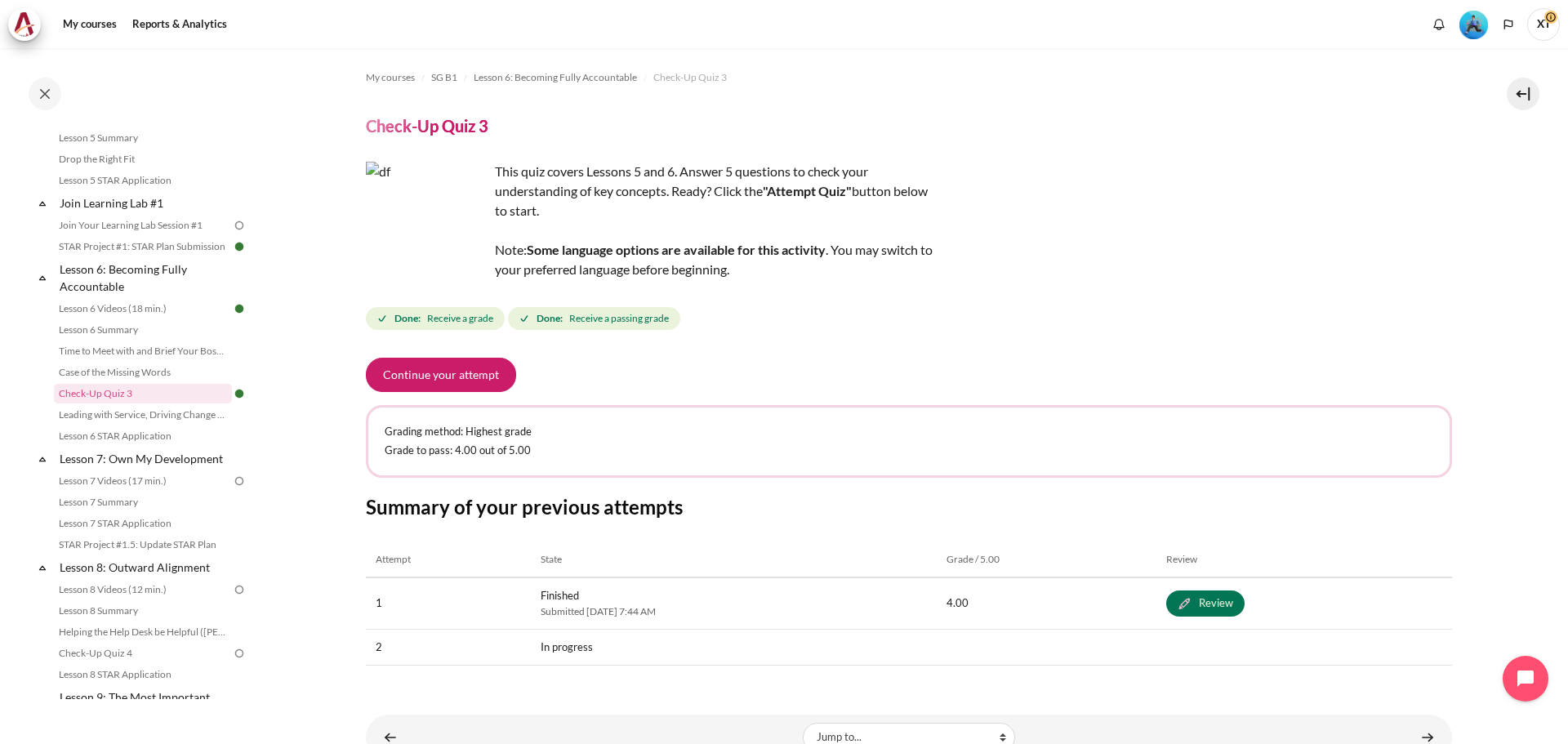
scroll to position [57, 0]
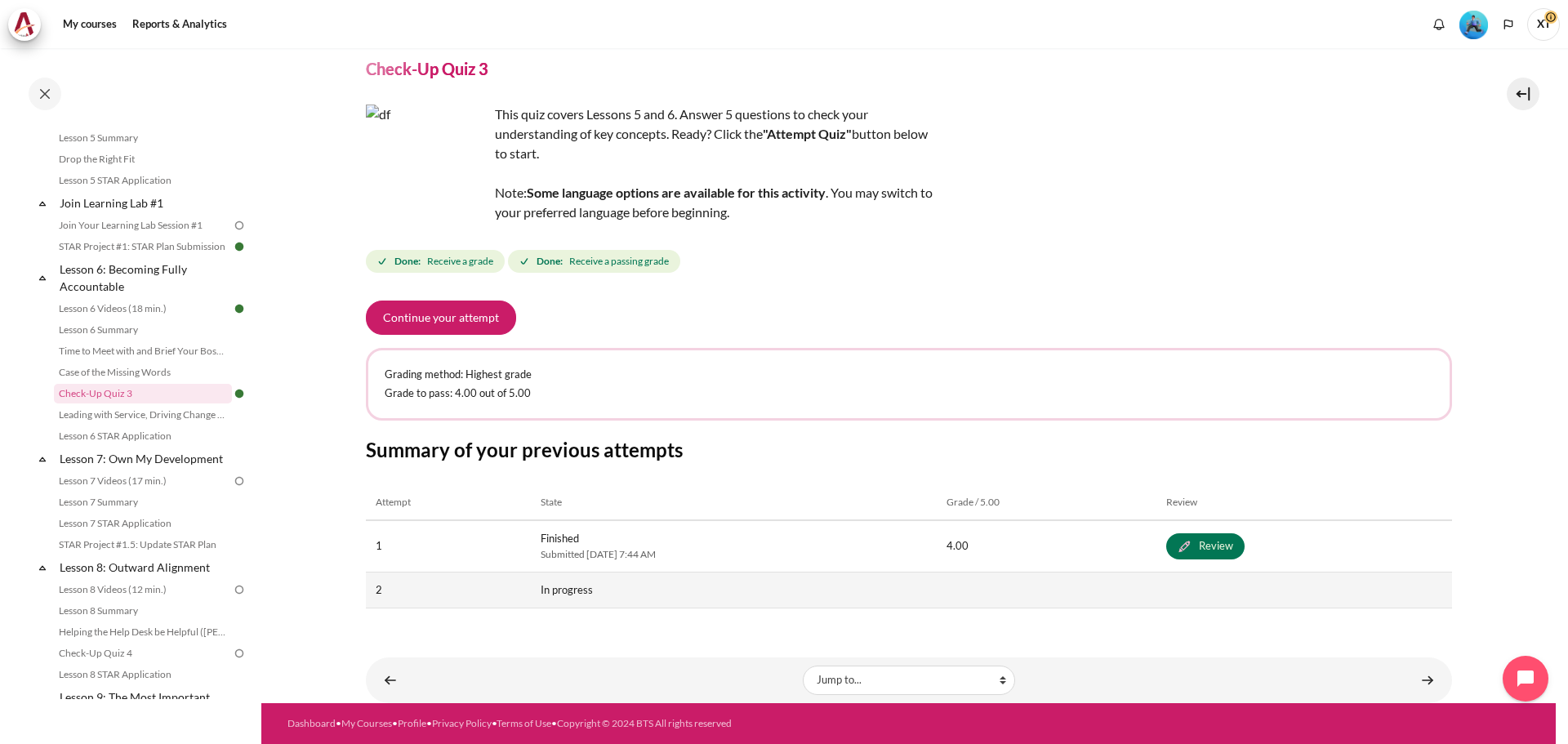
click at [577, 591] on td "In progress" at bounding box center [734, 590] width 406 height 37
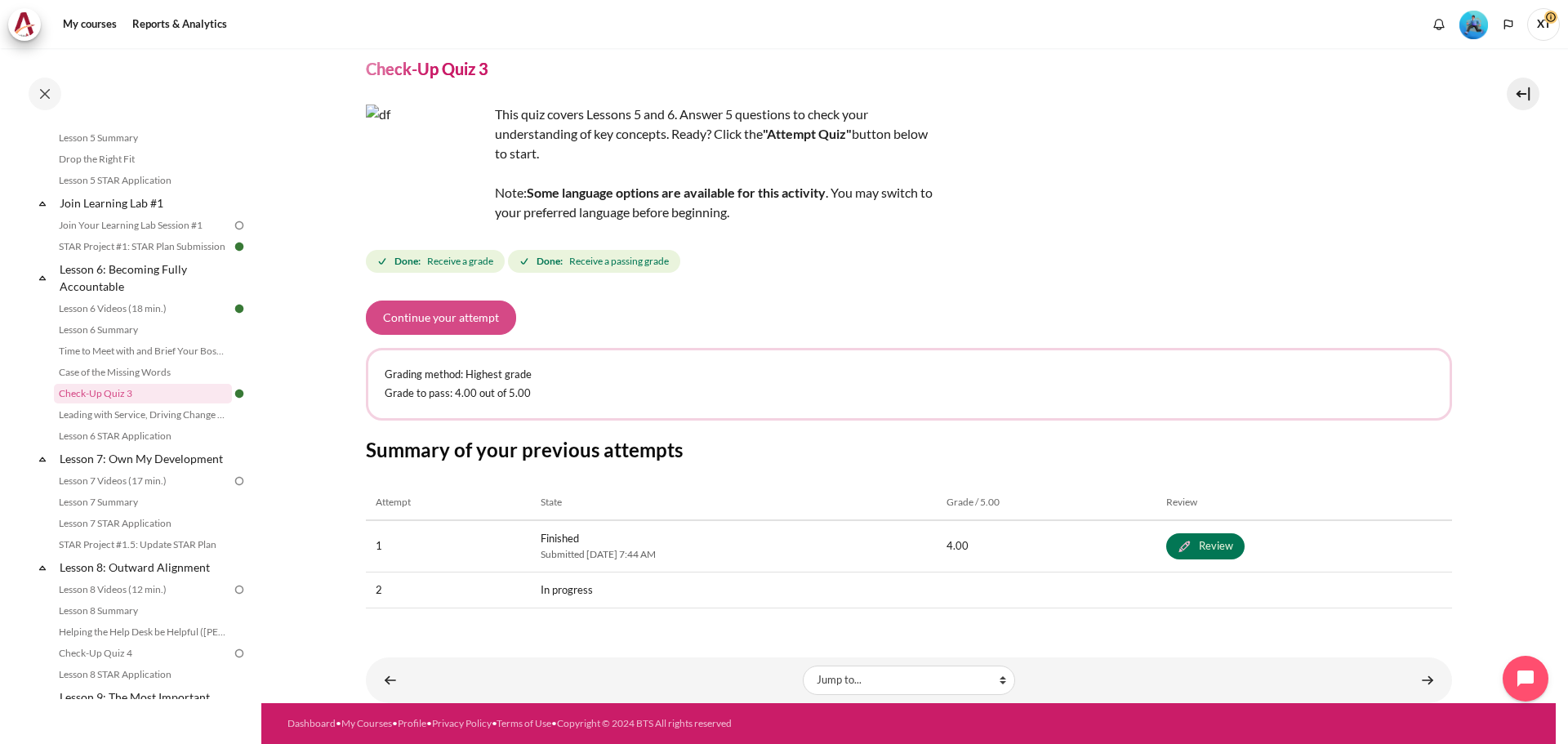
click at [406, 327] on button "Continue your attempt" at bounding box center [441, 318] width 150 height 34
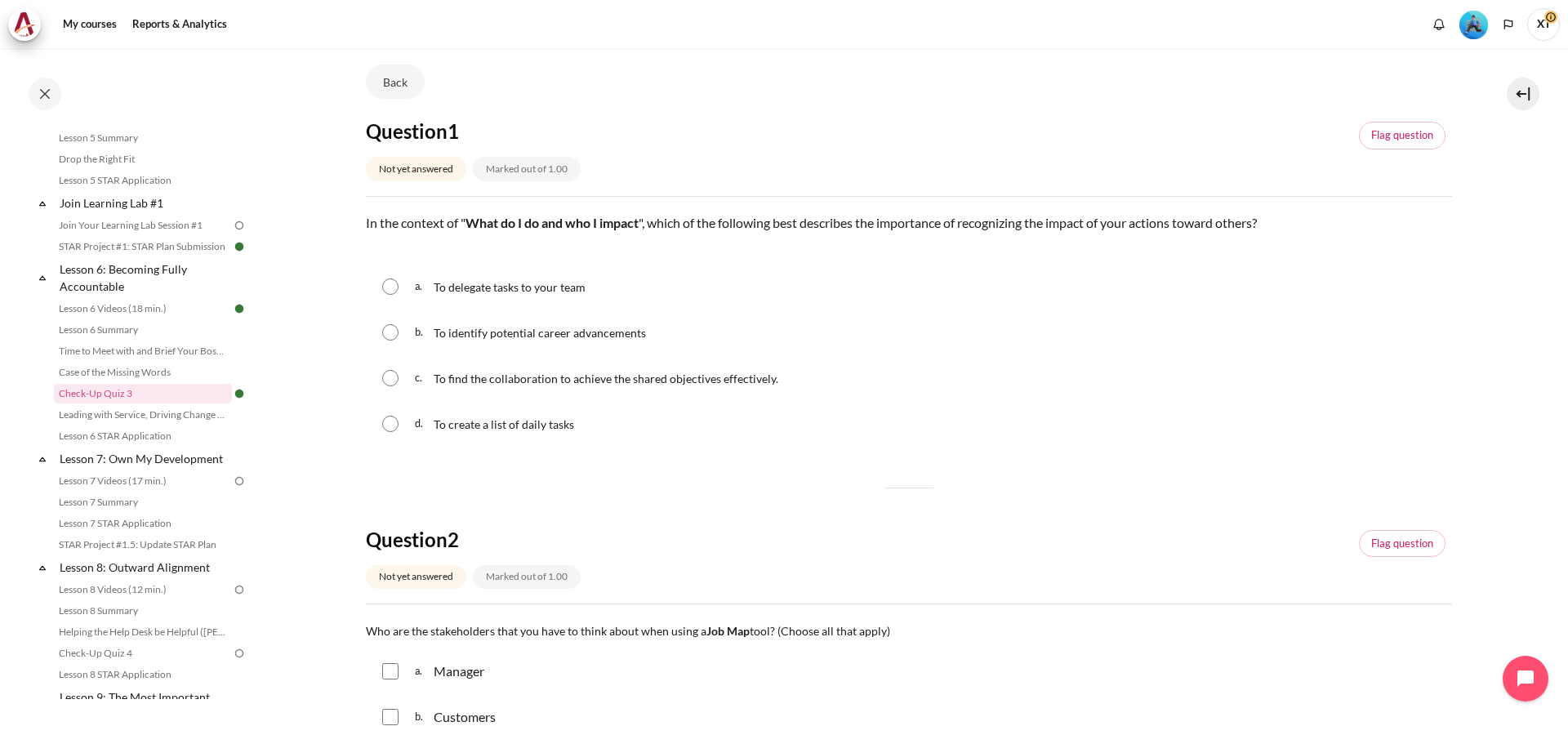
scroll to position [82, 0]
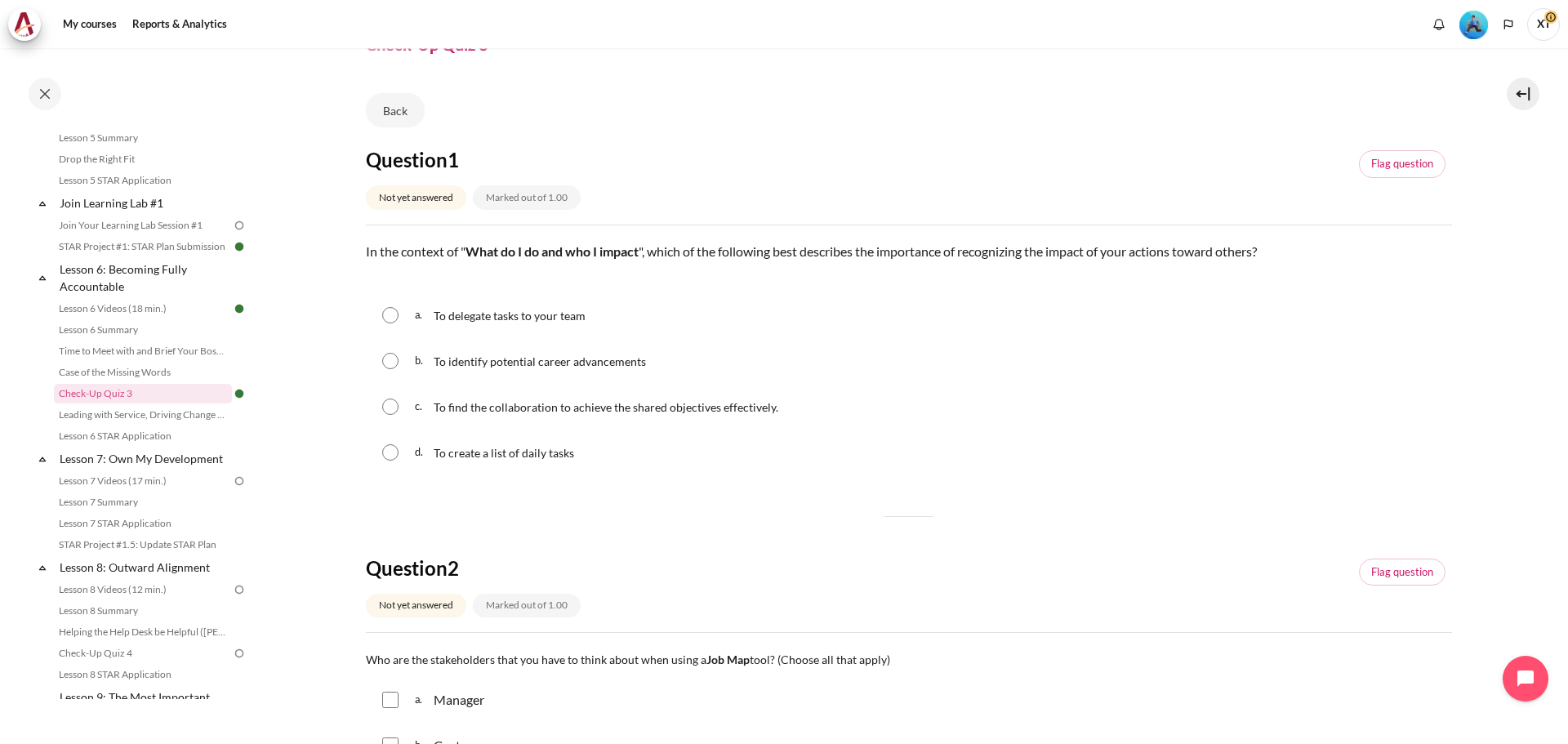
click at [398, 400] on input "Content" at bounding box center [390, 407] width 16 height 16
radio input "true"
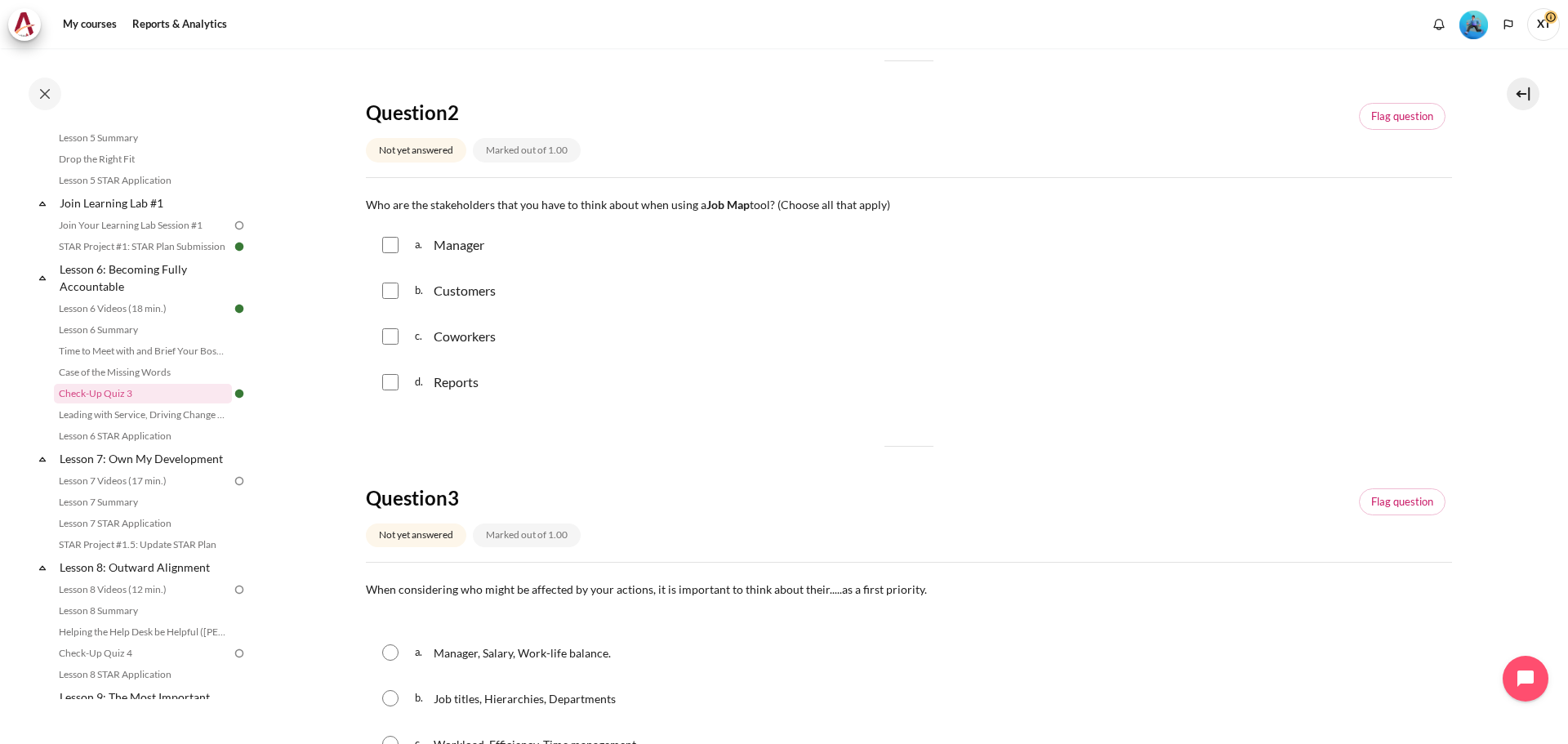
scroll to position [572, 0]
click at [391, 252] on div "a. Manager" at bounding box center [908, 244] width 1087 height 43
click at [386, 269] on div "b. Customers" at bounding box center [908, 289] width 1087 height 43
click at [391, 234] on div "a. Manager" at bounding box center [908, 244] width 1087 height 43
drag, startPoint x: 390, startPoint y: 245, endPoint x: 390, endPoint y: 262, distance: 17.0
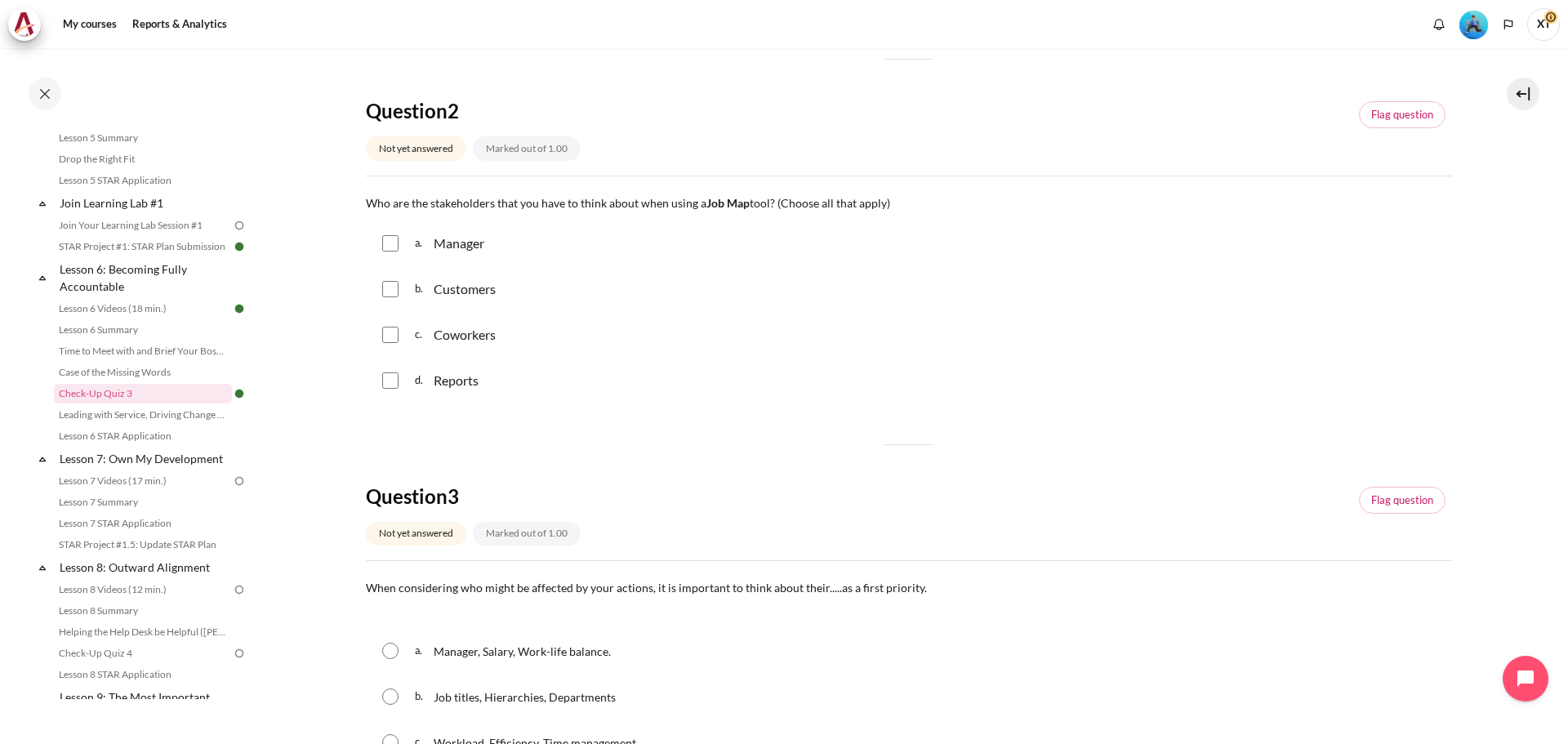
click at [390, 256] on div "a. Manager" at bounding box center [908, 244] width 1087 height 43
click at [390, 287] on input "Content" at bounding box center [390, 289] width 16 height 16
checkbox input "true"
click at [388, 244] on input "Content" at bounding box center [390, 243] width 16 height 16
checkbox input "true"
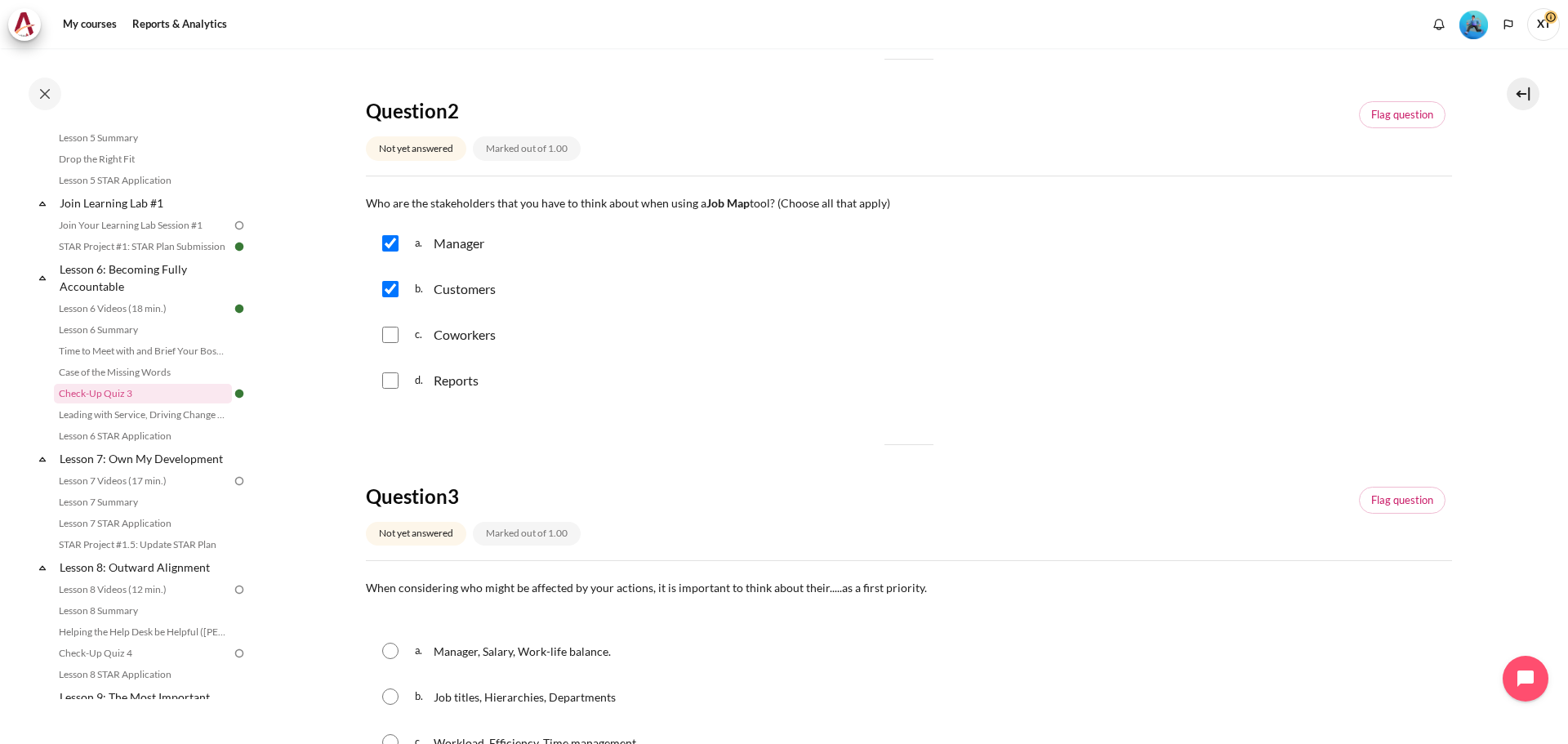
click at [394, 335] on input "Content" at bounding box center [390, 334] width 16 height 16
checkbox input "true"
click at [393, 384] on input "Content" at bounding box center [390, 380] width 16 height 16
checkbox input "true"
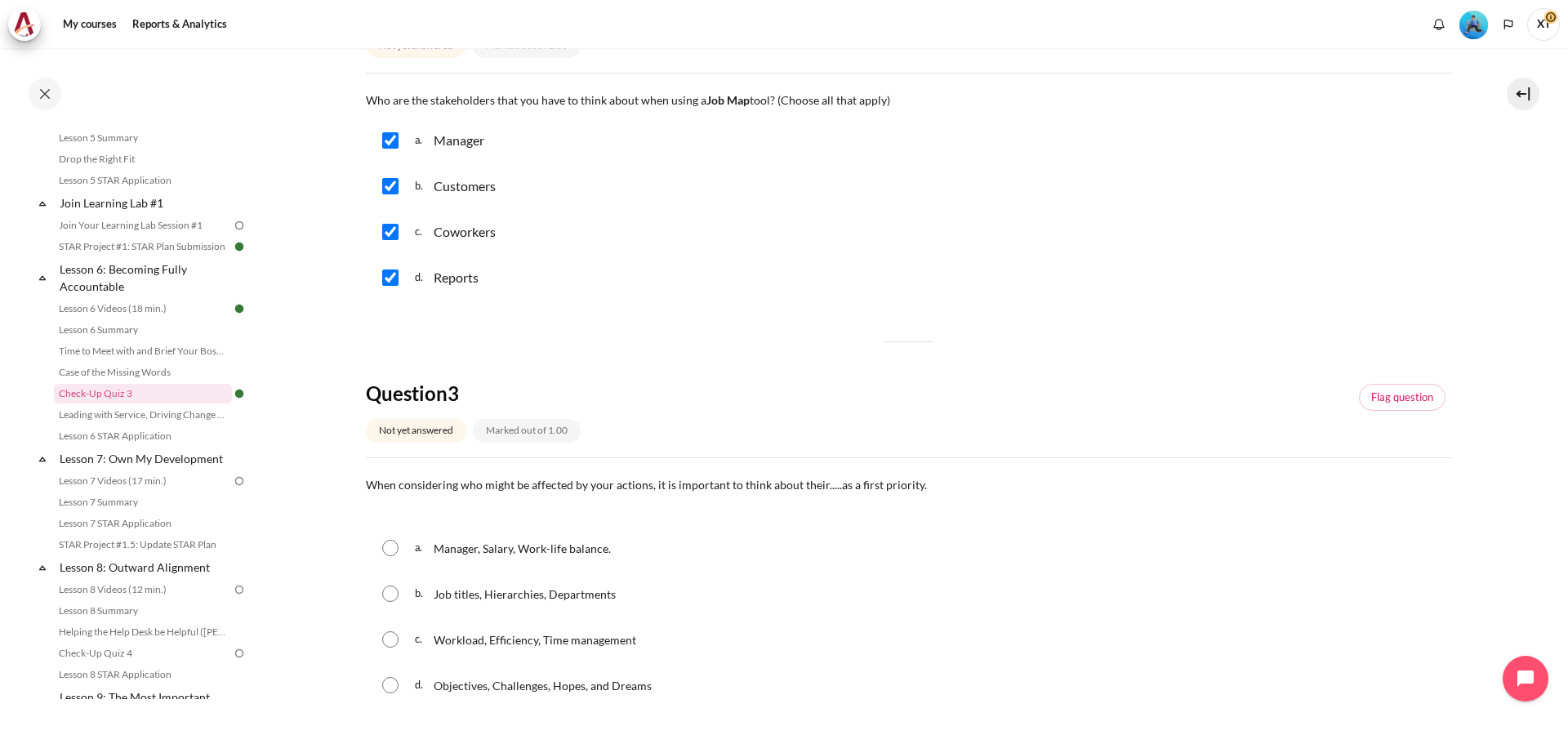
scroll to position [980, 0]
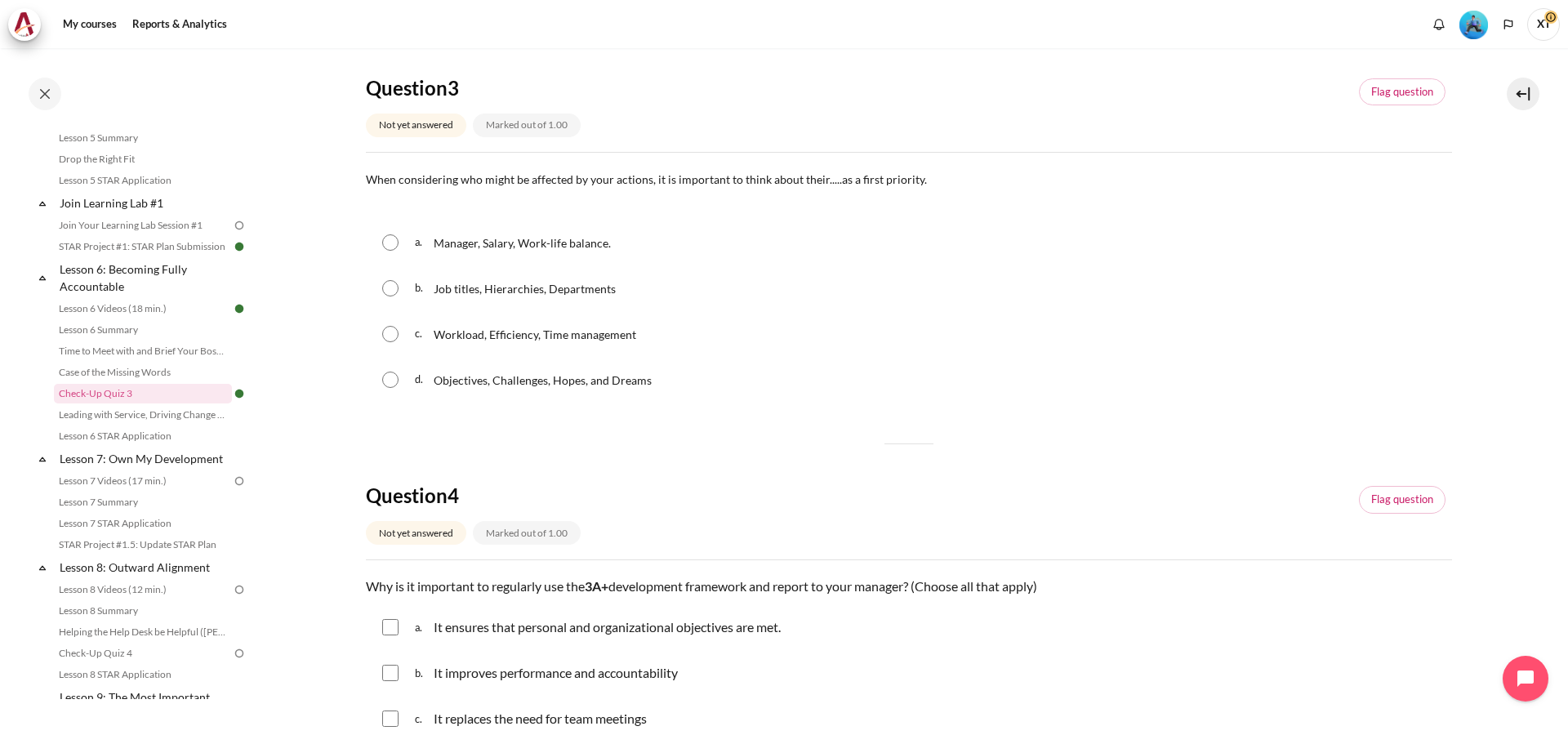
click at [387, 242] on input "Content" at bounding box center [390, 242] width 16 height 16
radio input "true"
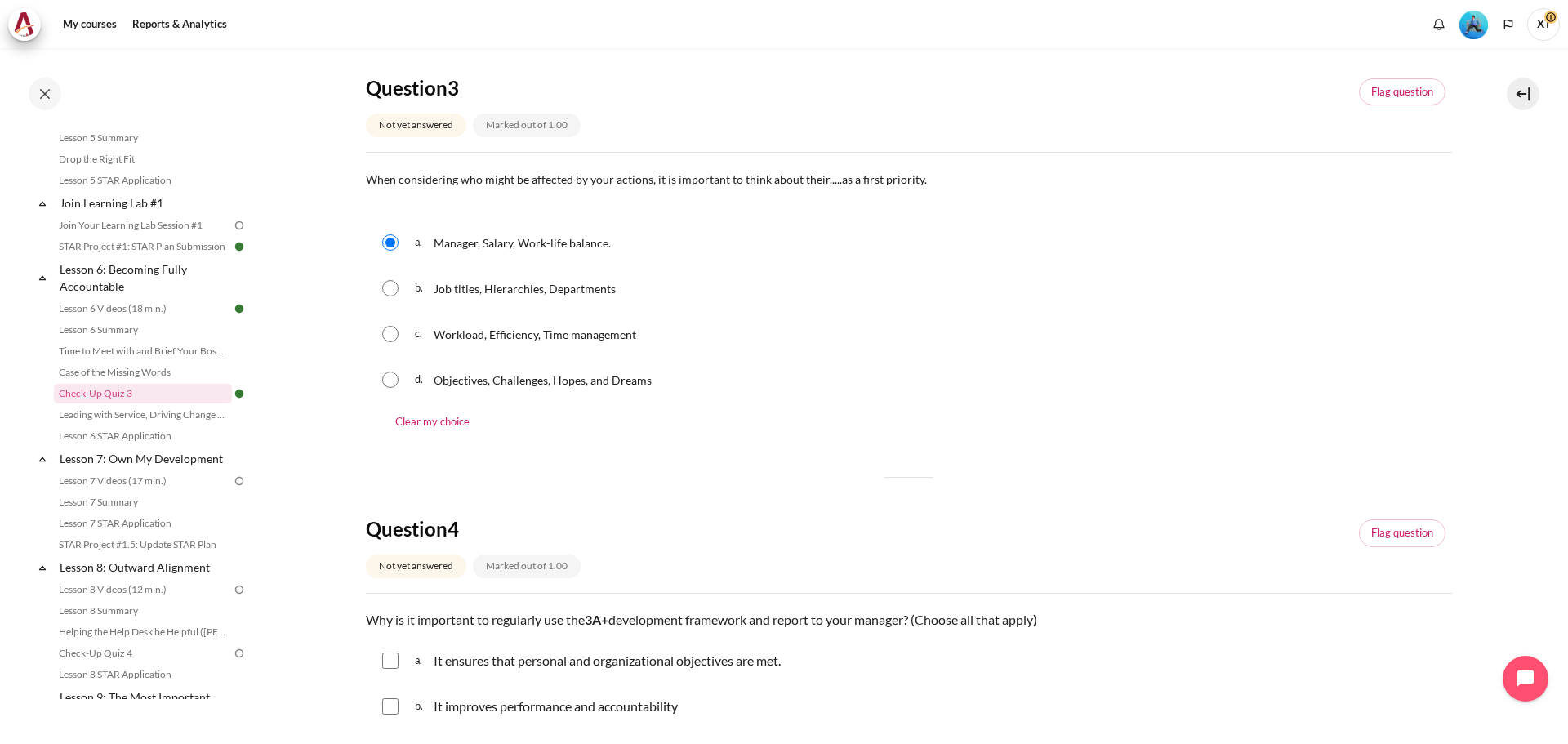
click at [393, 294] on input "Content" at bounding box center [390, 288] width 16 height 16
radio input "true"
click at [394, 379] on input "Content" at bounding box center [390, 379] width 16 height 16
radio input "true"
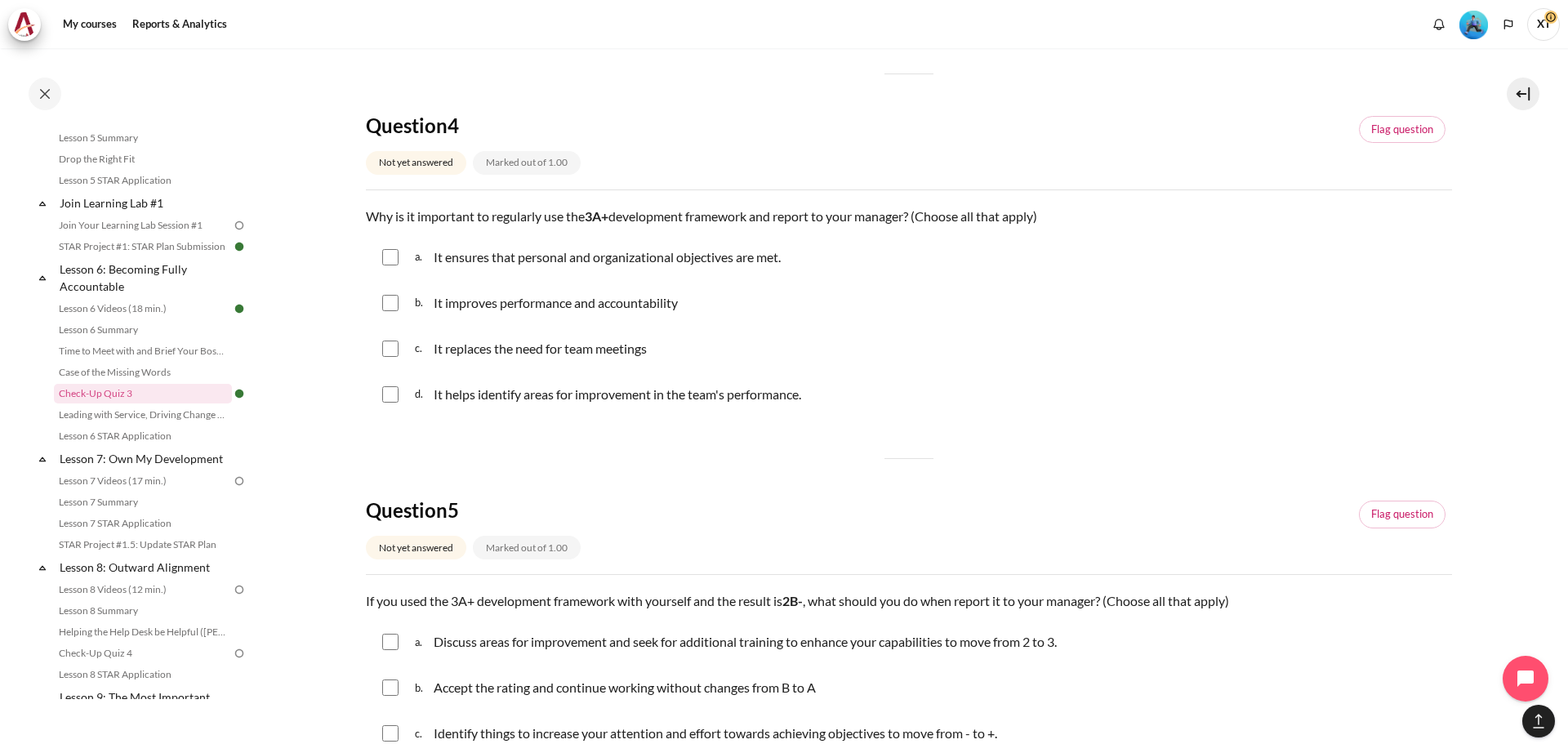
scroll to position [1388, 0]
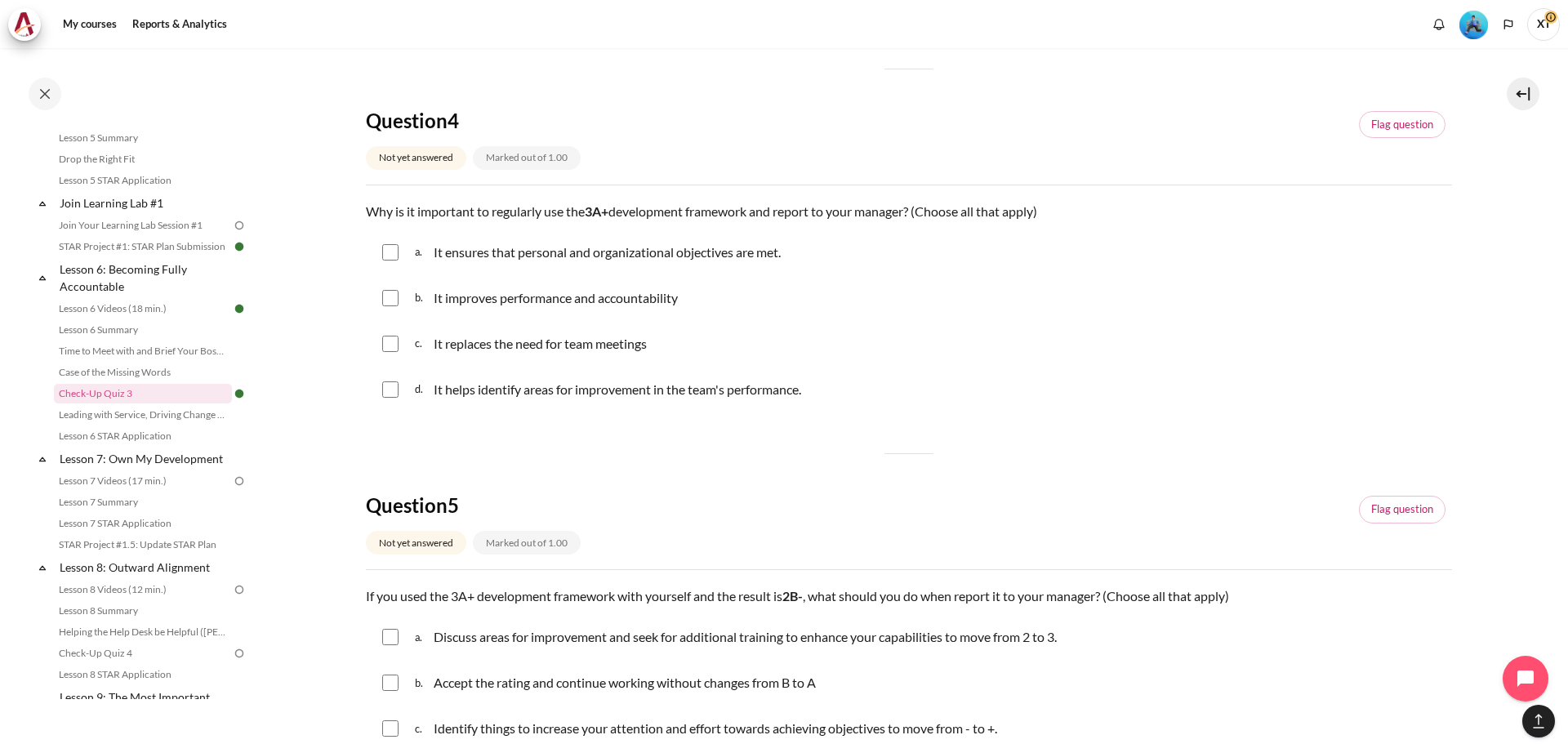
click at [383, 251] on input "Content" at bounding box center [390, 252] width 16 height 16
checkbox input "true"
click at [393, 305] on input "Content" at bounding box center [390, 297] width 16 height 16
checkbox input "true"
click at [397, 385] on input "Content" at bounding box center [390, 389] width 16 height 16
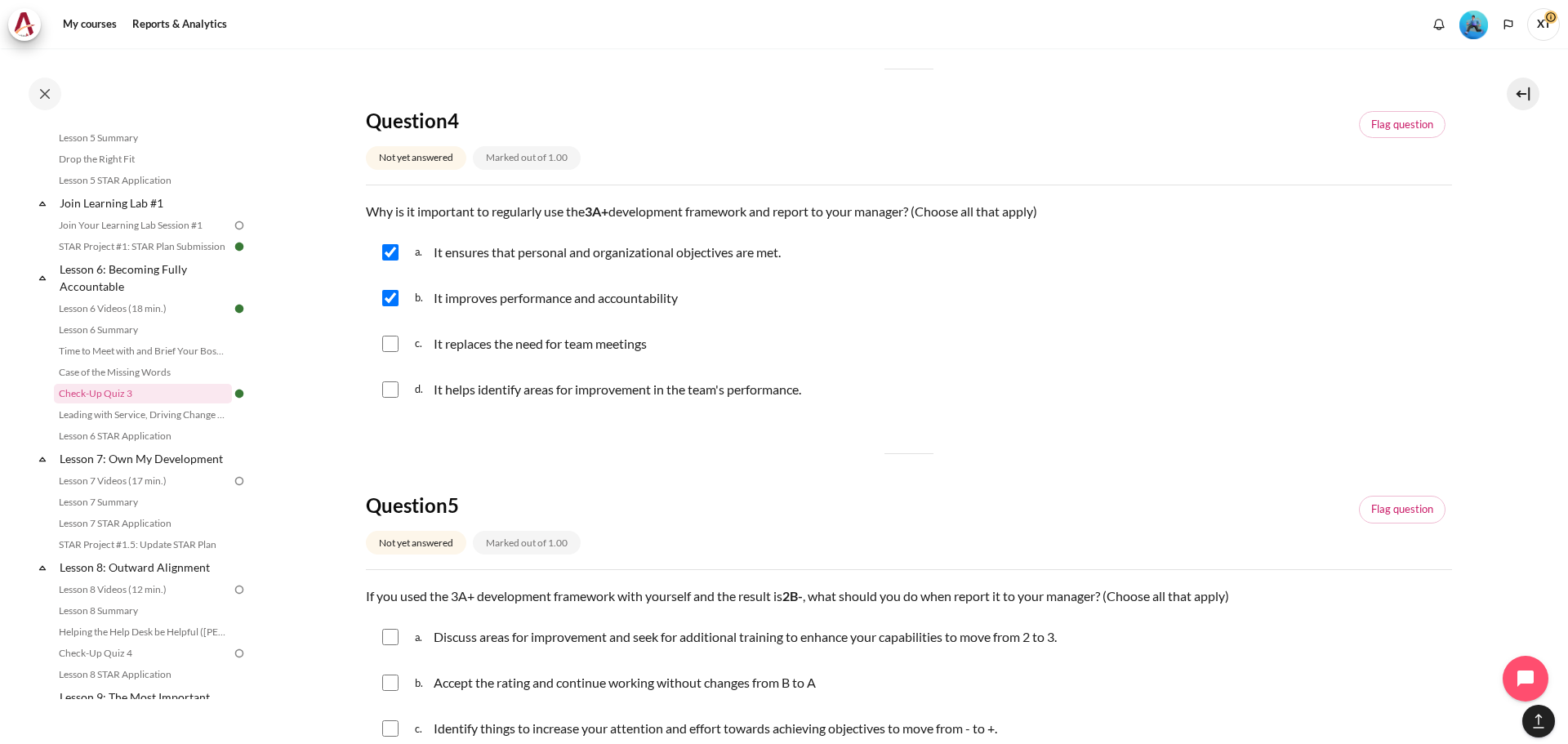
checkbox input "true"
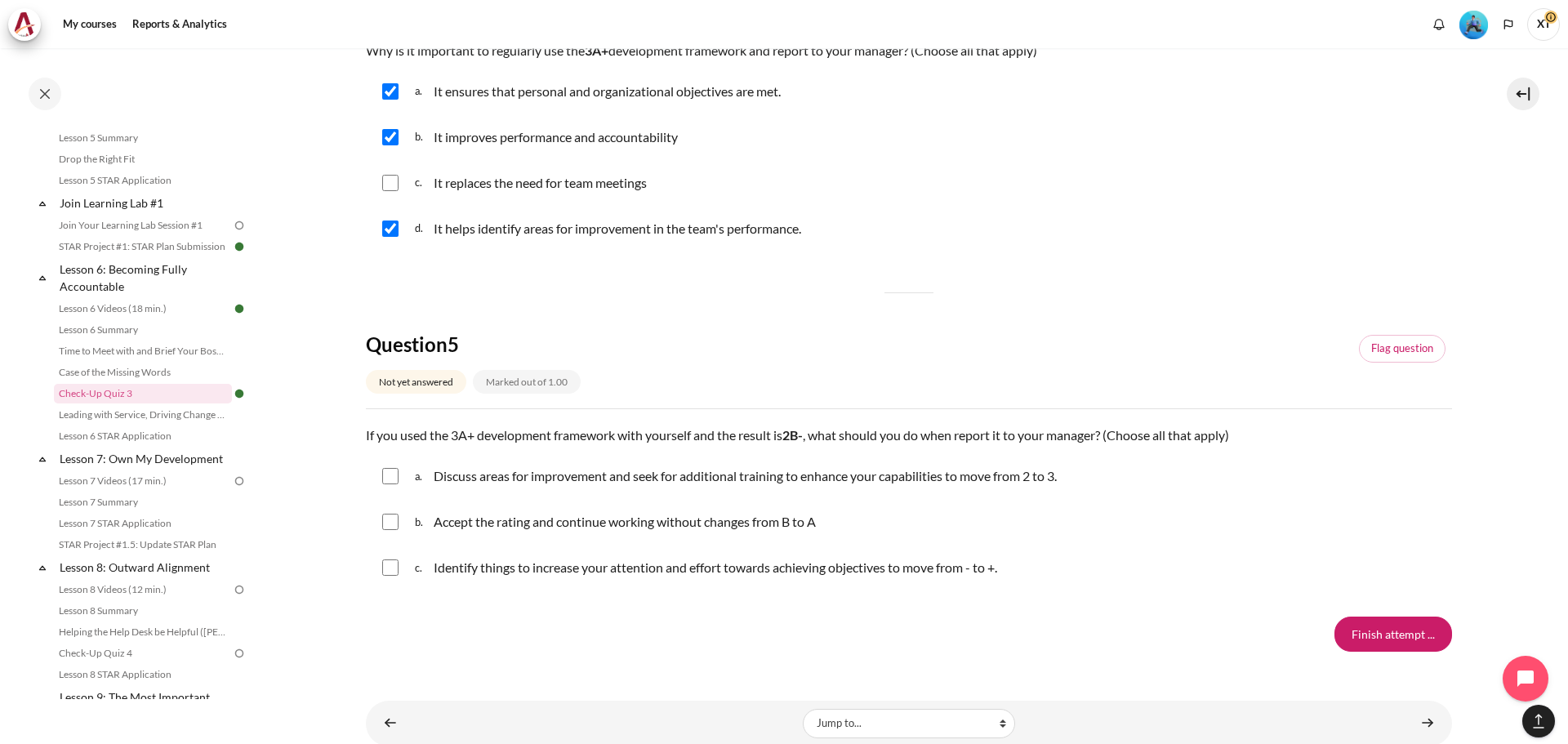
scroll to position [1593, 0]
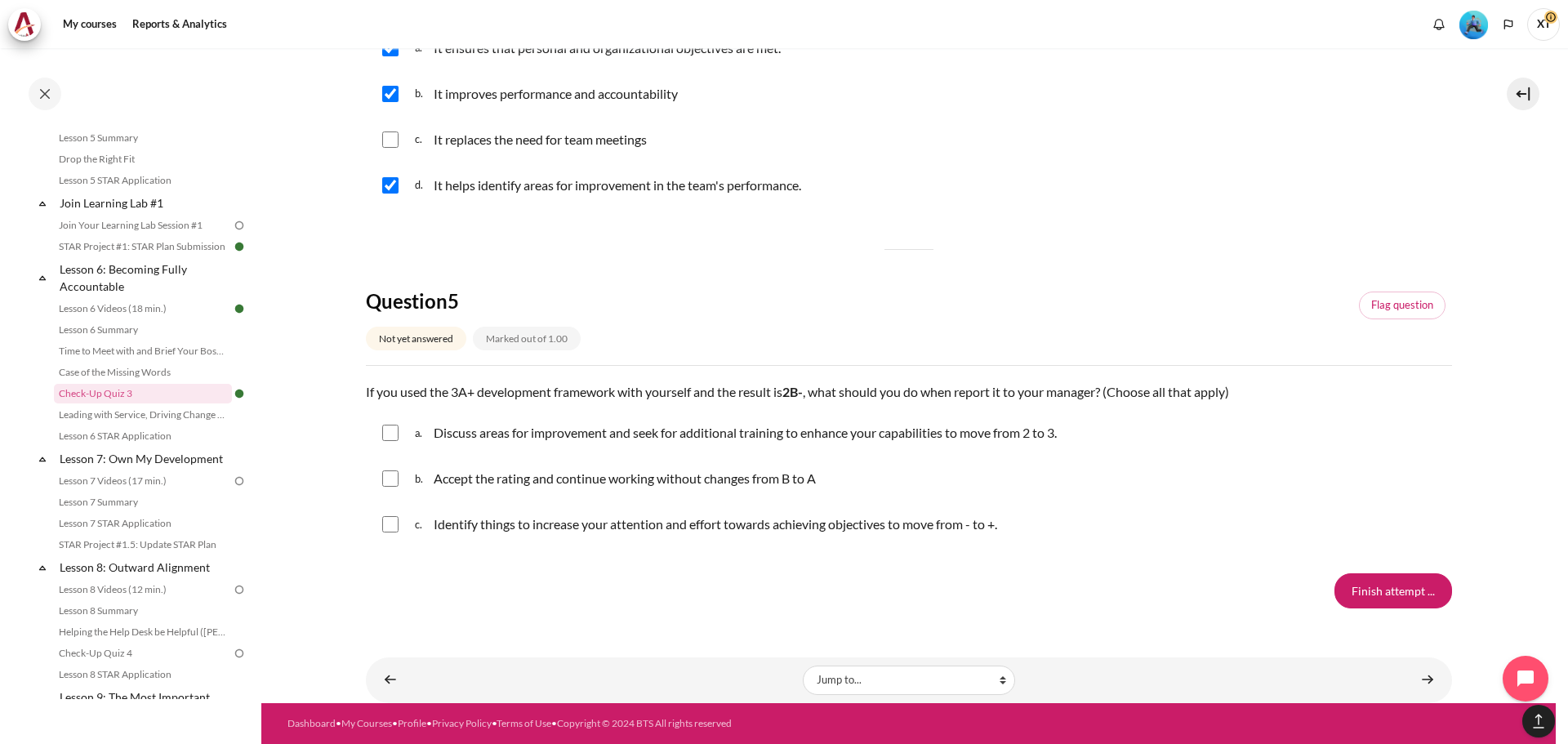
click at [389, 433] on input "Content" at bounding box center [390, 432] width 16 height 16
checkbox input "true"
click at [395, 522] on input "Content" at bounding box center [390, 524] width 16 height 16
checkbox input "true"
click at [1403, 588] on input "Finish attempt ..." at bounding box center [1393, 591] width 118 height 34
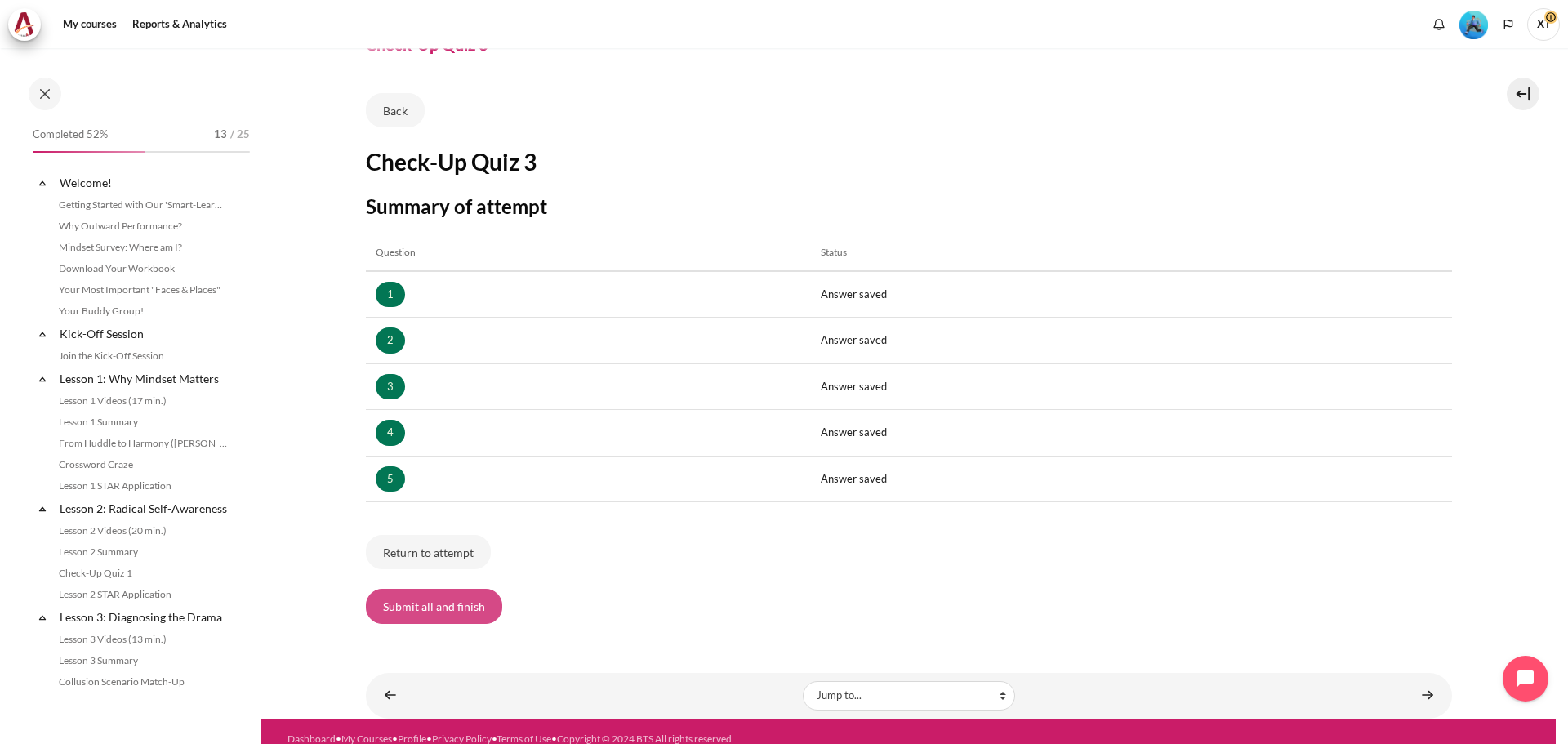
scroll to position [799, 0]
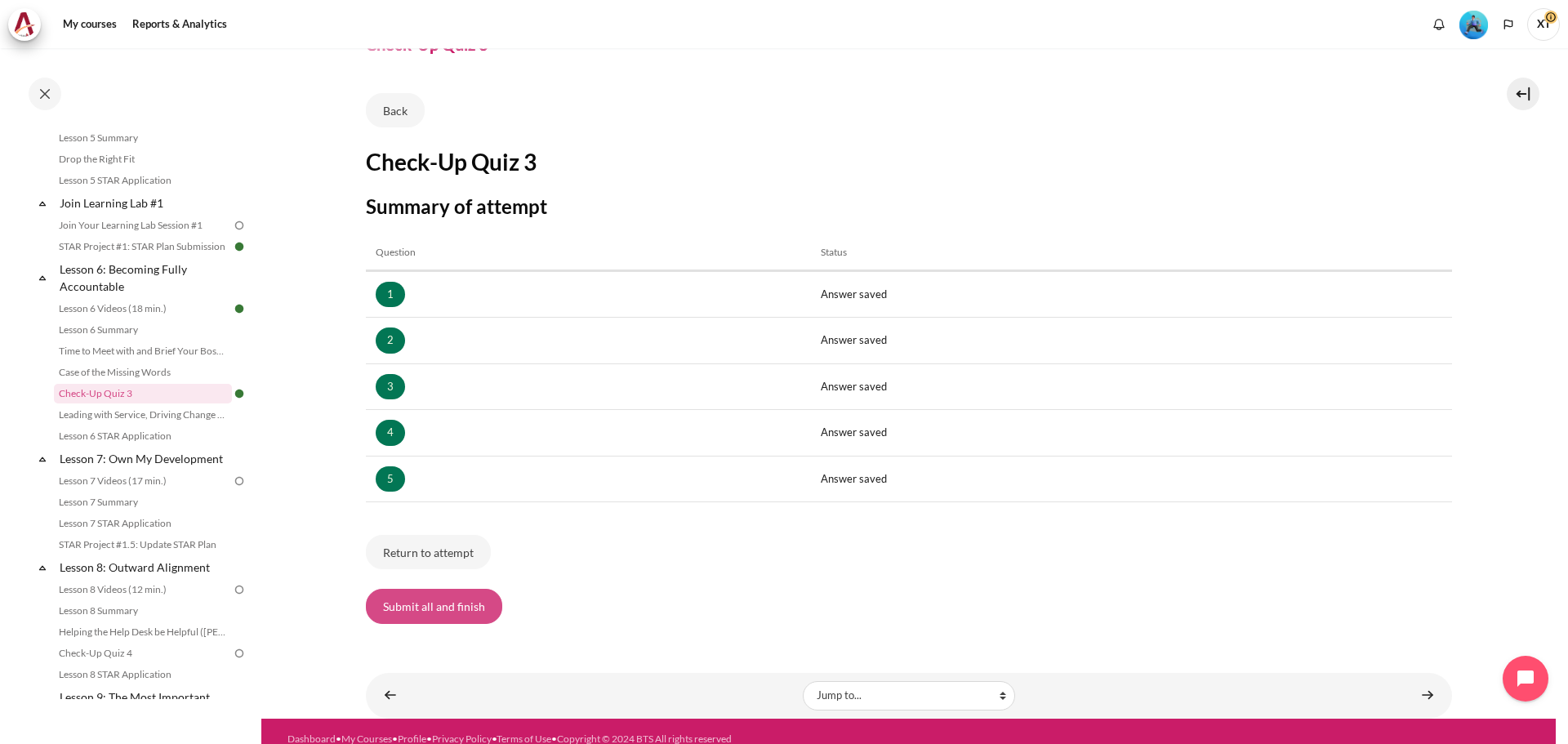
click at [406, 607] on button "Submit all and finish" at bounding box center [434, 606] width 136 height 34
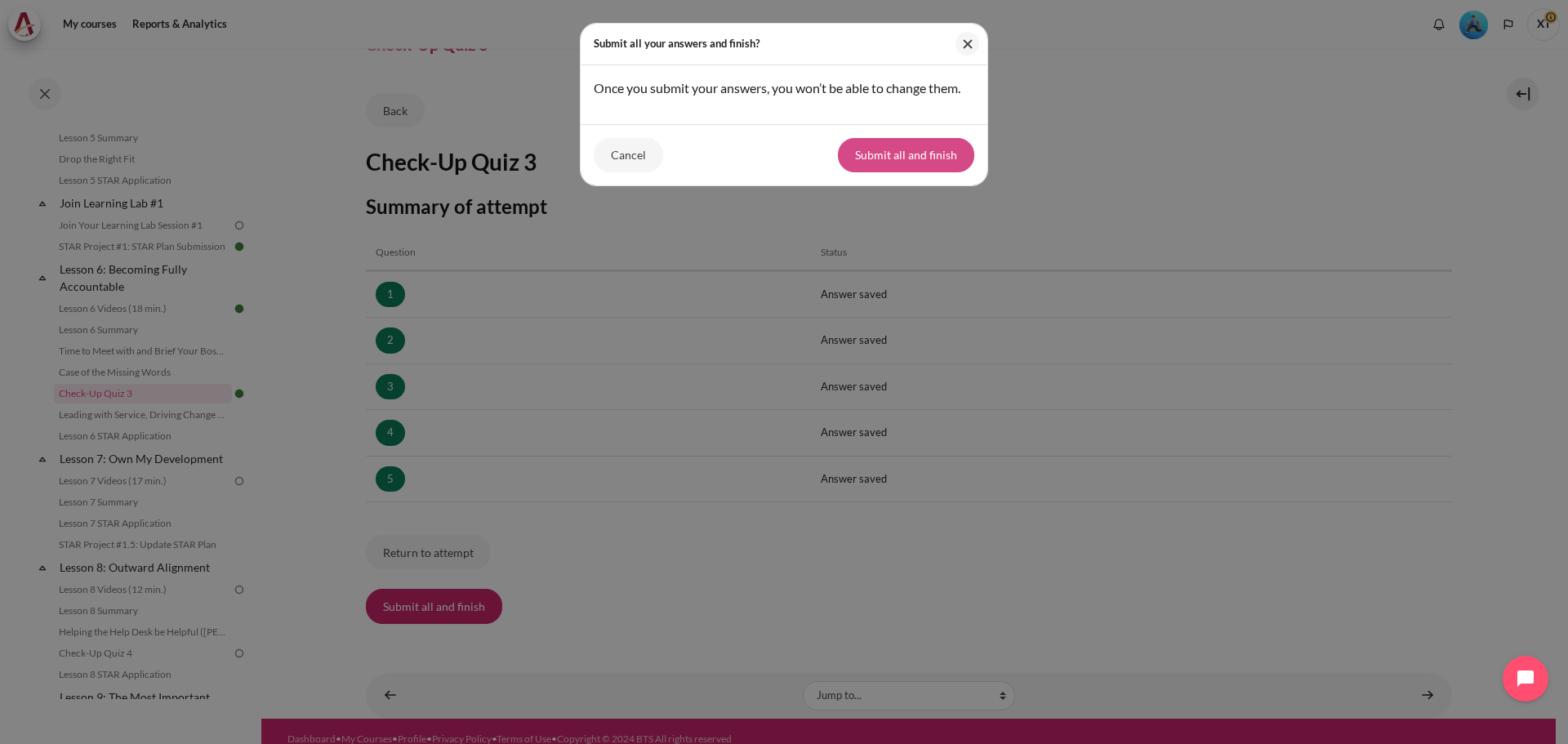
click at [890, 154] on button "Submit all and finish" at bounding box center [906, 155] width 136 height 34
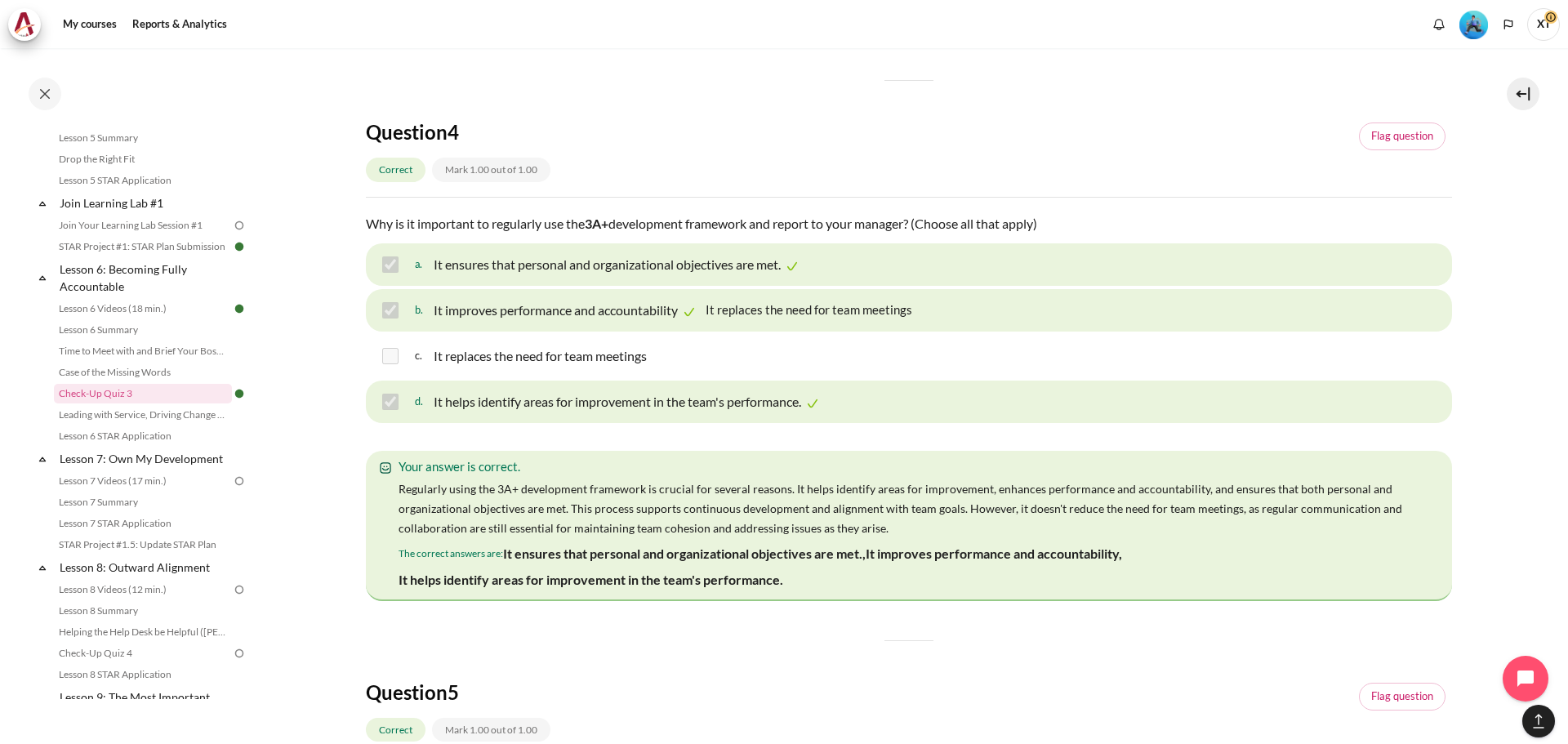
scroll to position [1716, 0]
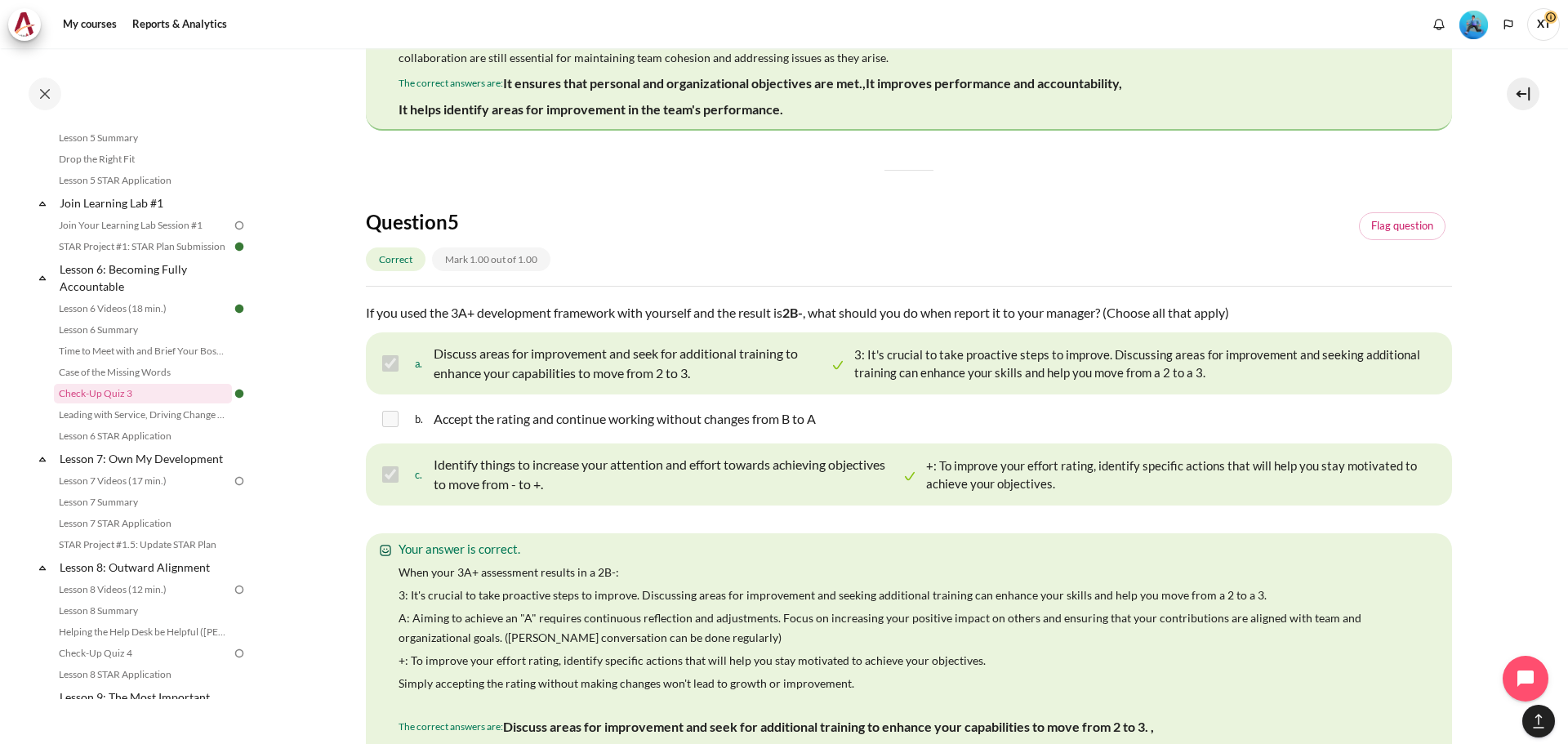
scroll to position [2287, 0]
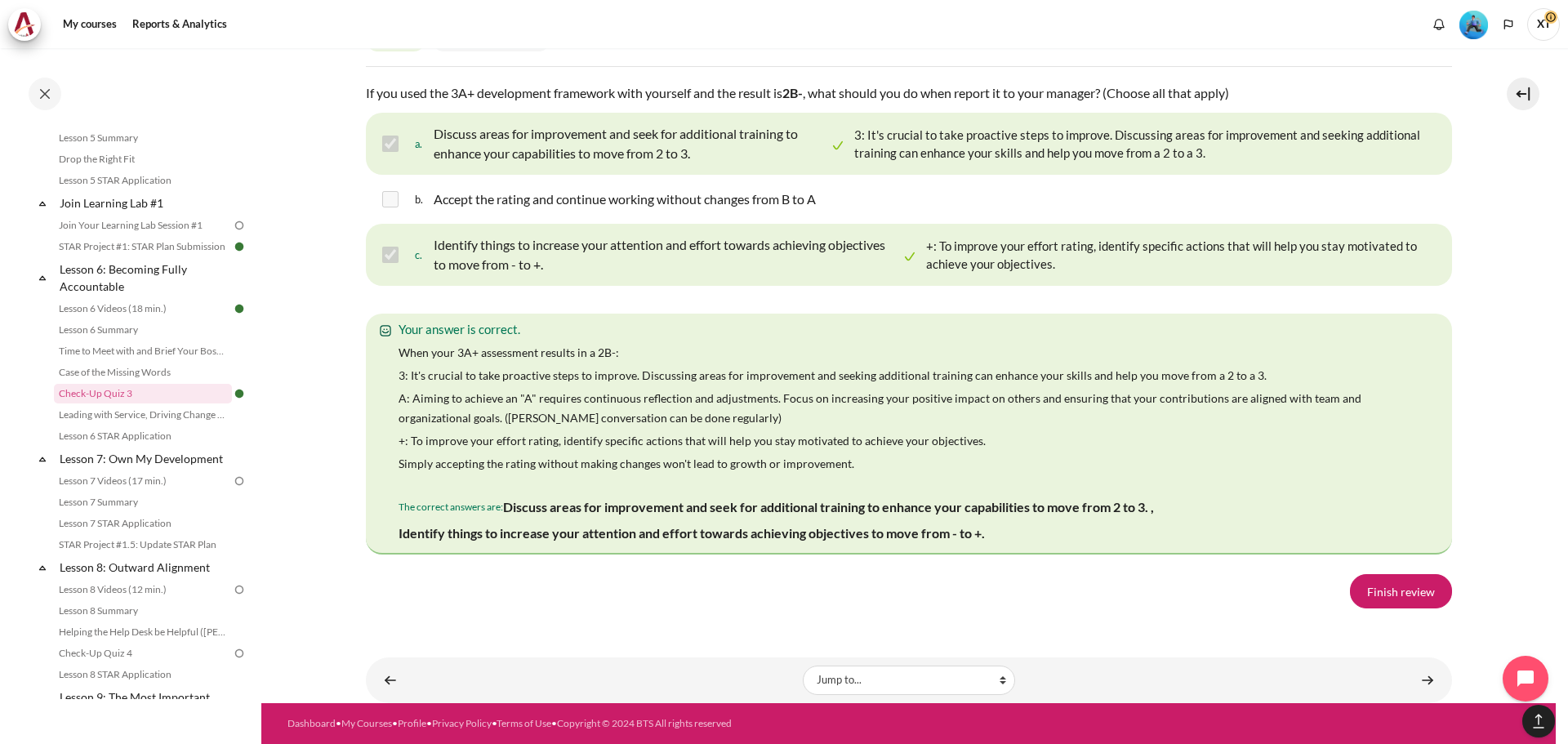
scroll to position [2859, 0]
click at [1388, 608] on link "Finish review" at bounding box center [1401, 591] width 102 height 34
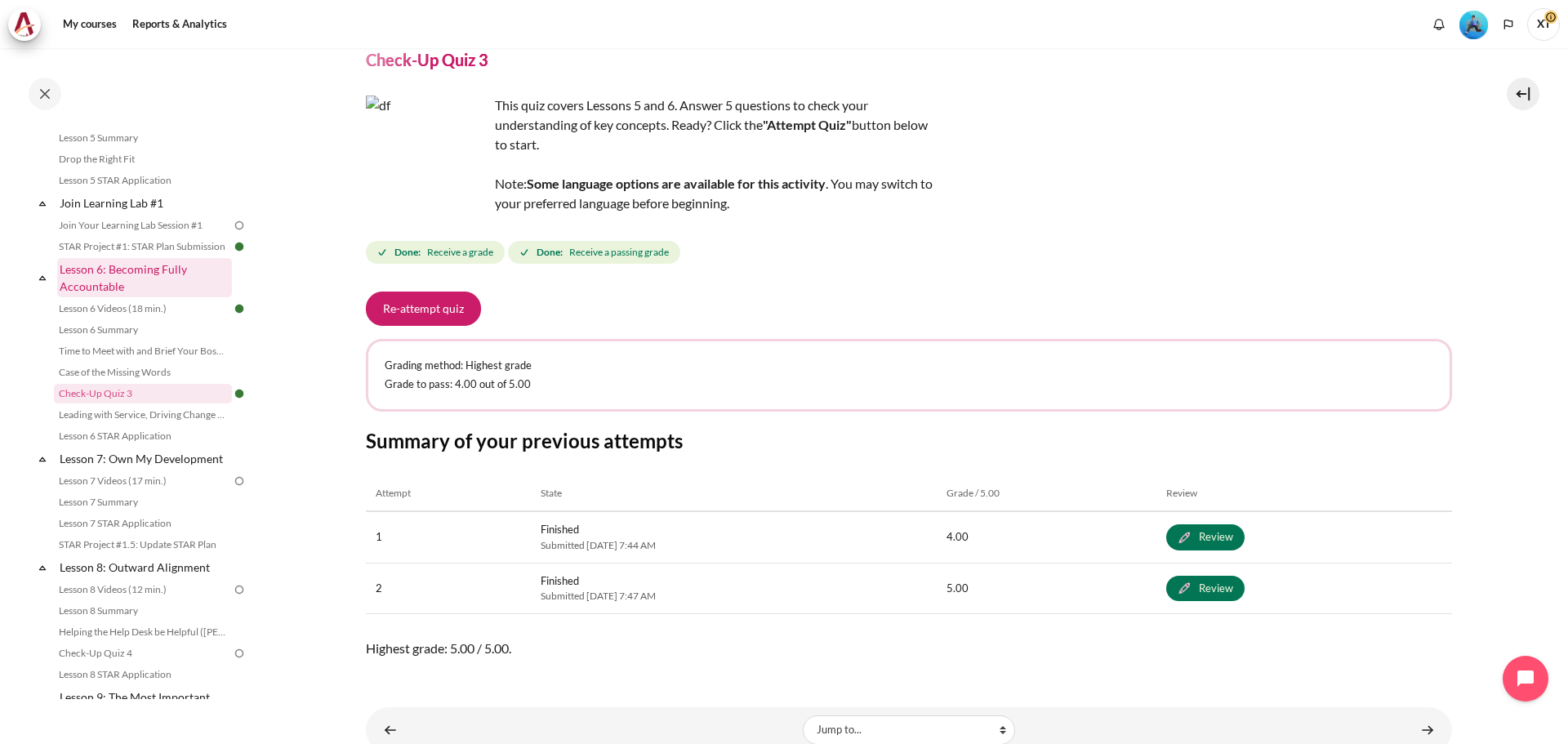
scroll to position [116, 0]
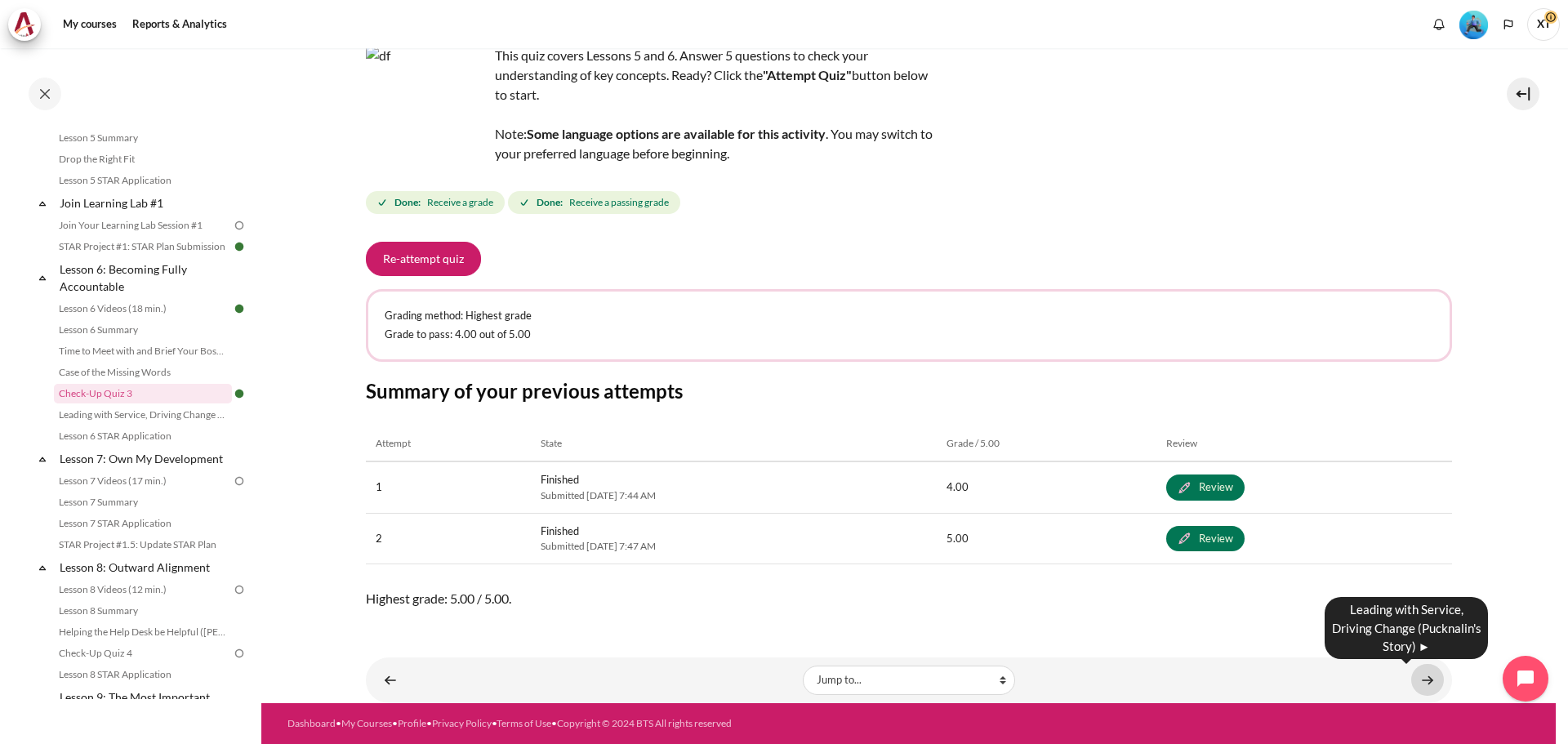
click at [1413, 673] on link "Content" at bounding box center [1427, 679] width 32 height 32
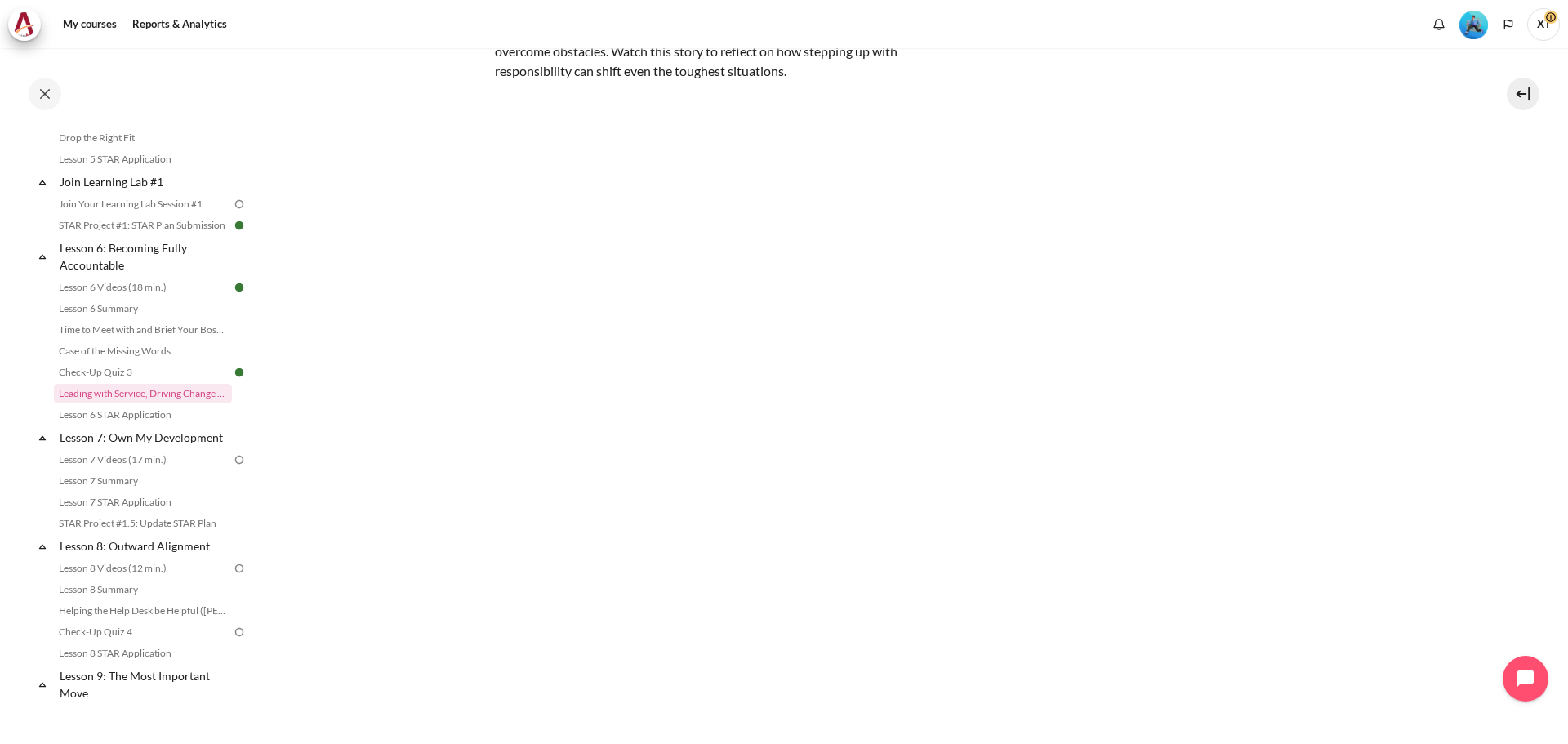
scroll to position [245, 0]
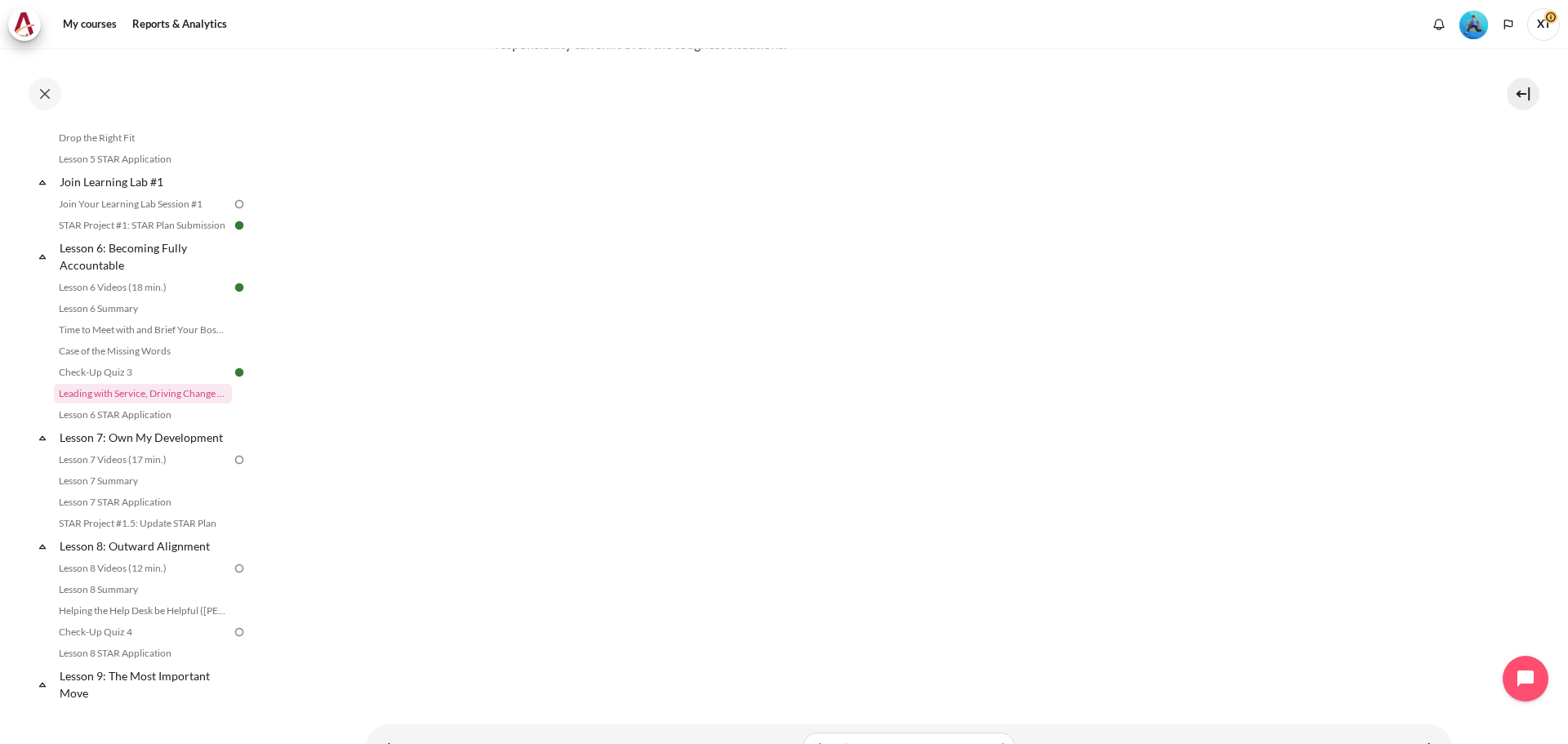
click at [1473, 280] on section "My courses SG B1 Lesson 6: Becoming Fully Accountable Leading with Service, Dri…" at bounding box center [908, 286] width 1294 height 967
click at [1411, 731] on link "Content" at bounding box center [1427, 747] width 32 height 32
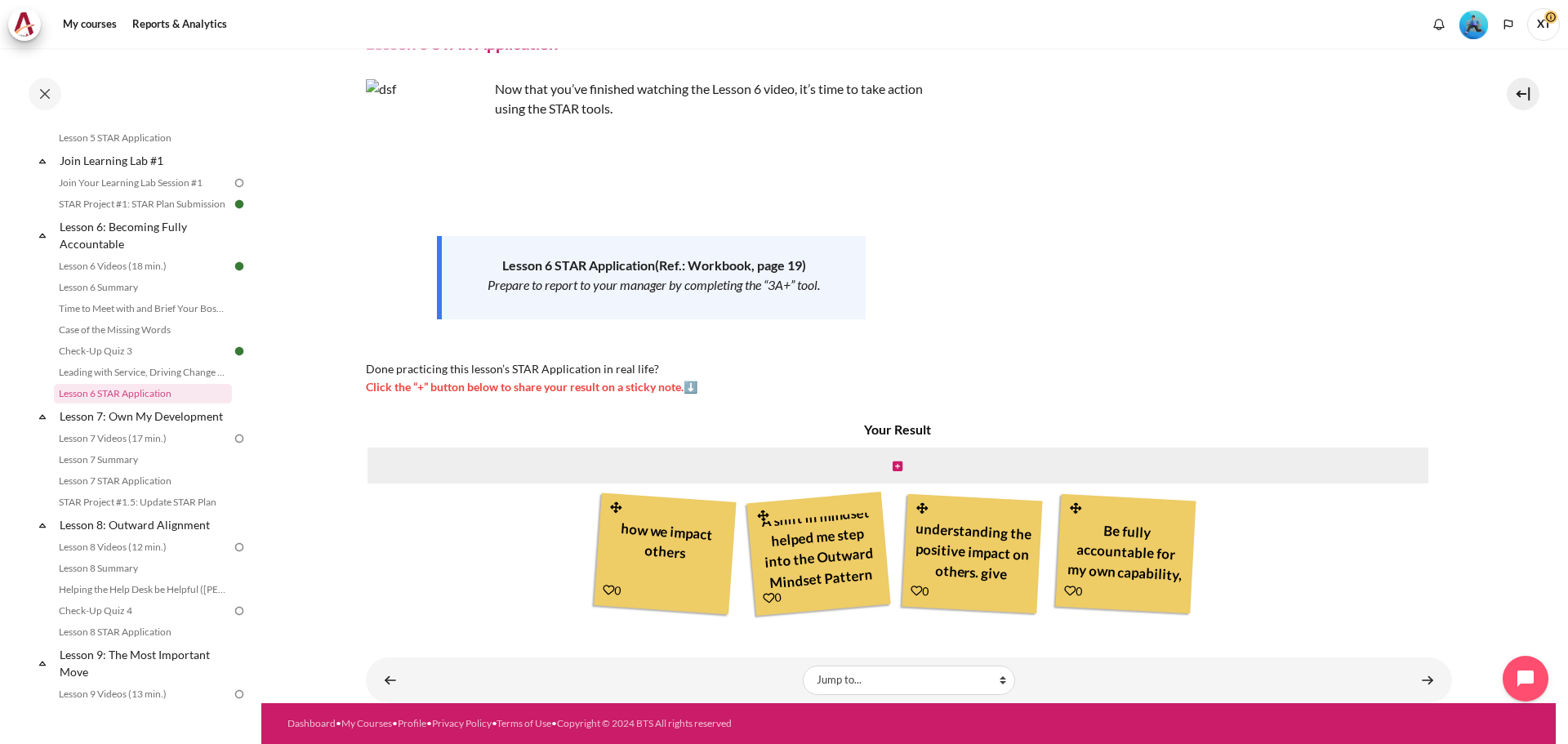
scroll to position [19, 0]
click at [1416, 681] on link "Content" at bounding box center [1427, 679] width 32 height 32
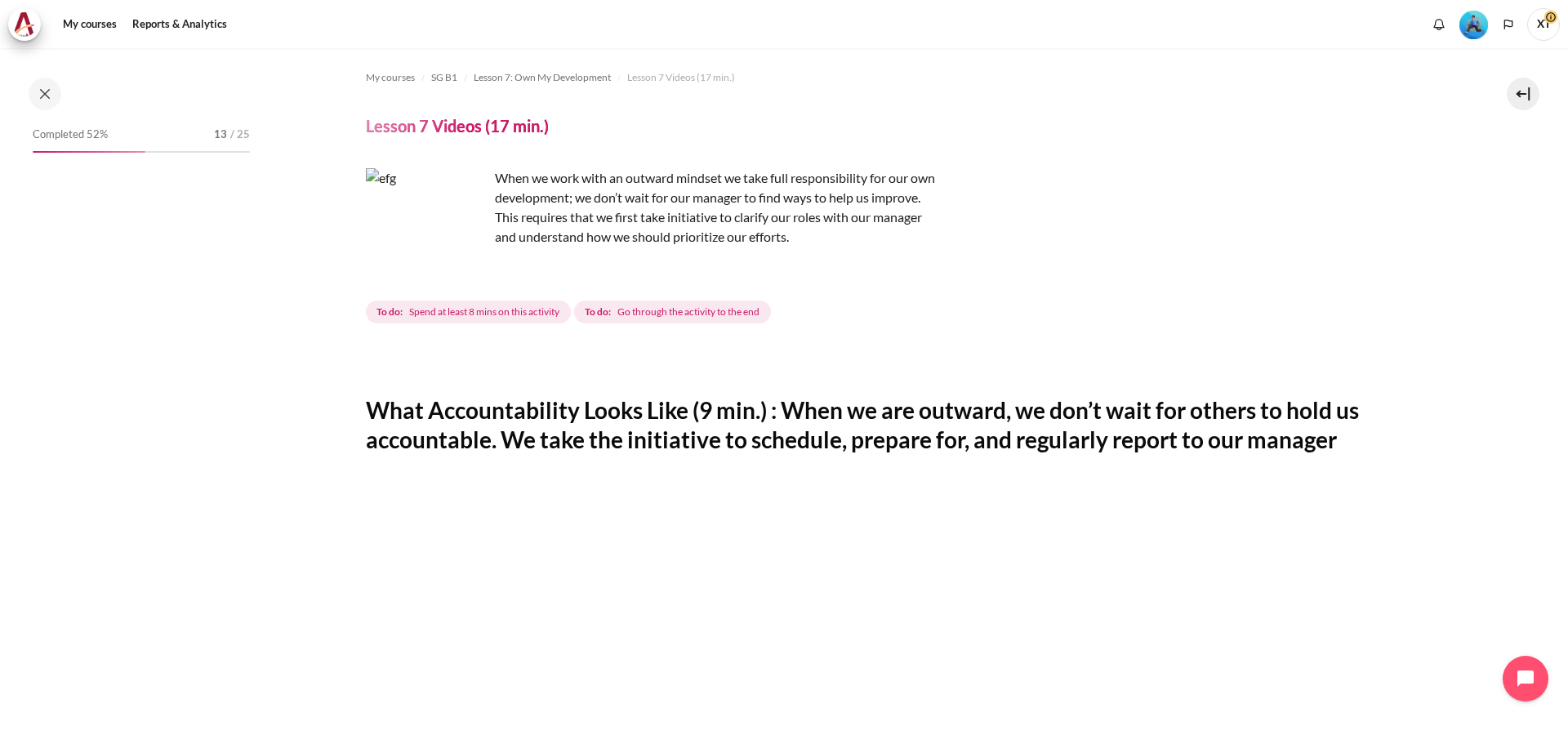
scroll to position [887, 0]
